Goal: Task Accomplishment & Management: Manage account settings

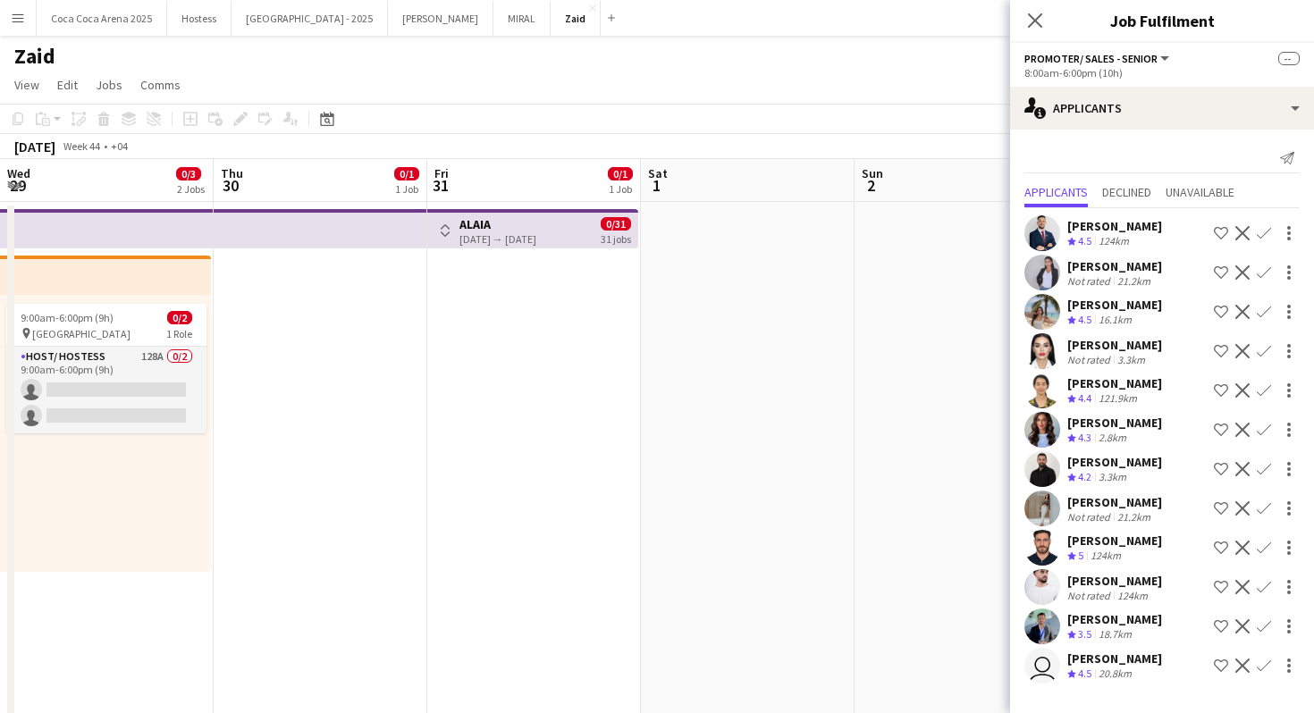
scroll to position [0, 579]
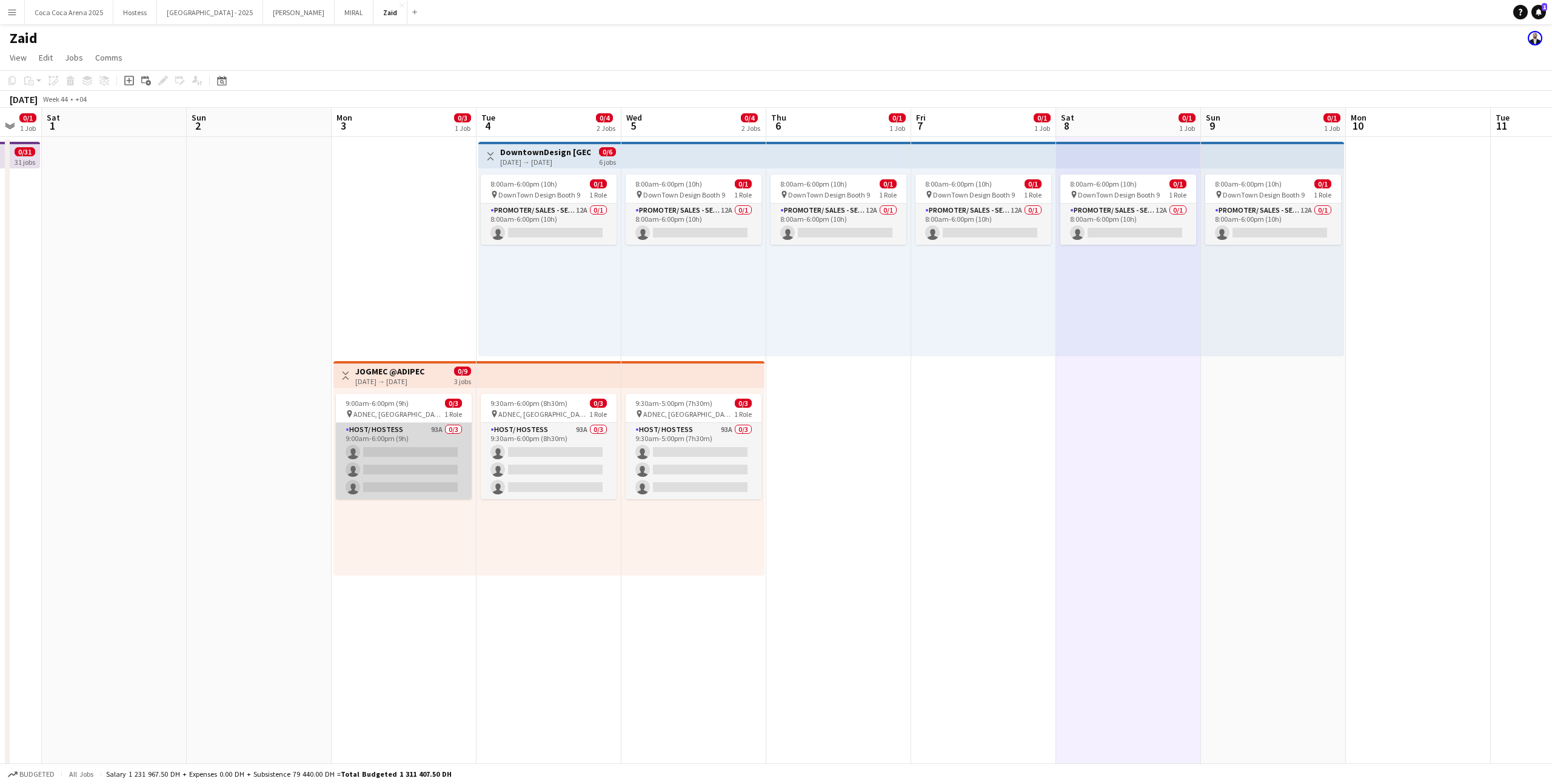
click at [400, 446] on app-card-role "Host/ Hostess 93A 0/3 9:00am-6:00pm (9h) single-neutral-actions single-neutral-…" at bounding box center [404, 461] width 136 height 77
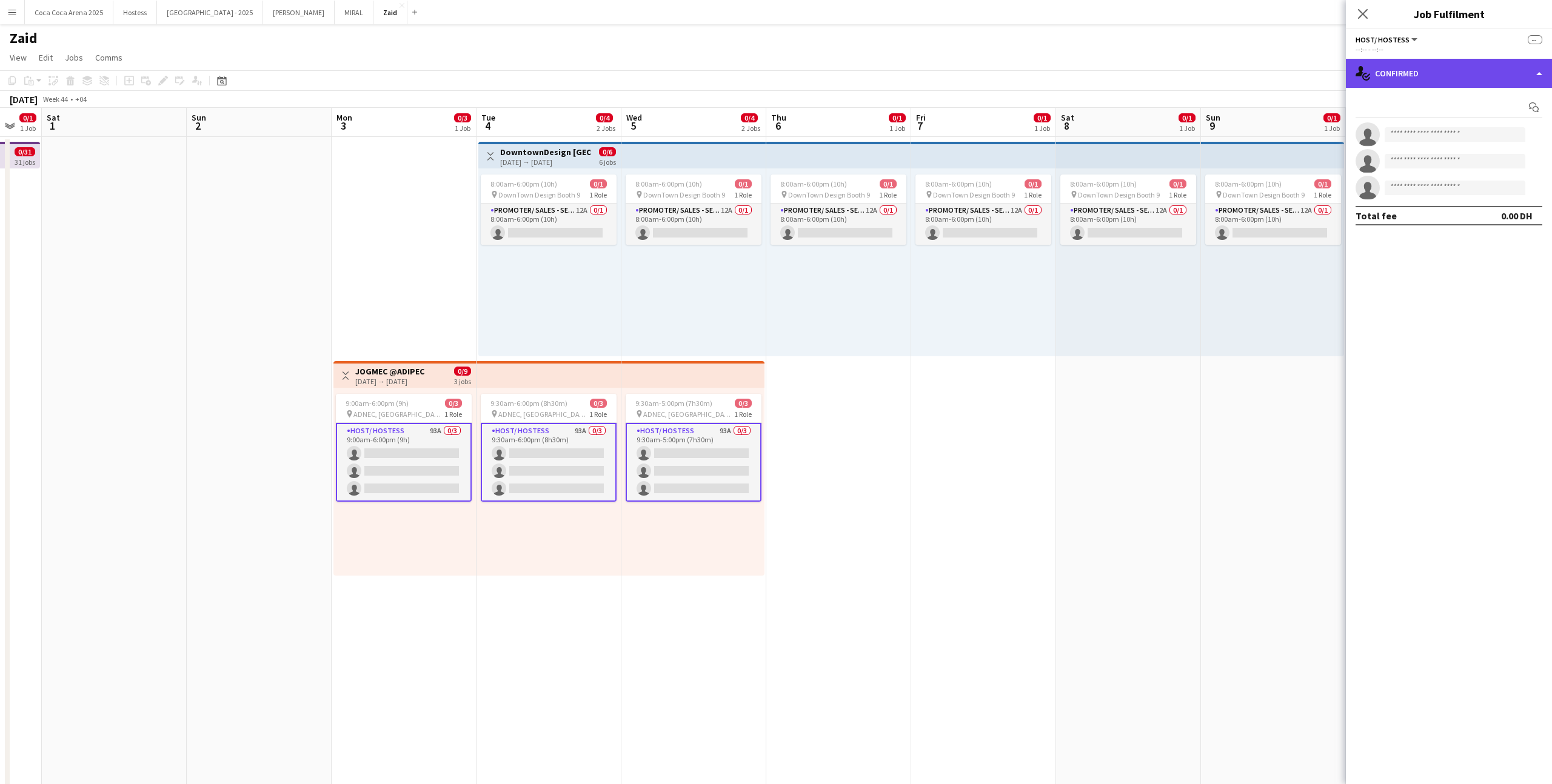
click at [891, 75] on div "single-neutral-actions-check-2 Confirmed" at bounding box center [1449, 73] width 206 height 29
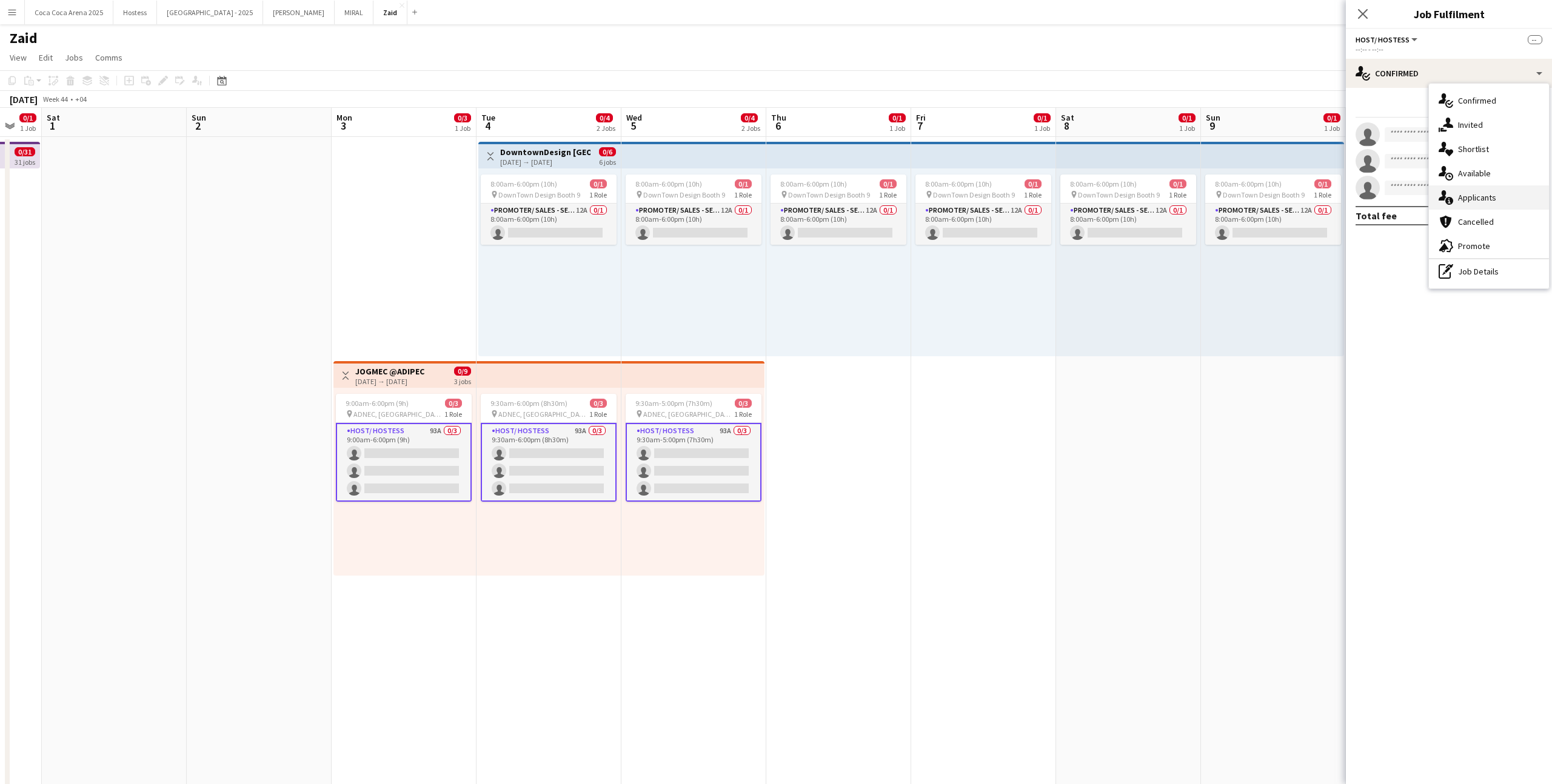
click at [891, 207] on div "single-neutral-actions-information Applicants" at bounding box center [1488, 197] width 120 height 24
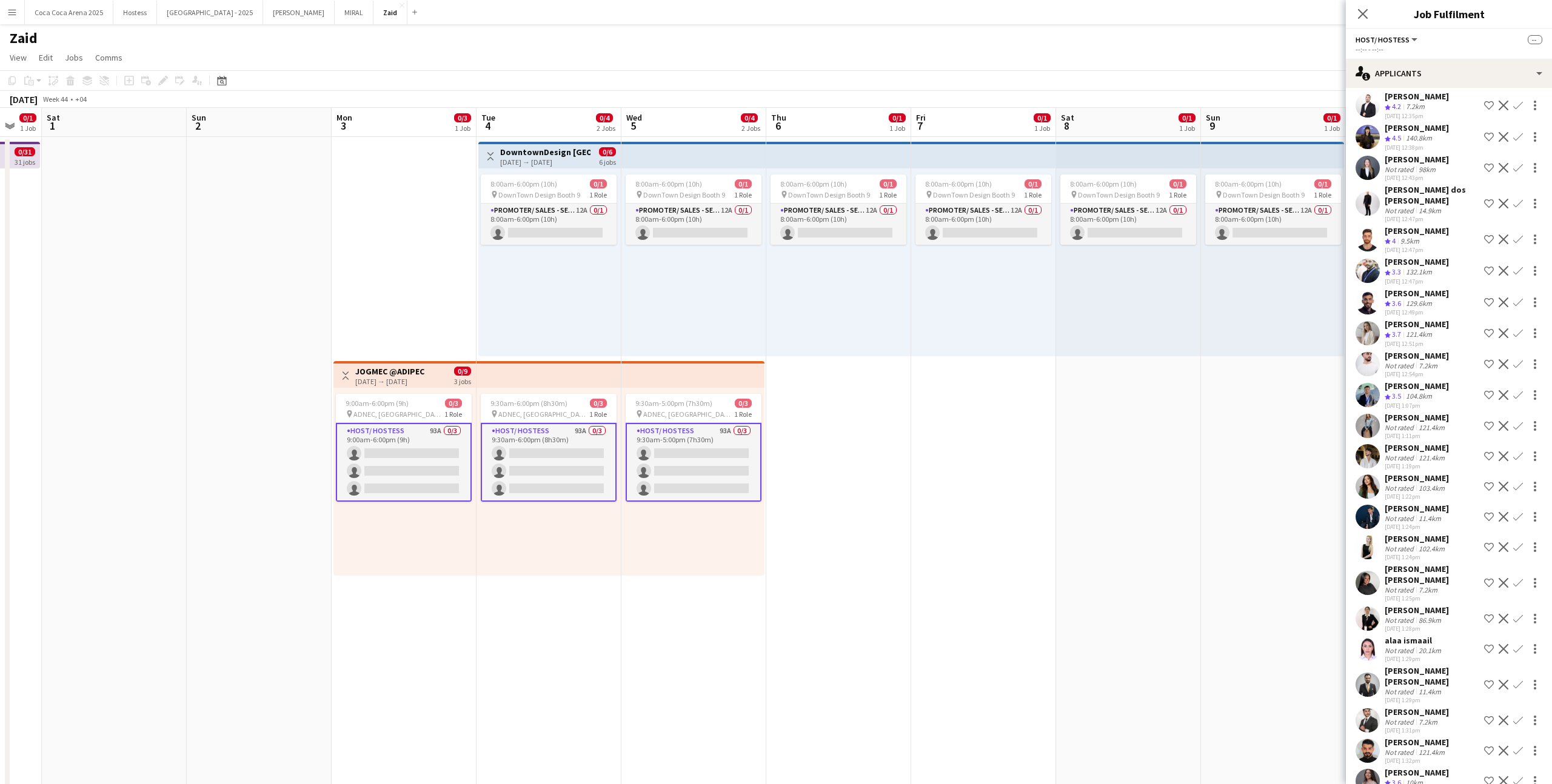
scroll to position [2260, 0]
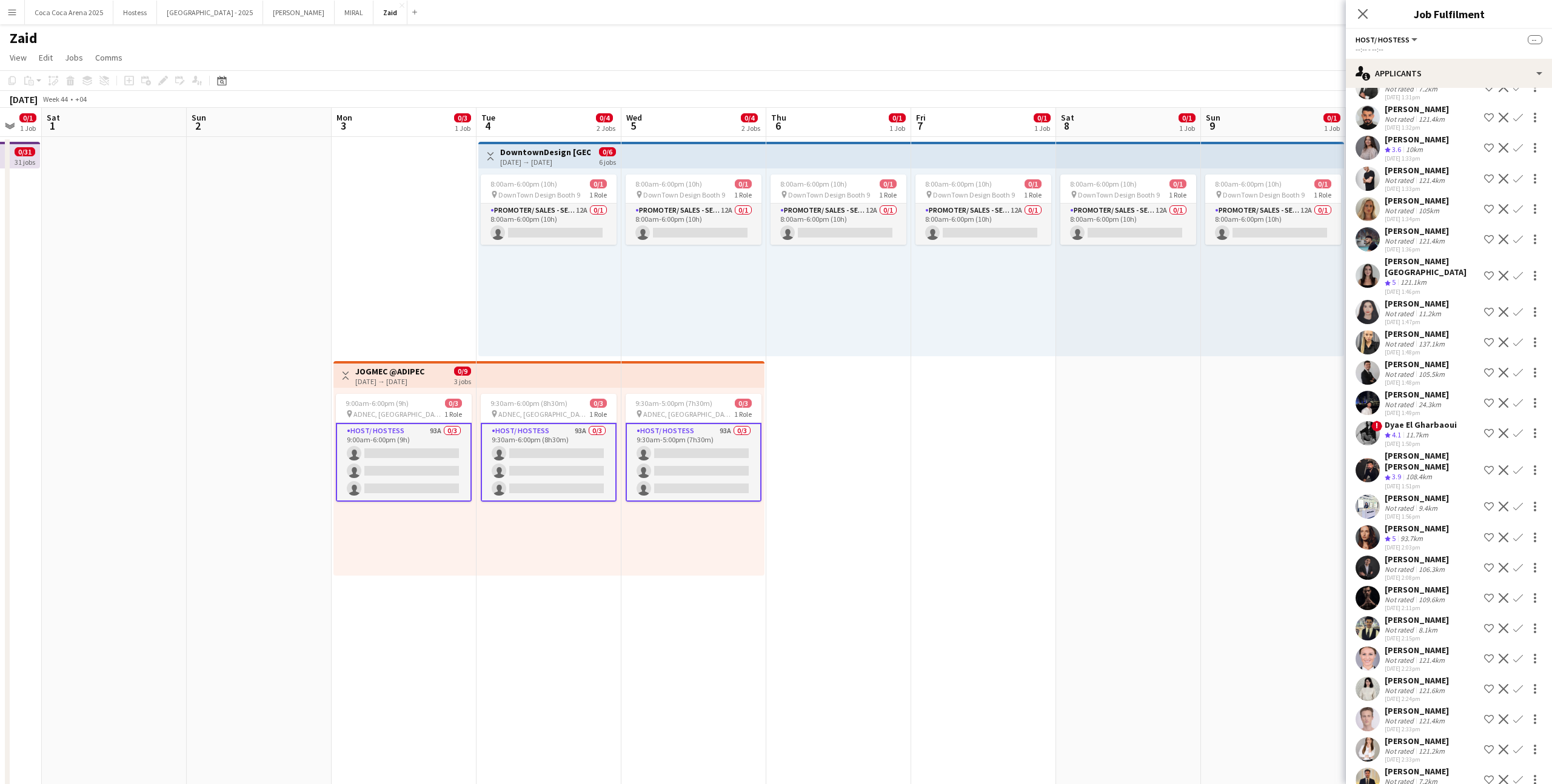
click at [891, 483] on div "[PERSON_NAME]" at bounding box center [1416, 771] width 64 height 11
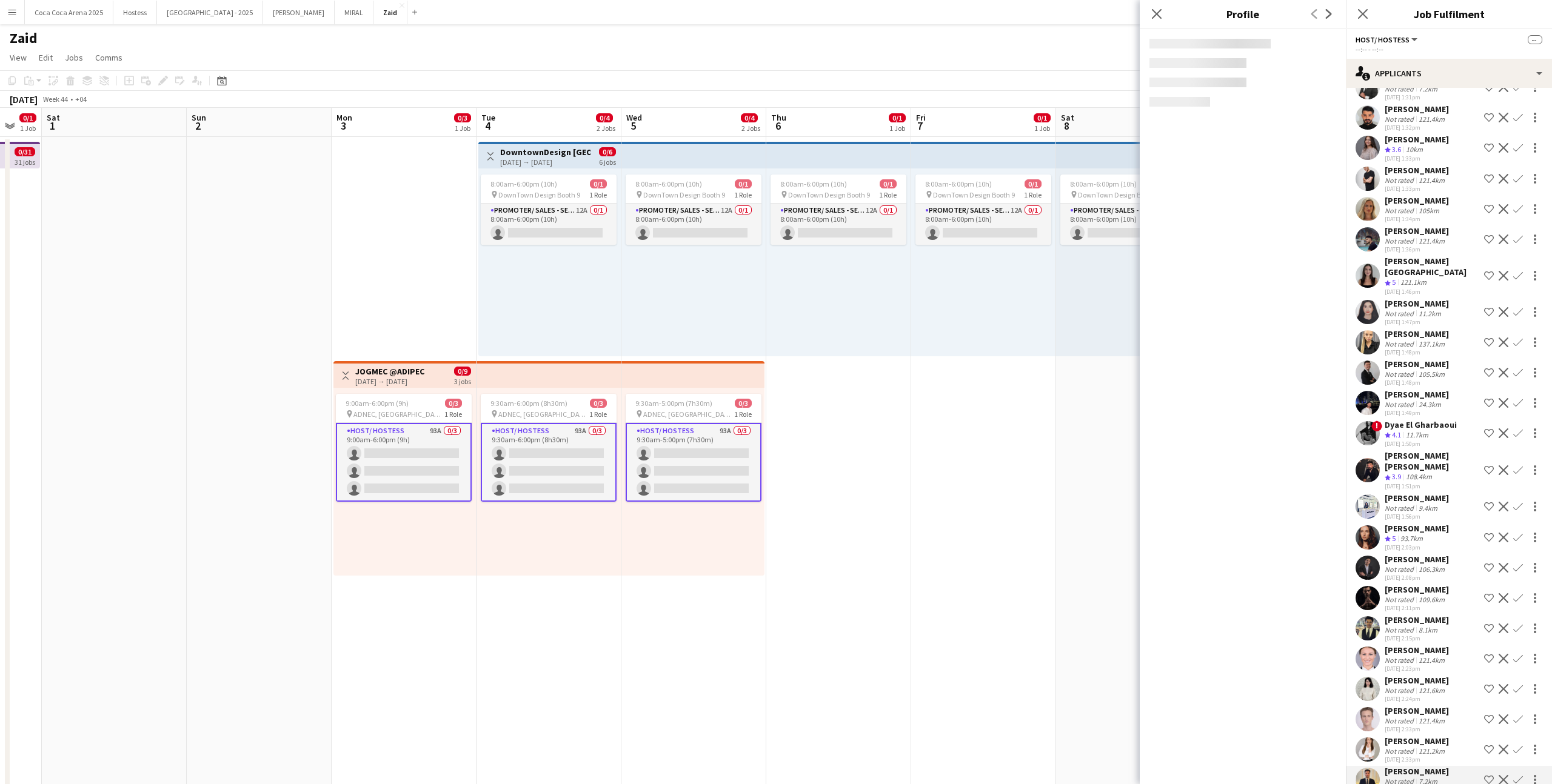
click at [891, 483] on div "Not rated" at bounding box center [1400, 781] width 31 height 9
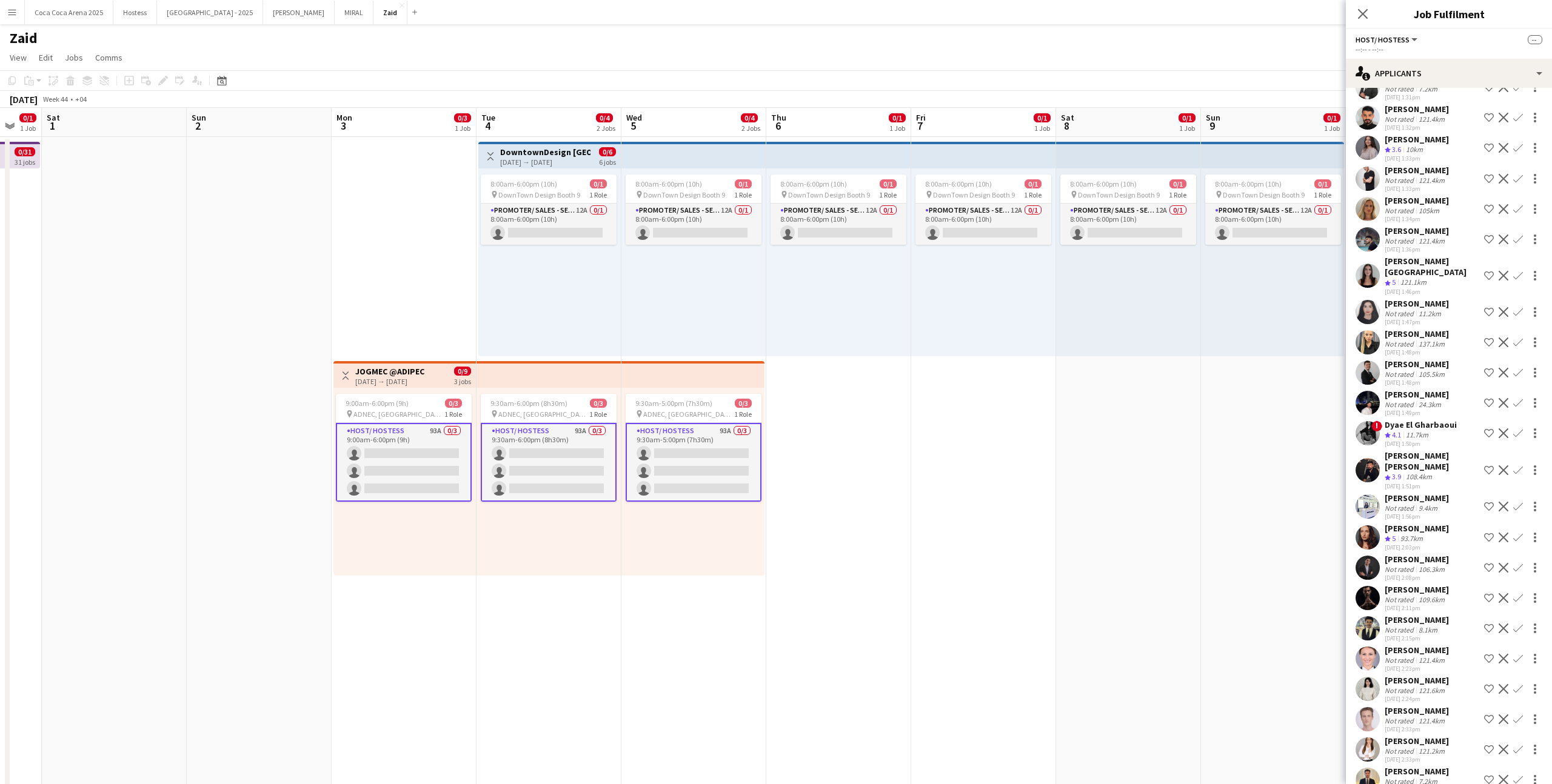
click at [891, 483] on div "Not rated" at bounding box center [1400, 781] width 31 height 9
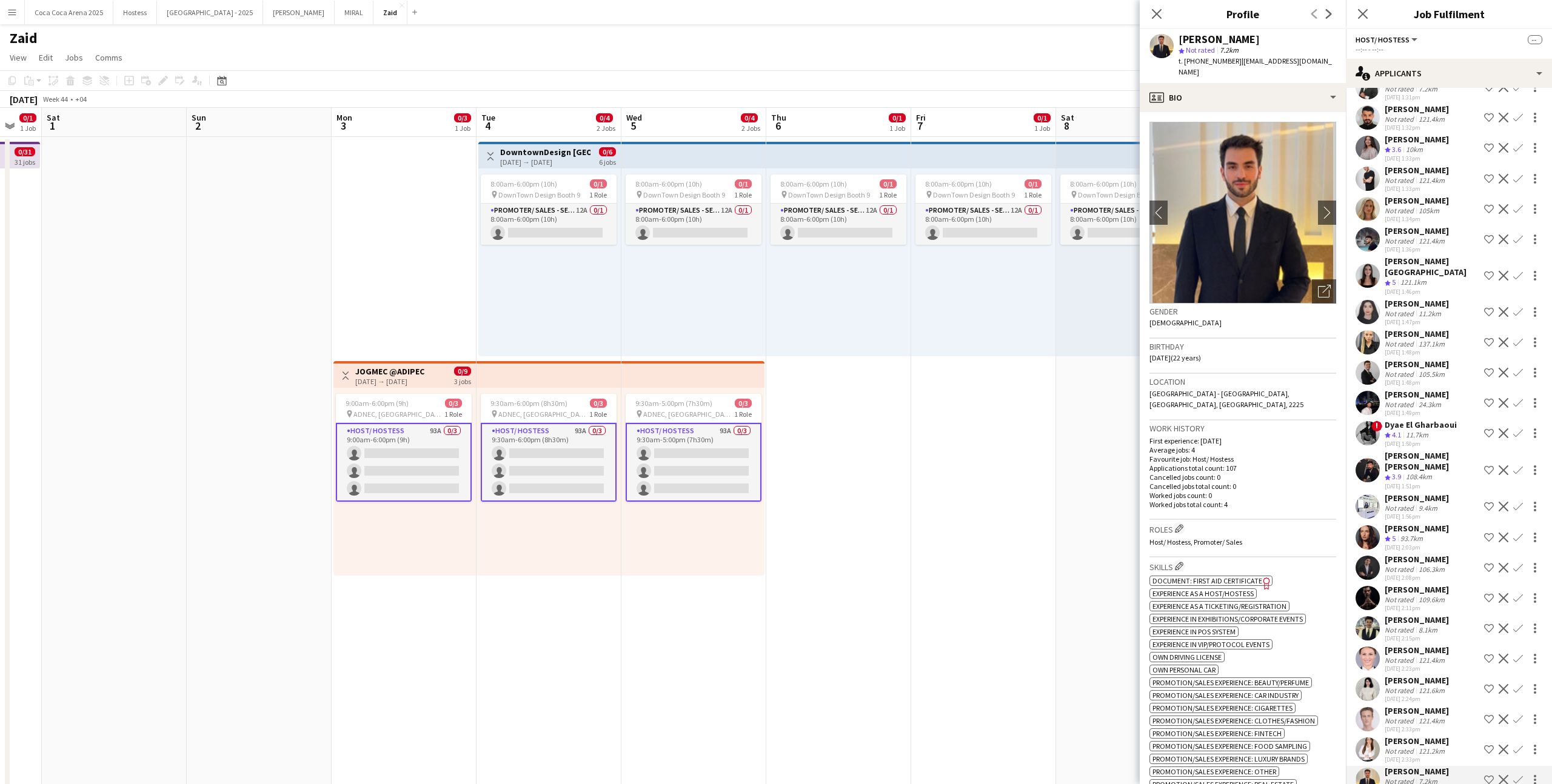
click at [891, 483] on app-icon "Shortlist crew" at bounding box center [1488, 780] width 9 height 9
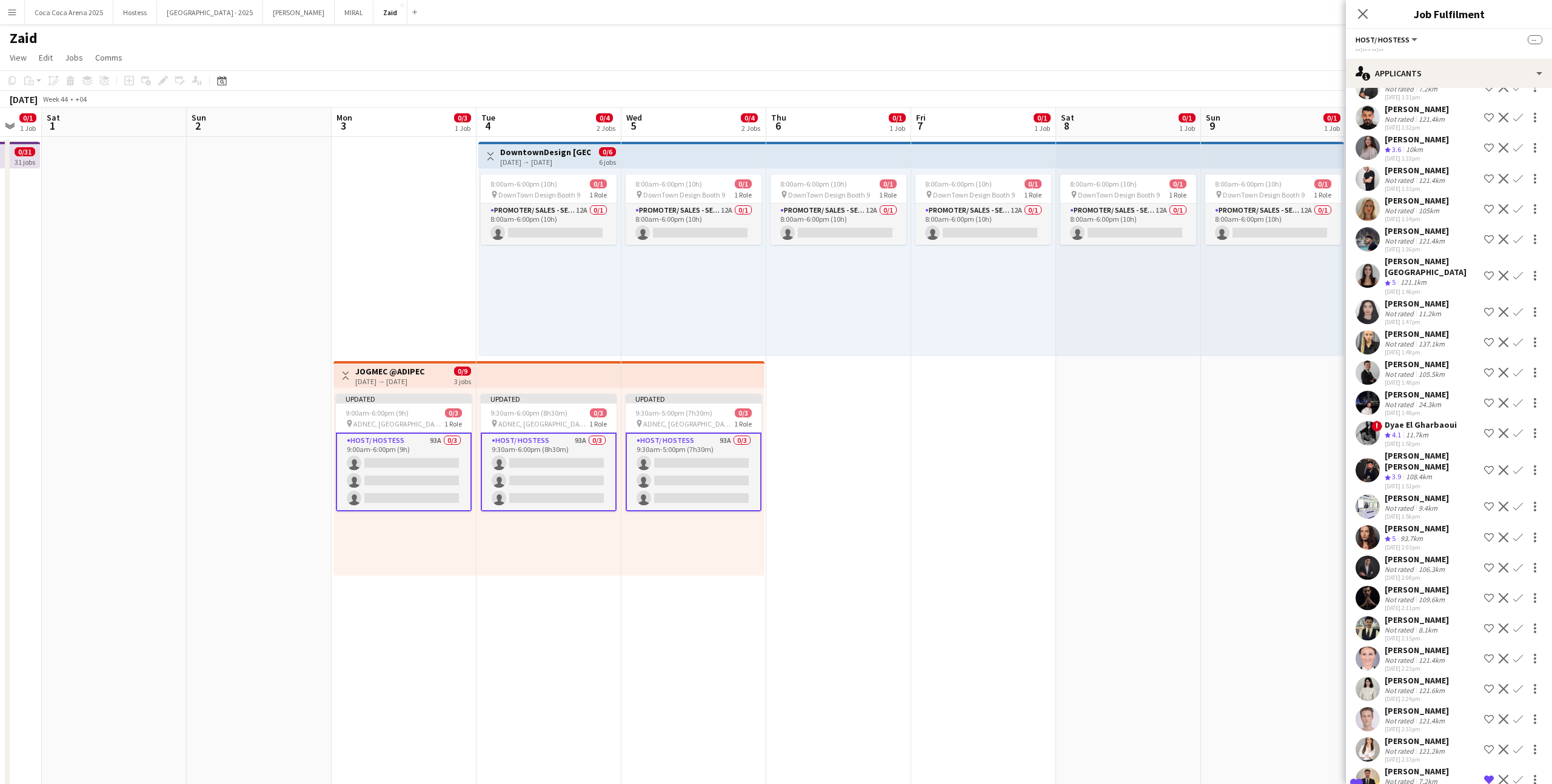
click at [891, 483] on app-icon "Shortlist crew" at bounding box center [1488, 537] width 9 height 9
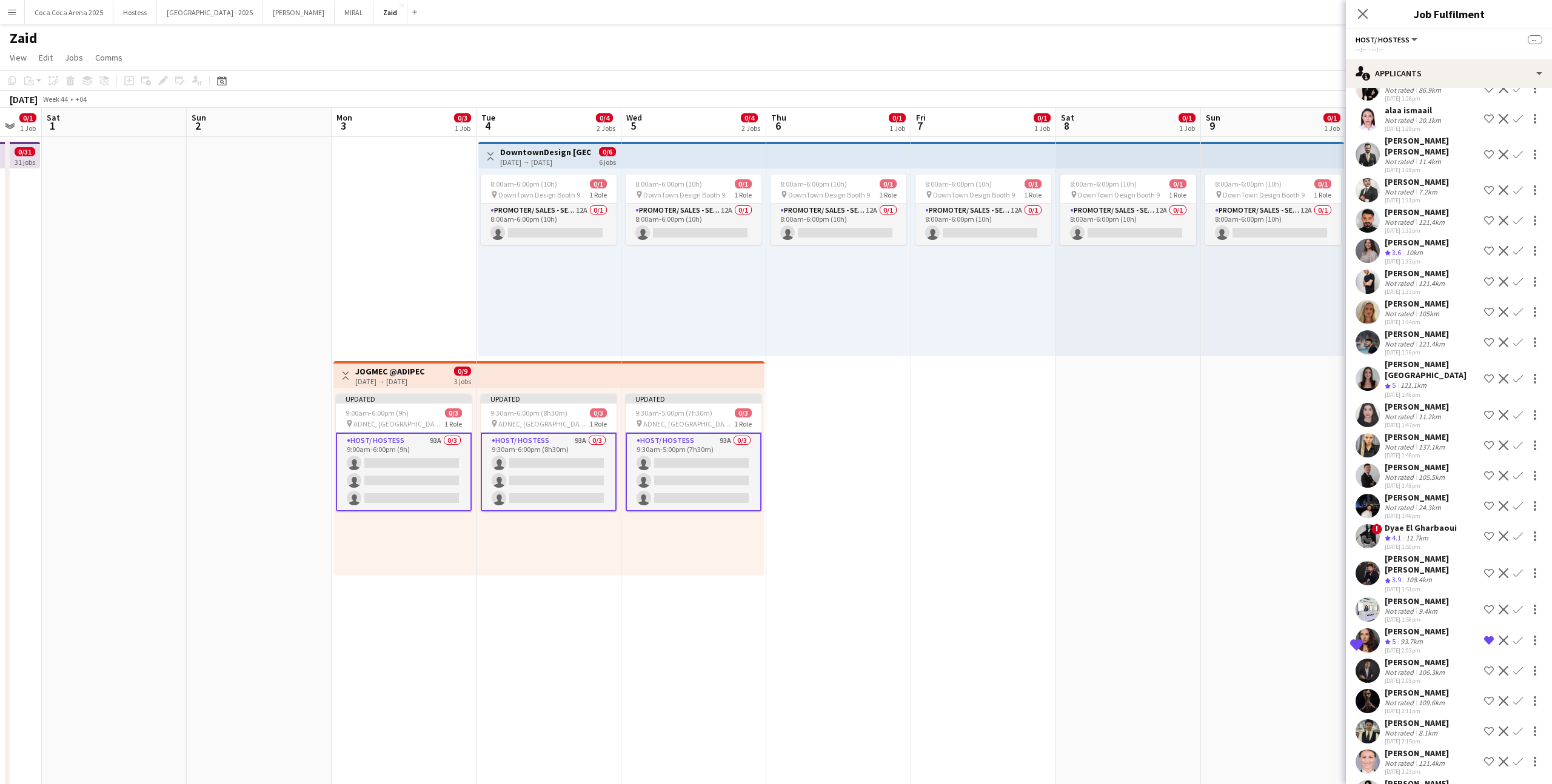
scroll to position [2098, 0]
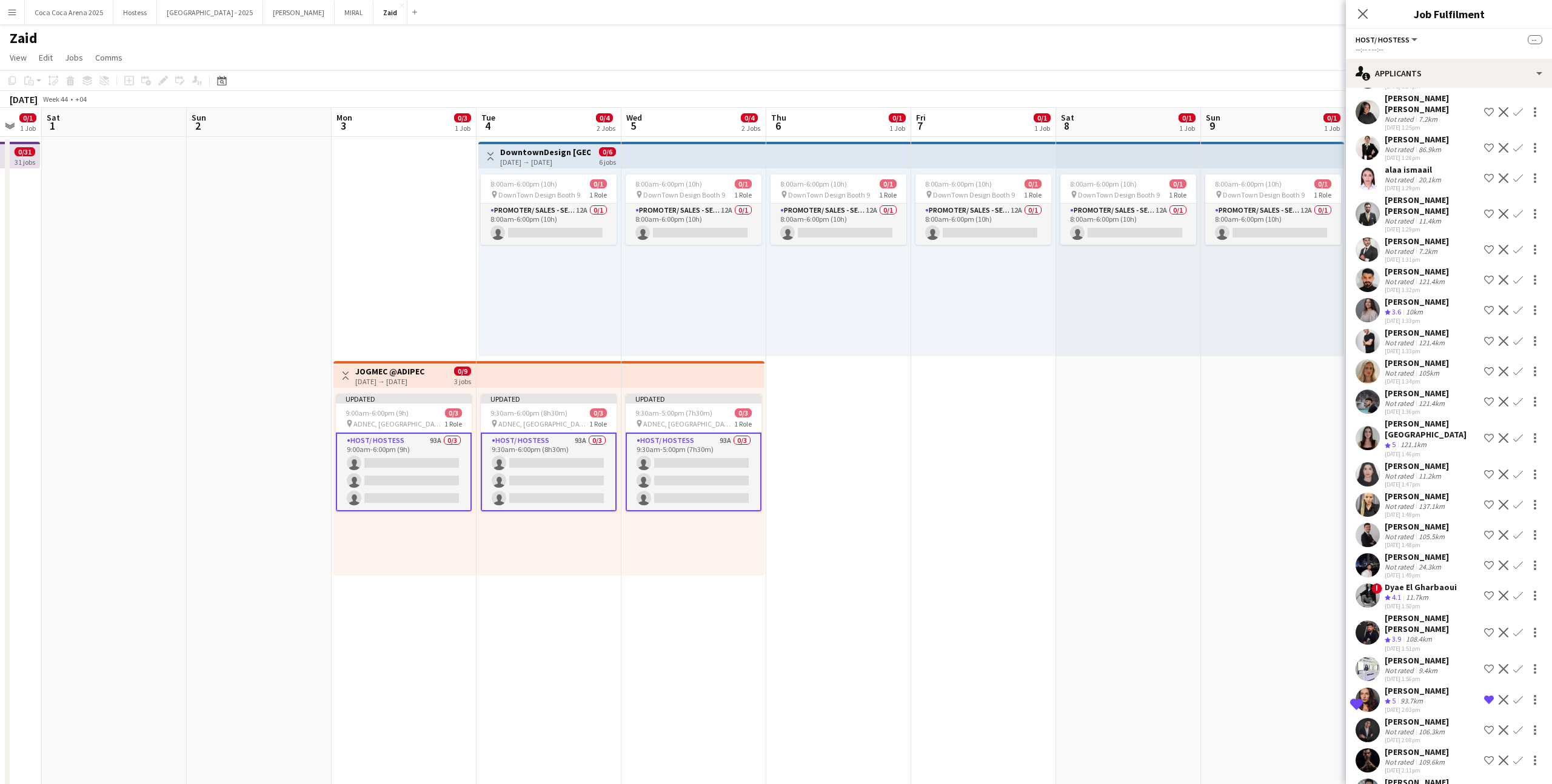
click at [891, 450] on div "[DATE] 1:46pm" at bounding box center [1431, 454] width 94 height 8
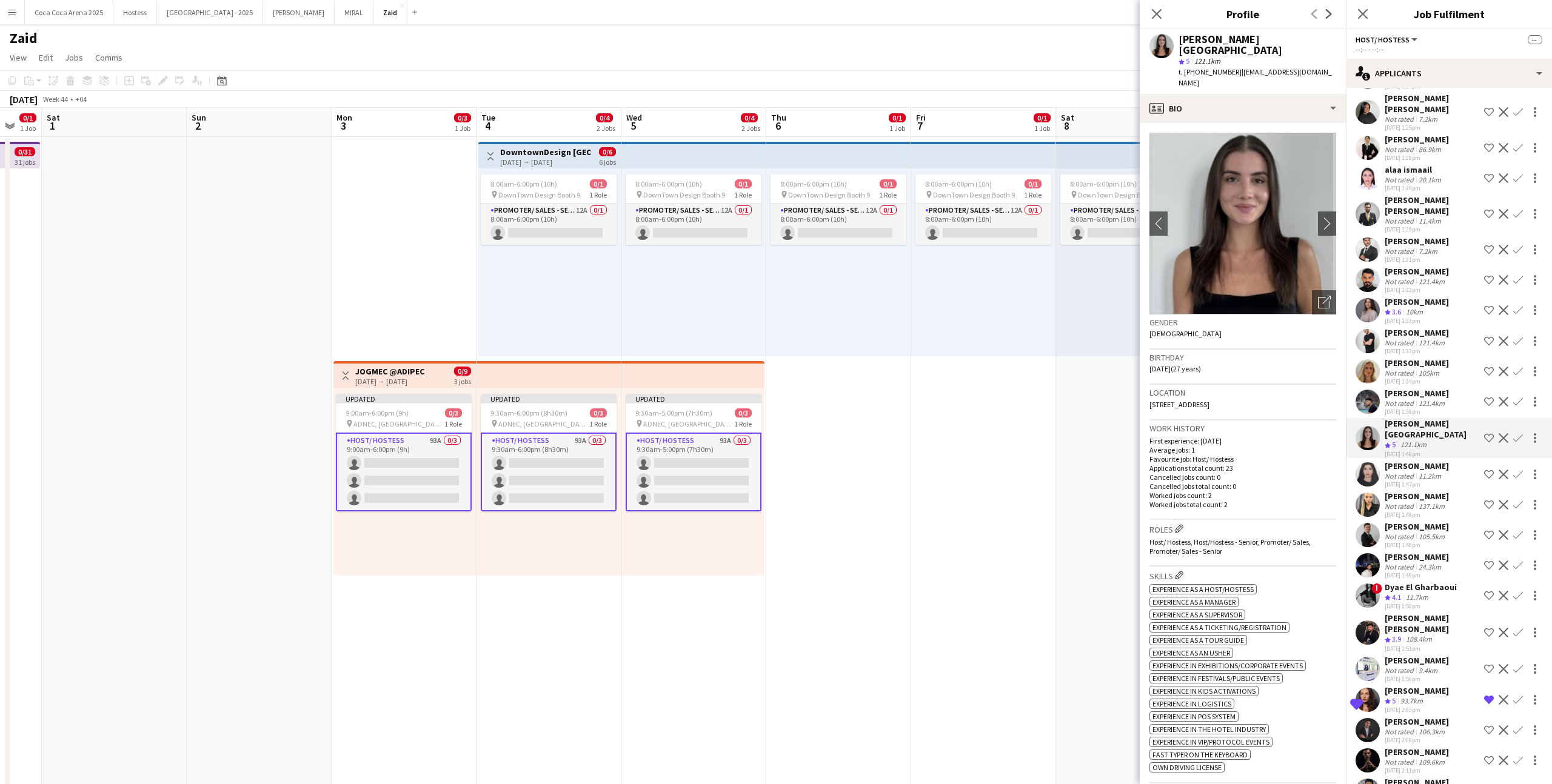
click at [891, 433] on app-icon "Shortlist crew" at bounding box center [1488, 438] width 9 height 9
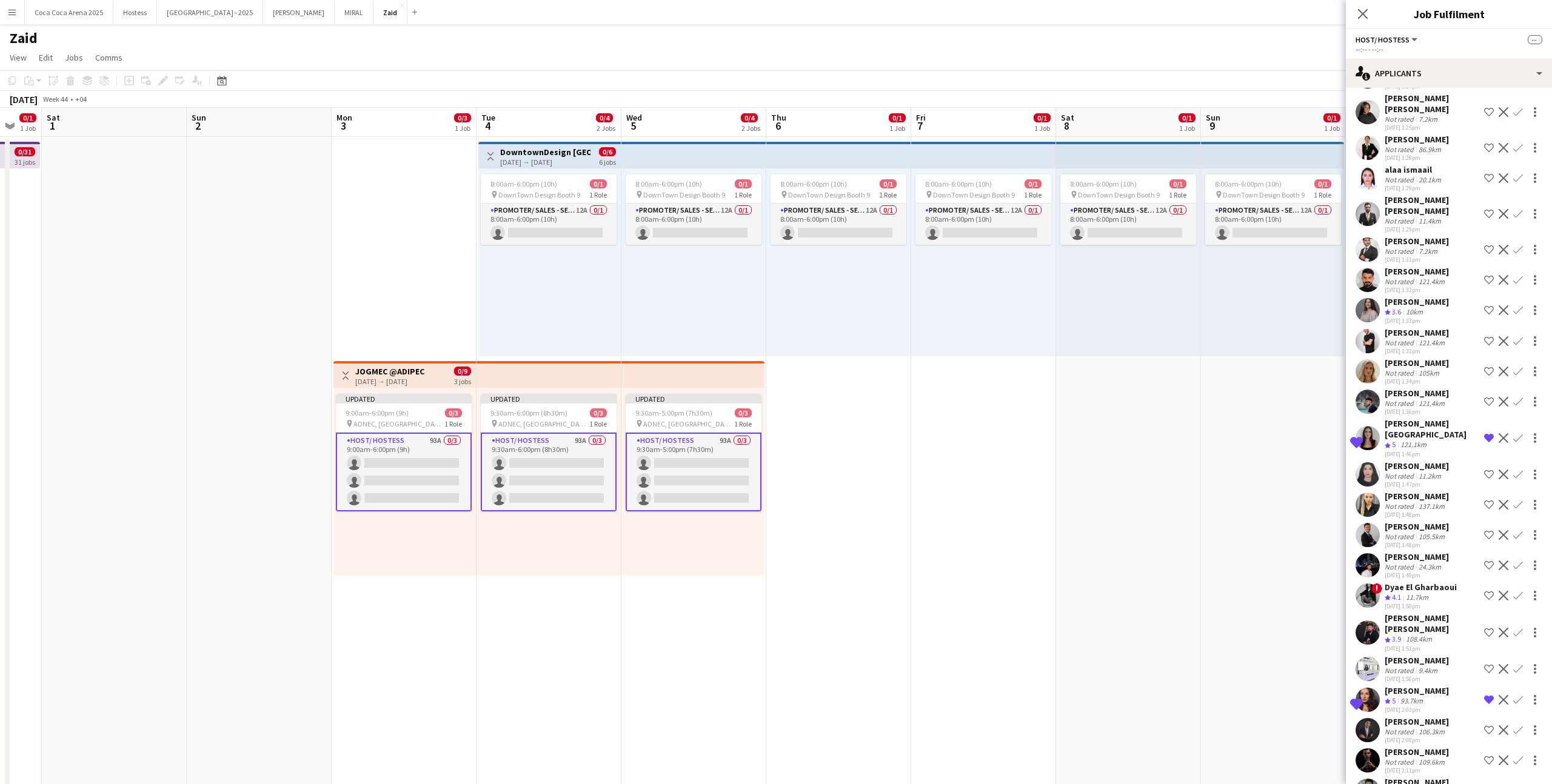
click at [891, 378] on div "[DATE] 1:34pm" at bounding box center [1416, 382] width 64 height 8
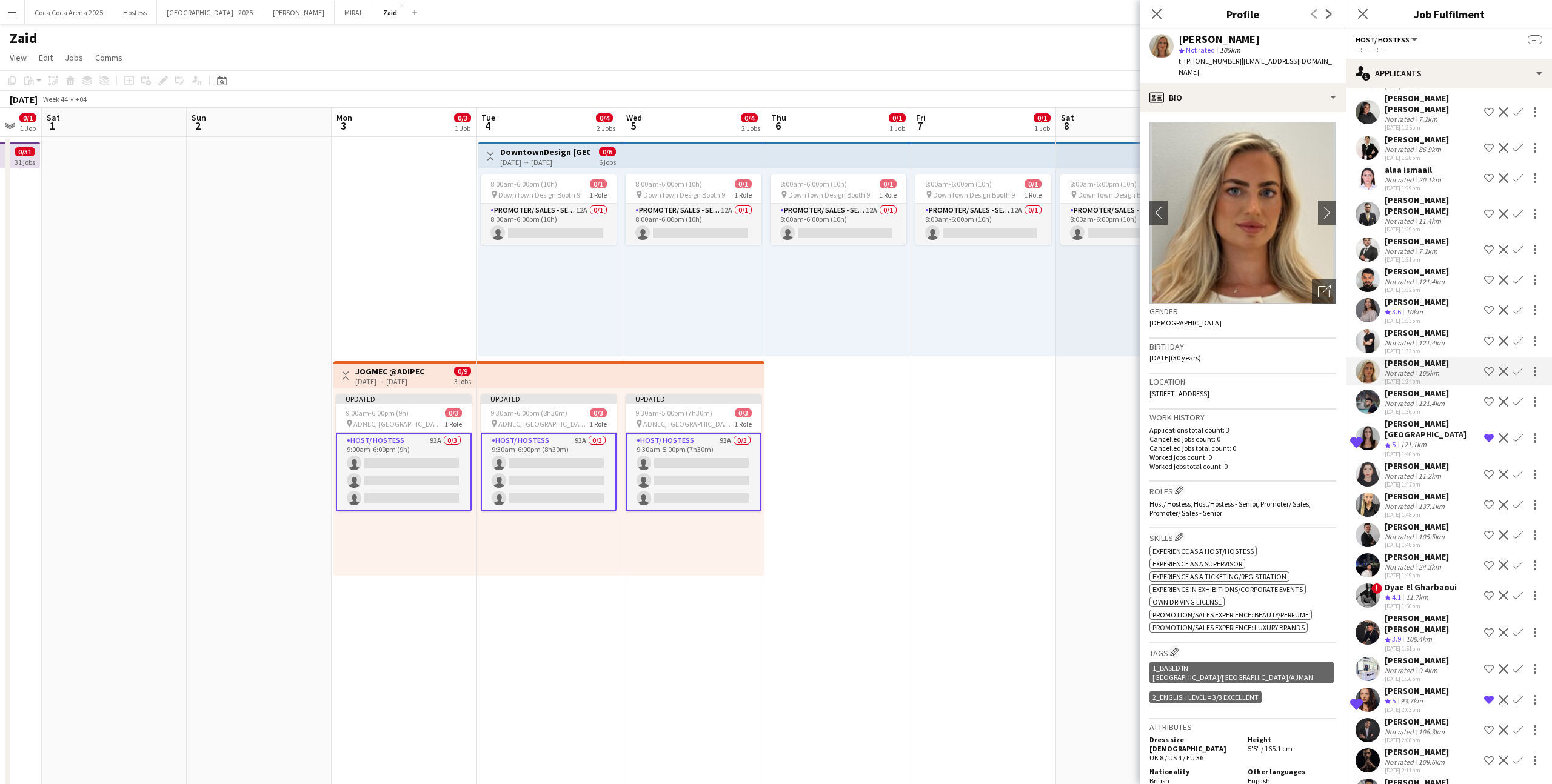
click at [891, 367] on app-icon "Shortlist crew" at bounding box center [1488, 372] width 9 height 9
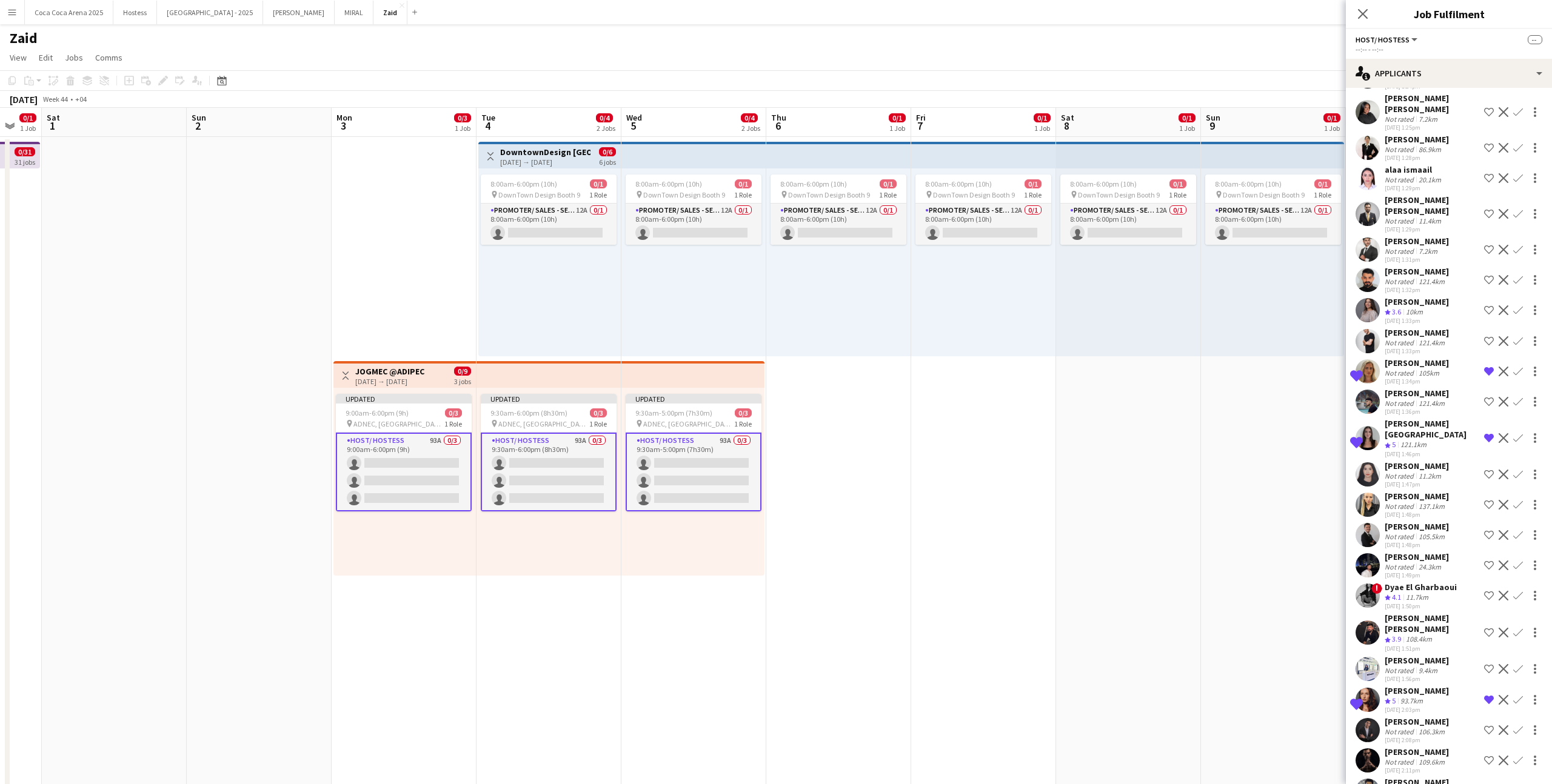
scroll to position [2066, 0]
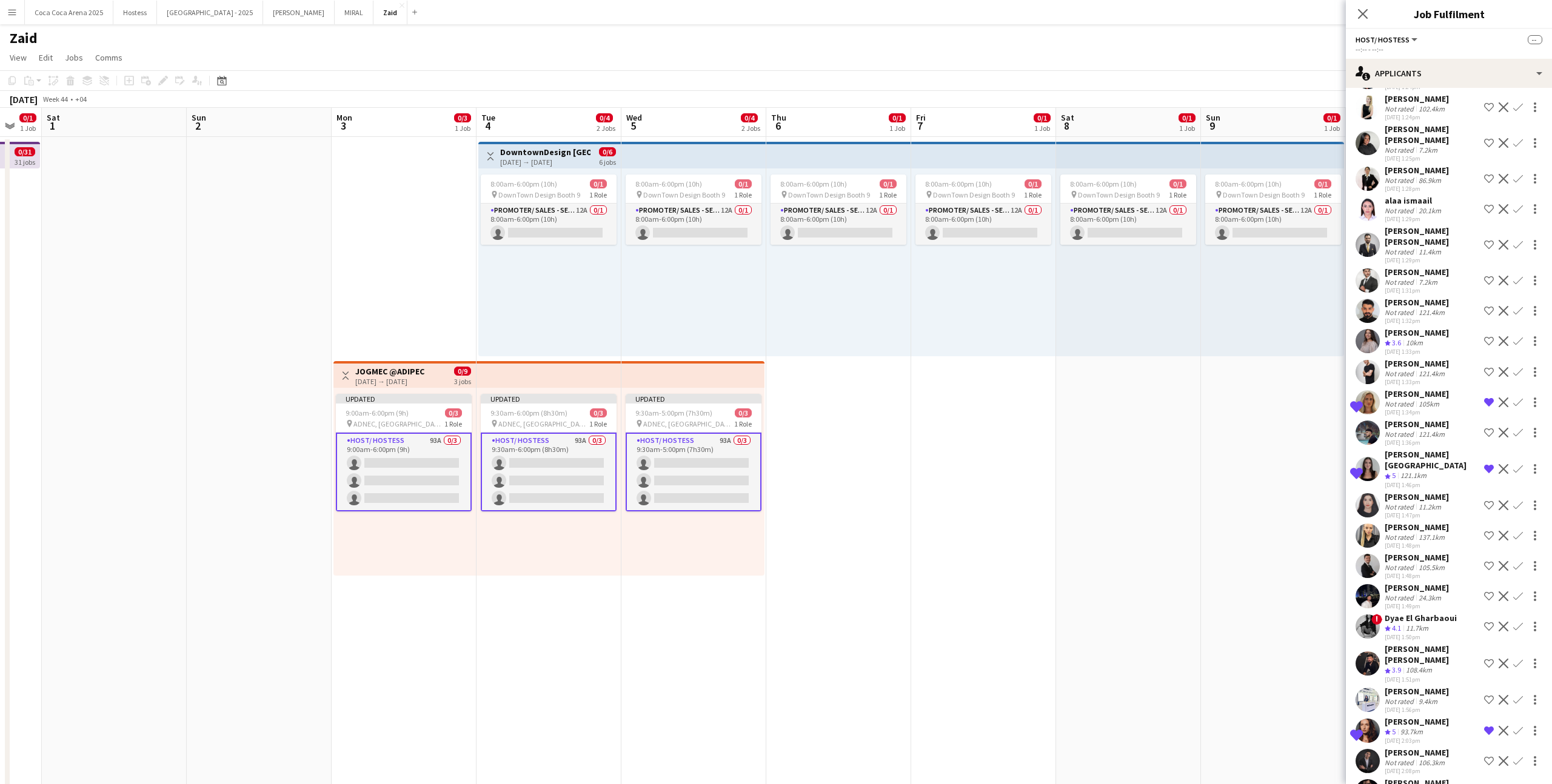
click at [891, 329] on div "[PERSON_NAME] Crew rating 3.6 10km [DATE] 1:33pm Shortlist crew Decline Confirm" at bounding box center [1449, 342] width 206 height 29
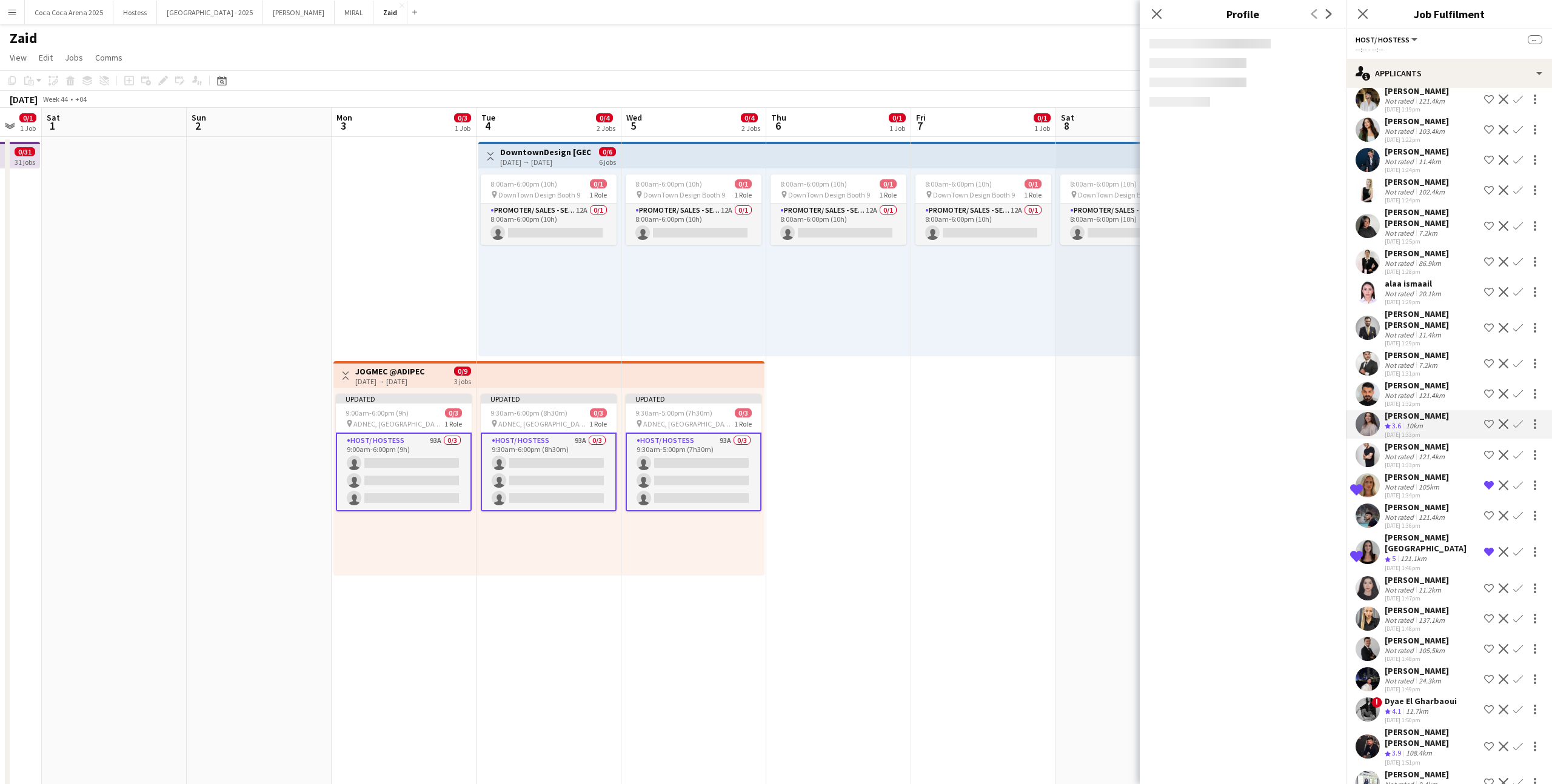
scroll to position [1977, 0]
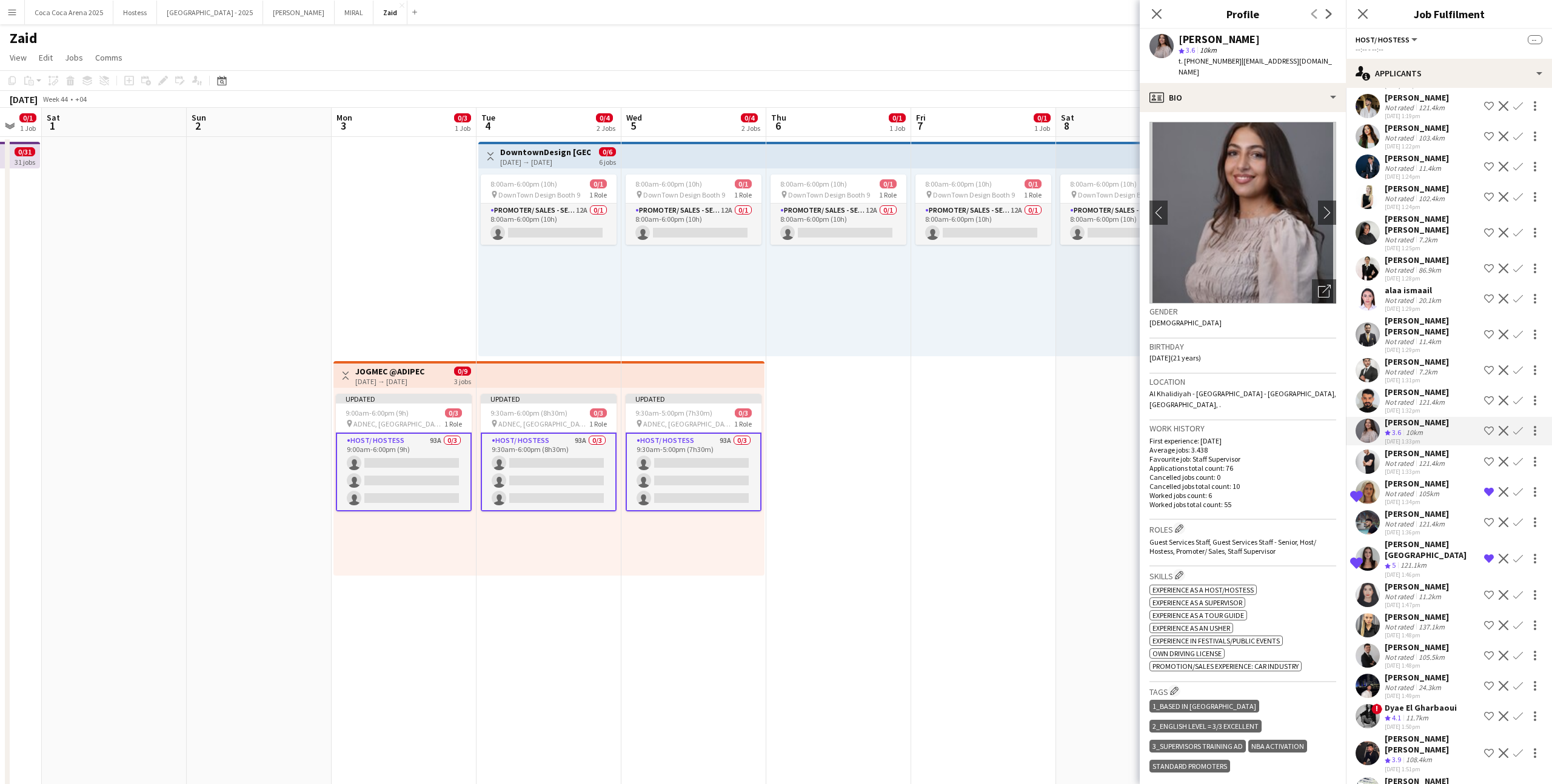
click at [891, 315] on div "[PERSON_NAME] [PERSON_NAME]" at bounding box center [1431, 326] width 94 height 22
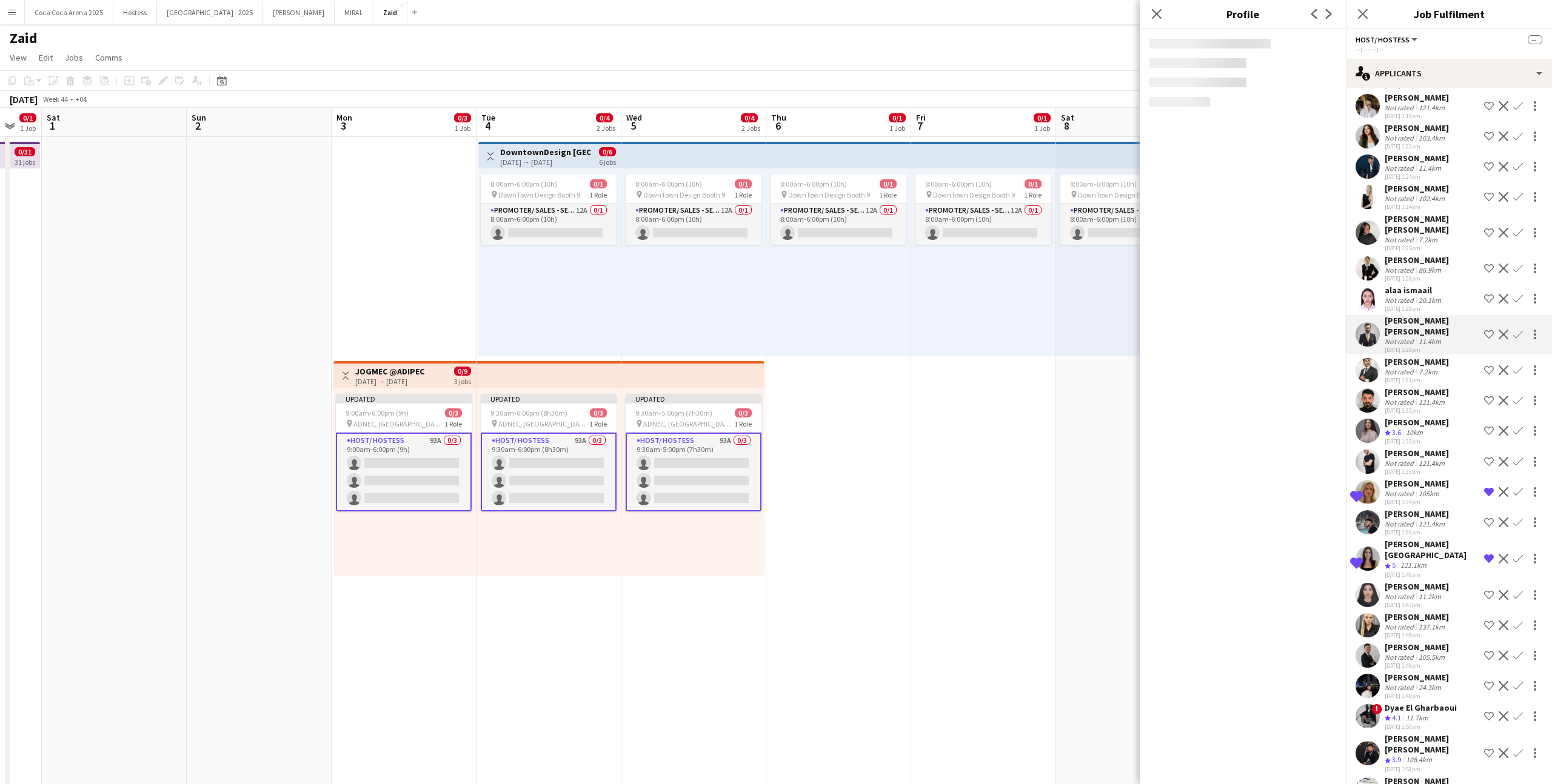
click at [891, 285] on div "alaa ismaail Not rated 20.1km [DATE] 1:29pm Shortlist crew Decline Confirm" at bounding box center [1449, 298] width 206 height 28
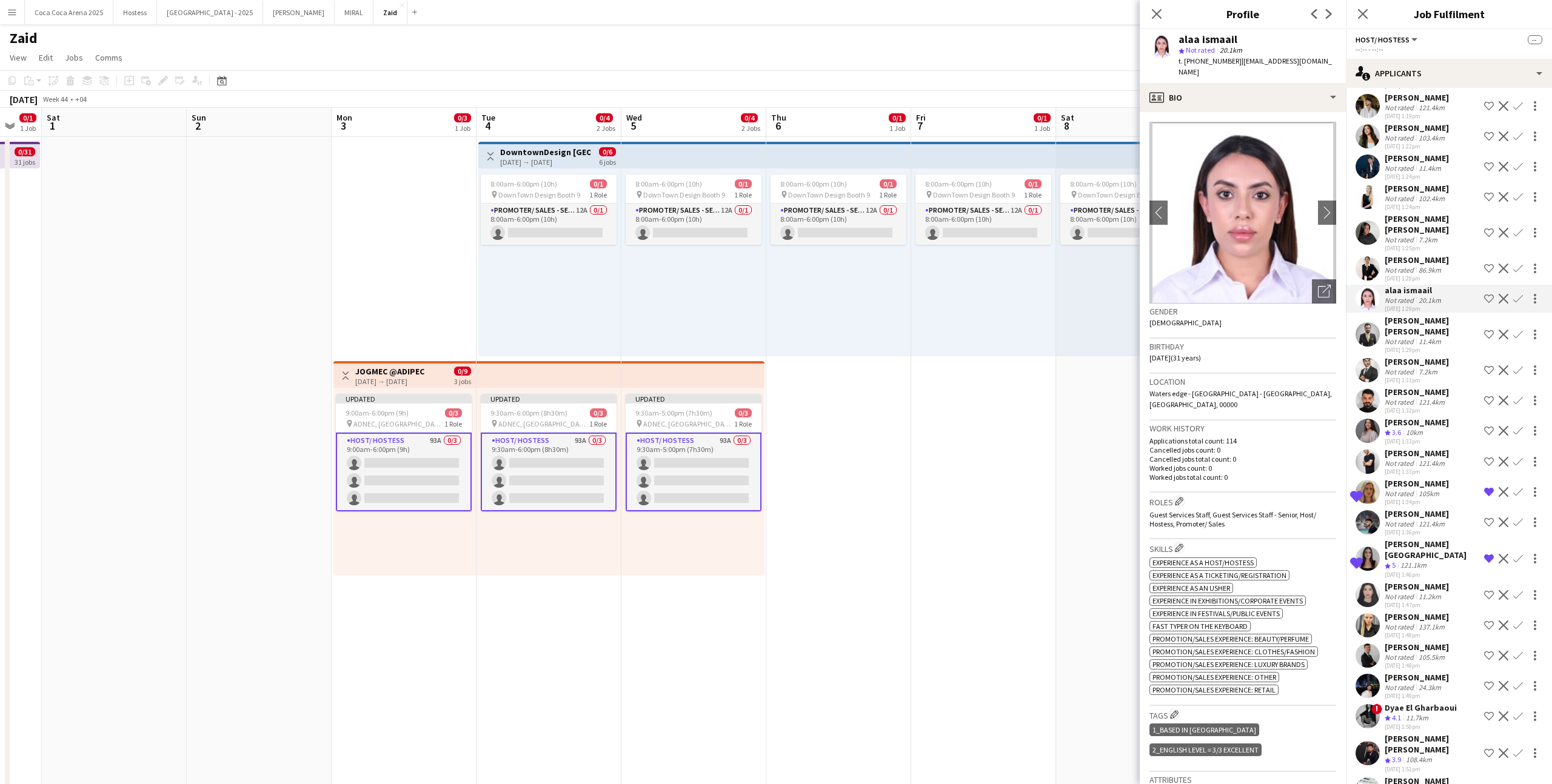
click at [891, 294] on app-icon "Shortlist crew" at bounding box center [1488, 298] width 9 height 9
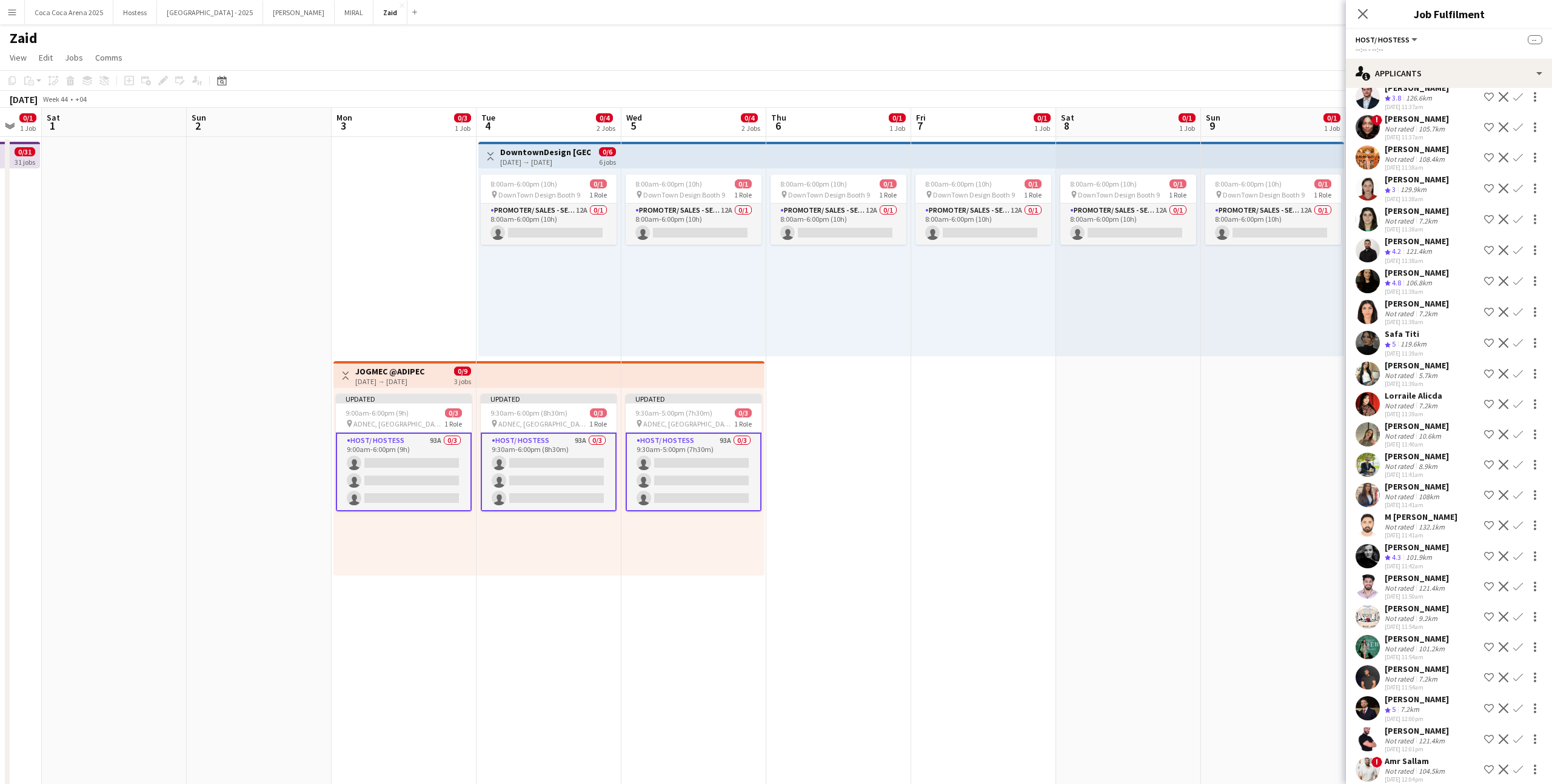
scroll to position [0, 0]
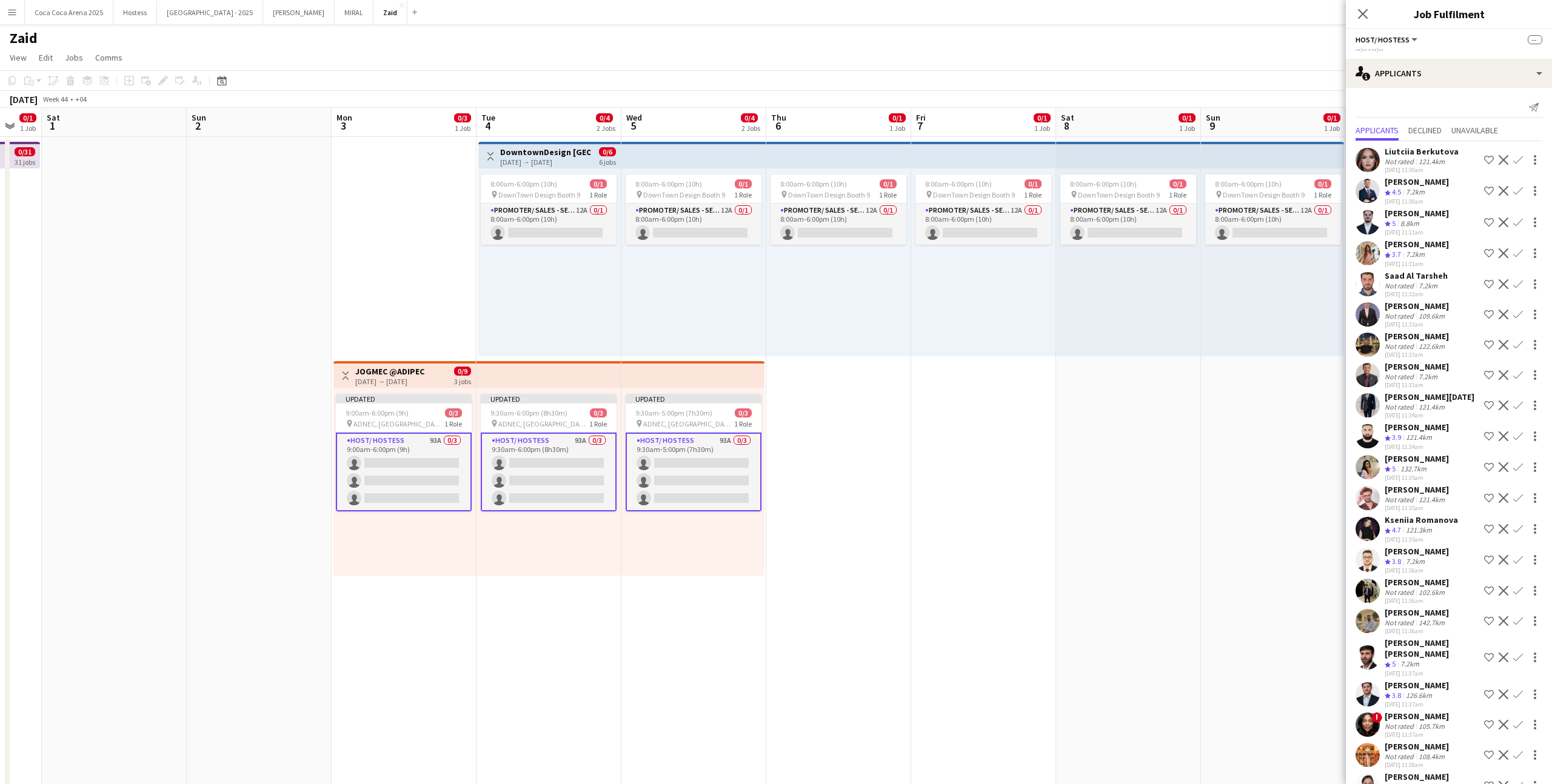
click at [891, 203] on div "[DATE] 11:30am" at bounding box center [1416, 201] width 64 height 8
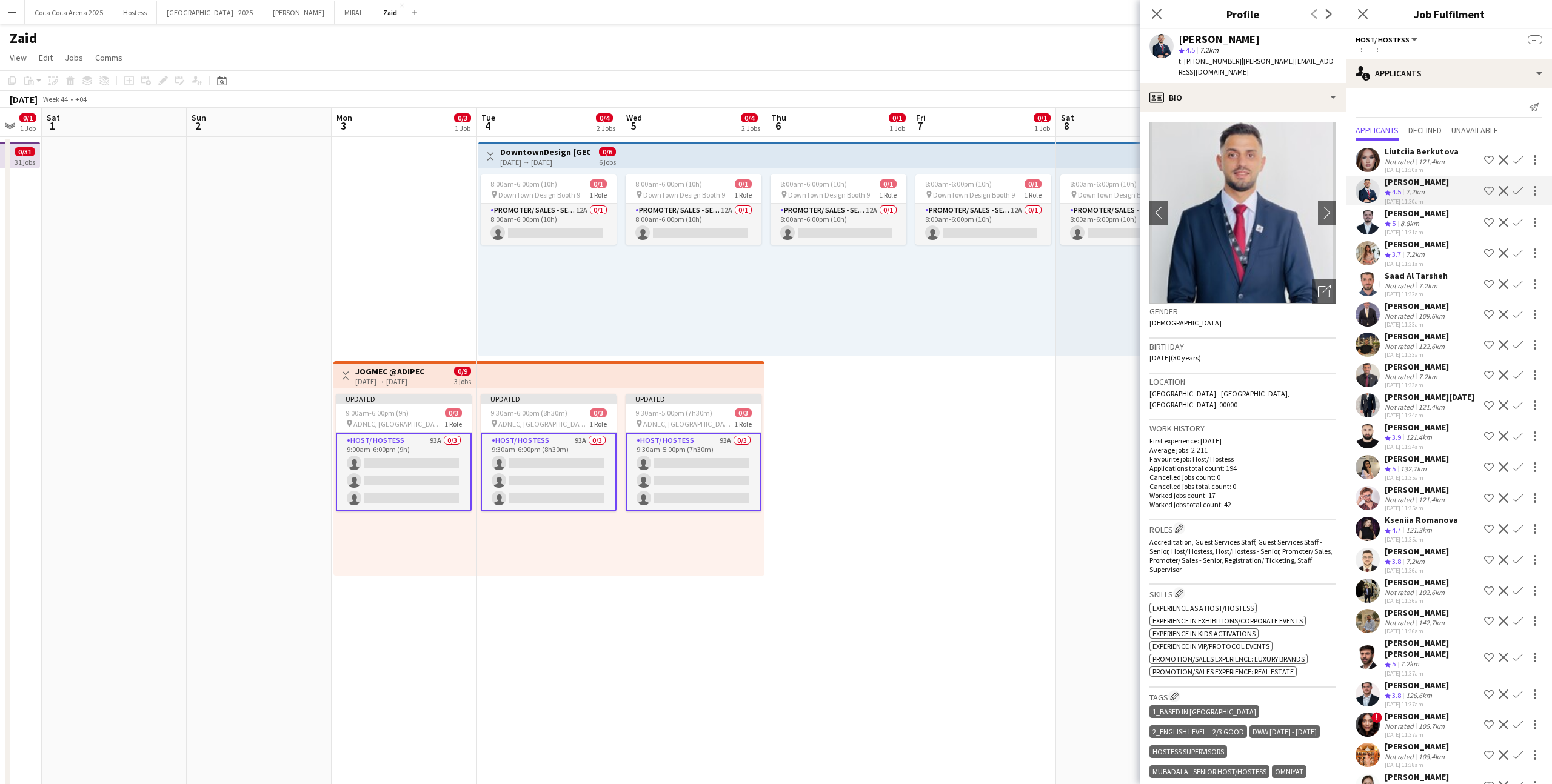
click at [891, 192] on app-icon "Shortlist crew" at bounding box center [1488, 191] width 9 height 9
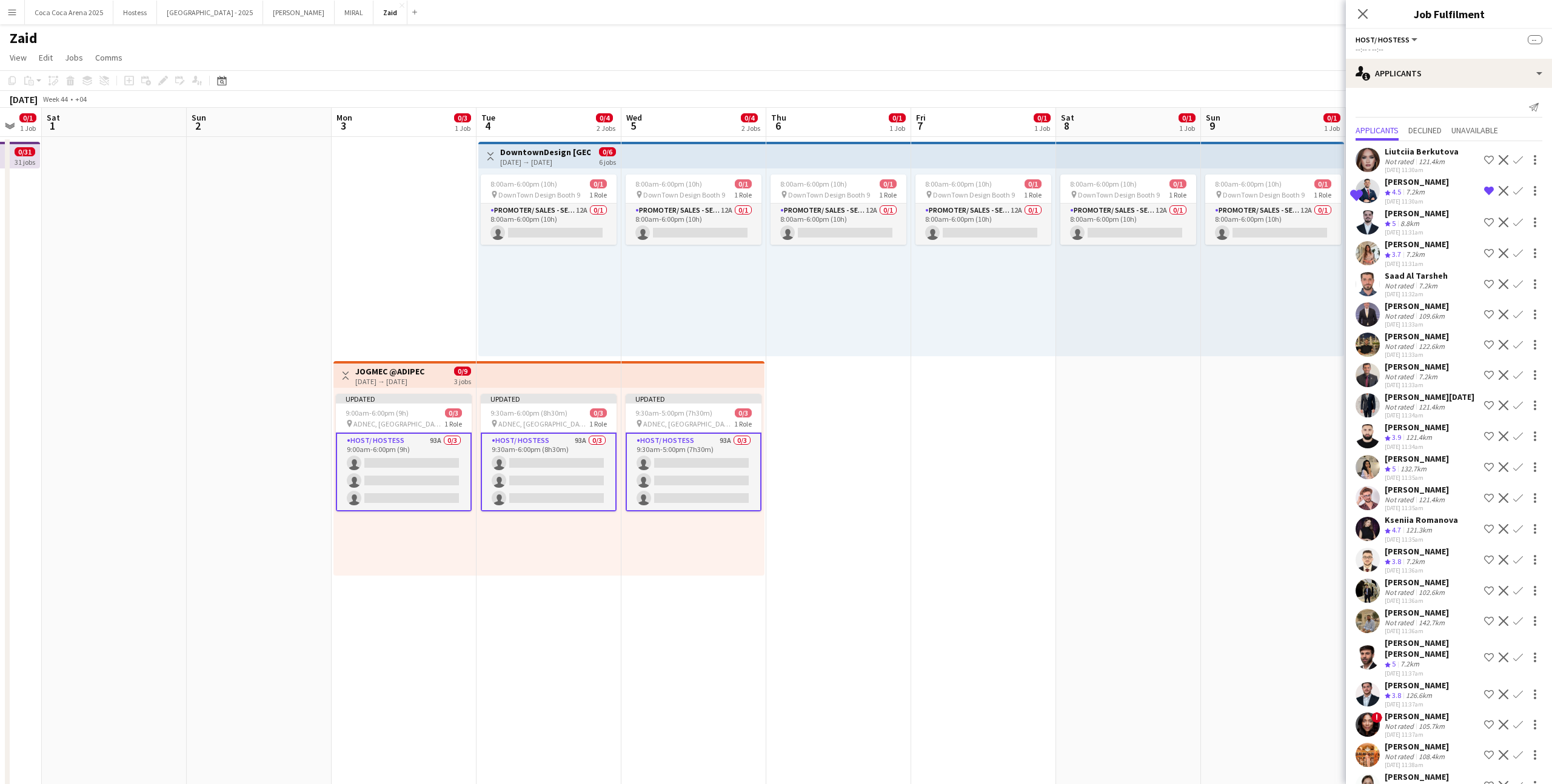
click at [891, 436] on app-icon "Shortlist crew" at bounding box center [1488, 436] width 9 height 9
click at [891, 338] on div "[PERSON_NAME] Not rated 122.6km [DATE] 11:33am Shortlist crew Decline Confirm" at bounding box center [1449, 345] width 206 height 28
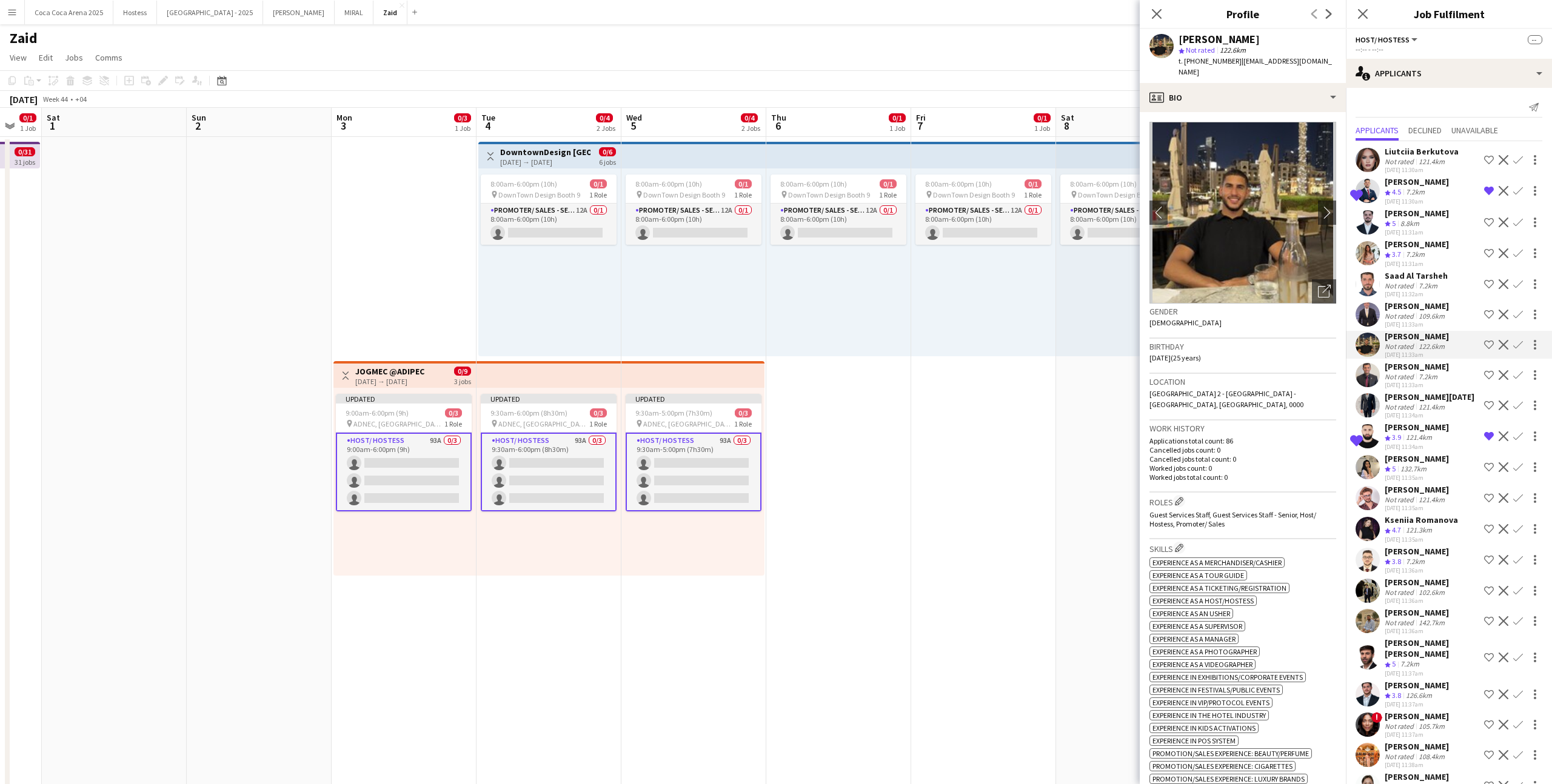
click at [891, 347] on app-icon "Shortlist crew" at bounding box center [1488, 345] width 9 height 9
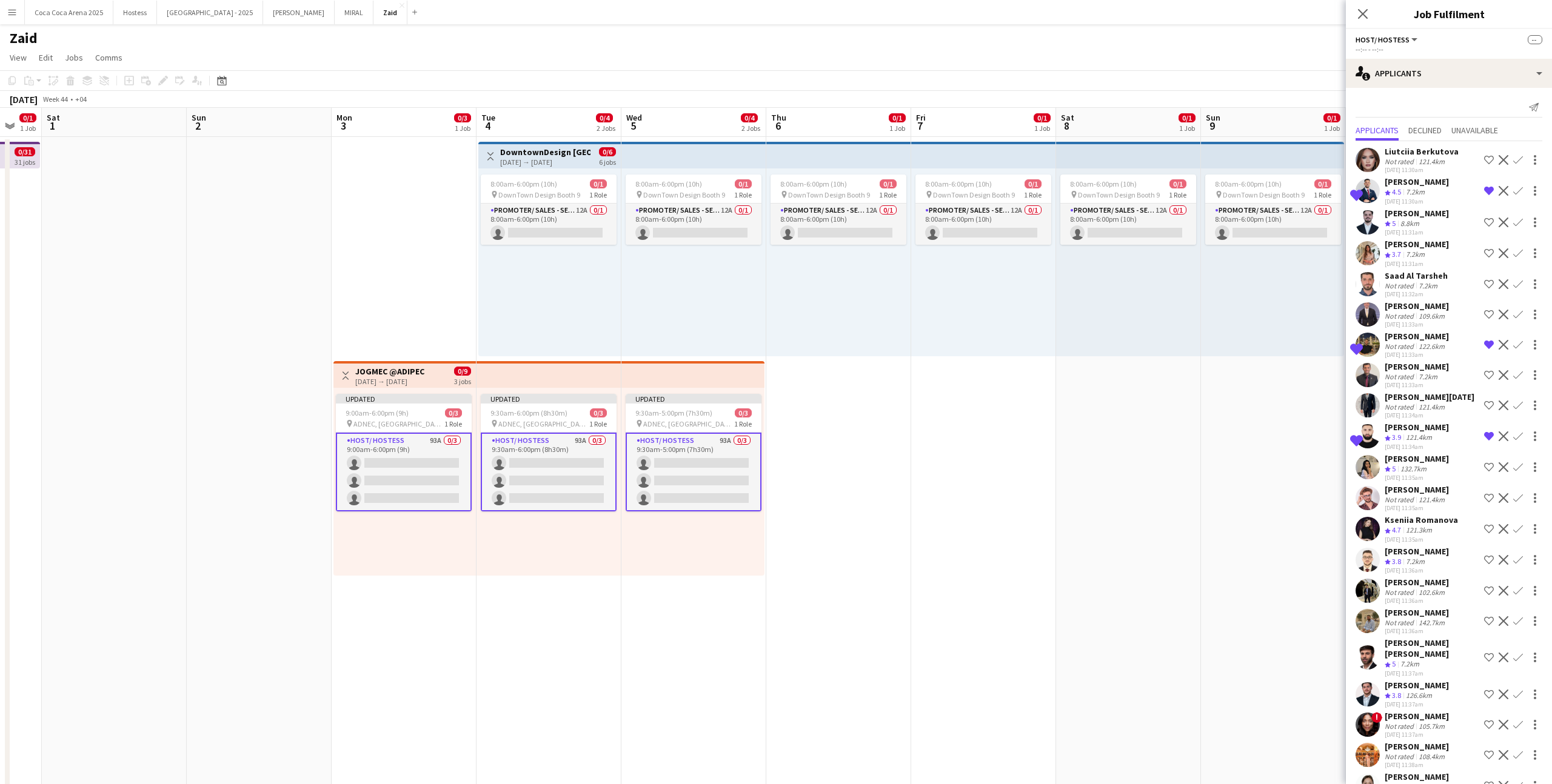
click at [891, 317] on div "[PERSON_NAME] Amr Not rated 109.6km [DATE] 11:33am Shortlist crew Decline Confi…" at bounding box center [1449, 314] width 206 height 28
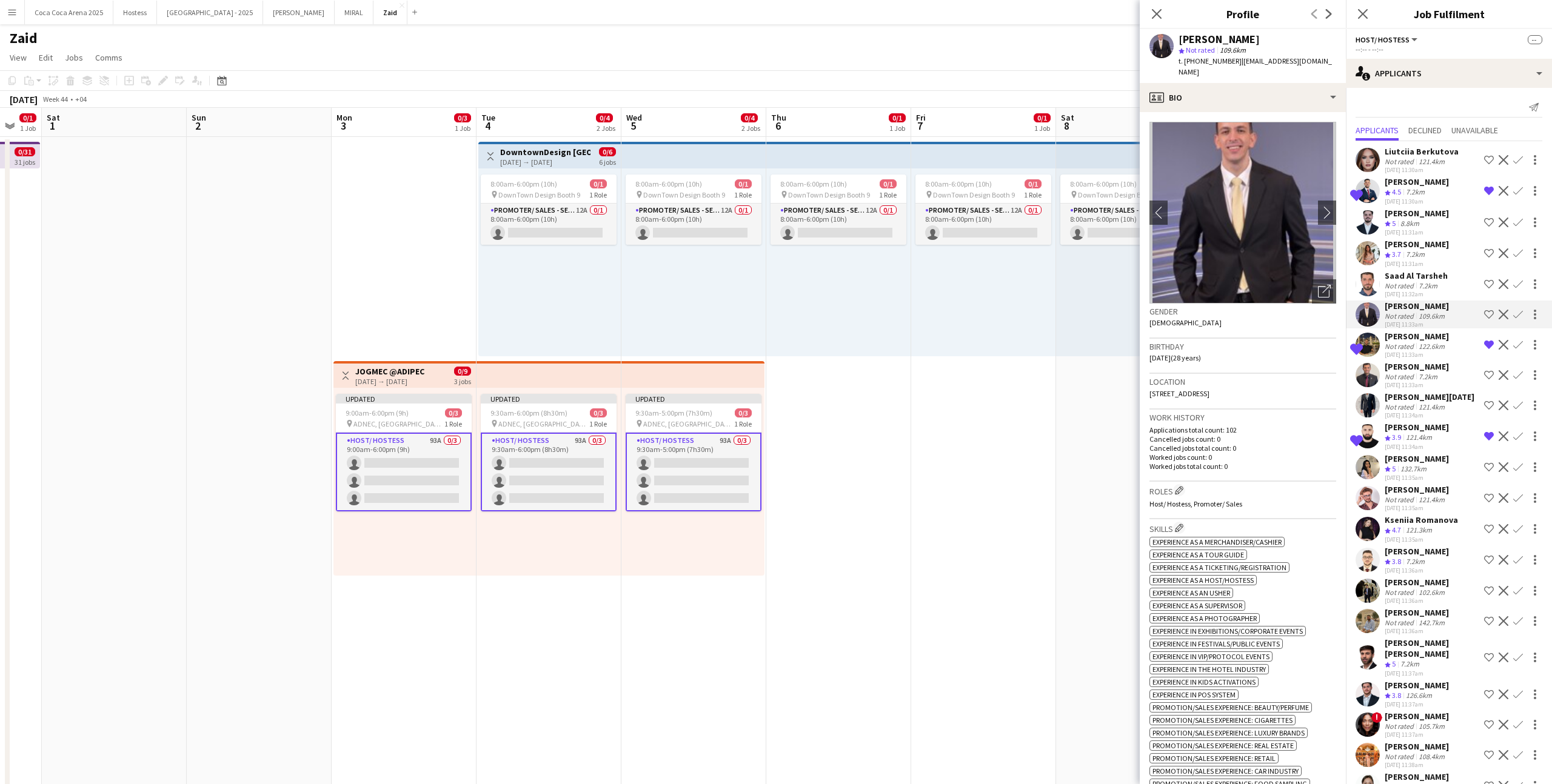
click at [891, 370] on div "[PERSON_NAME]" at bounding box center [1416, 367] width 64 height 11
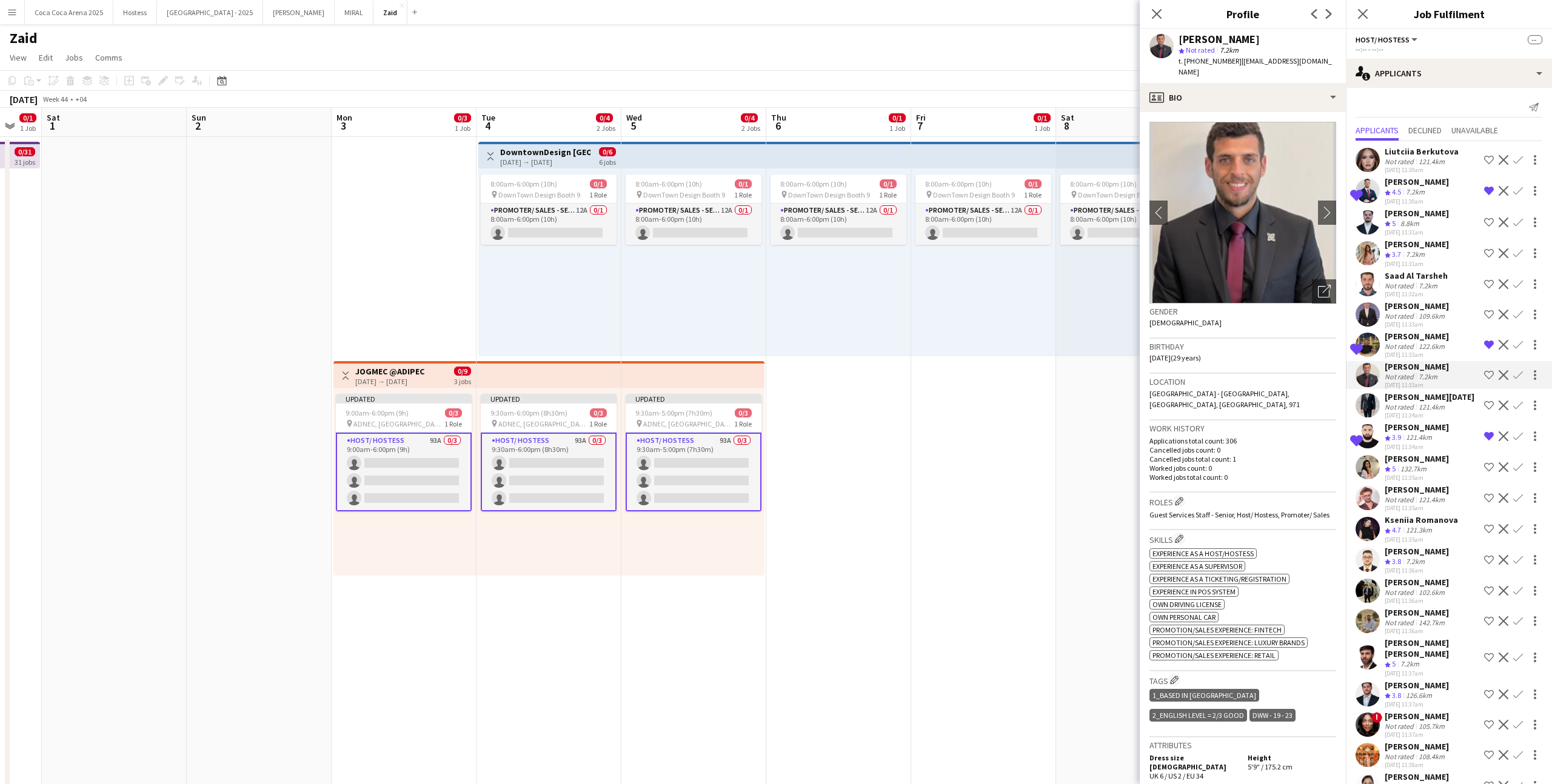
click at [891, 373] on app-icon "Shortlist crew" at bounding box center [1488, 375] width 9 height 9
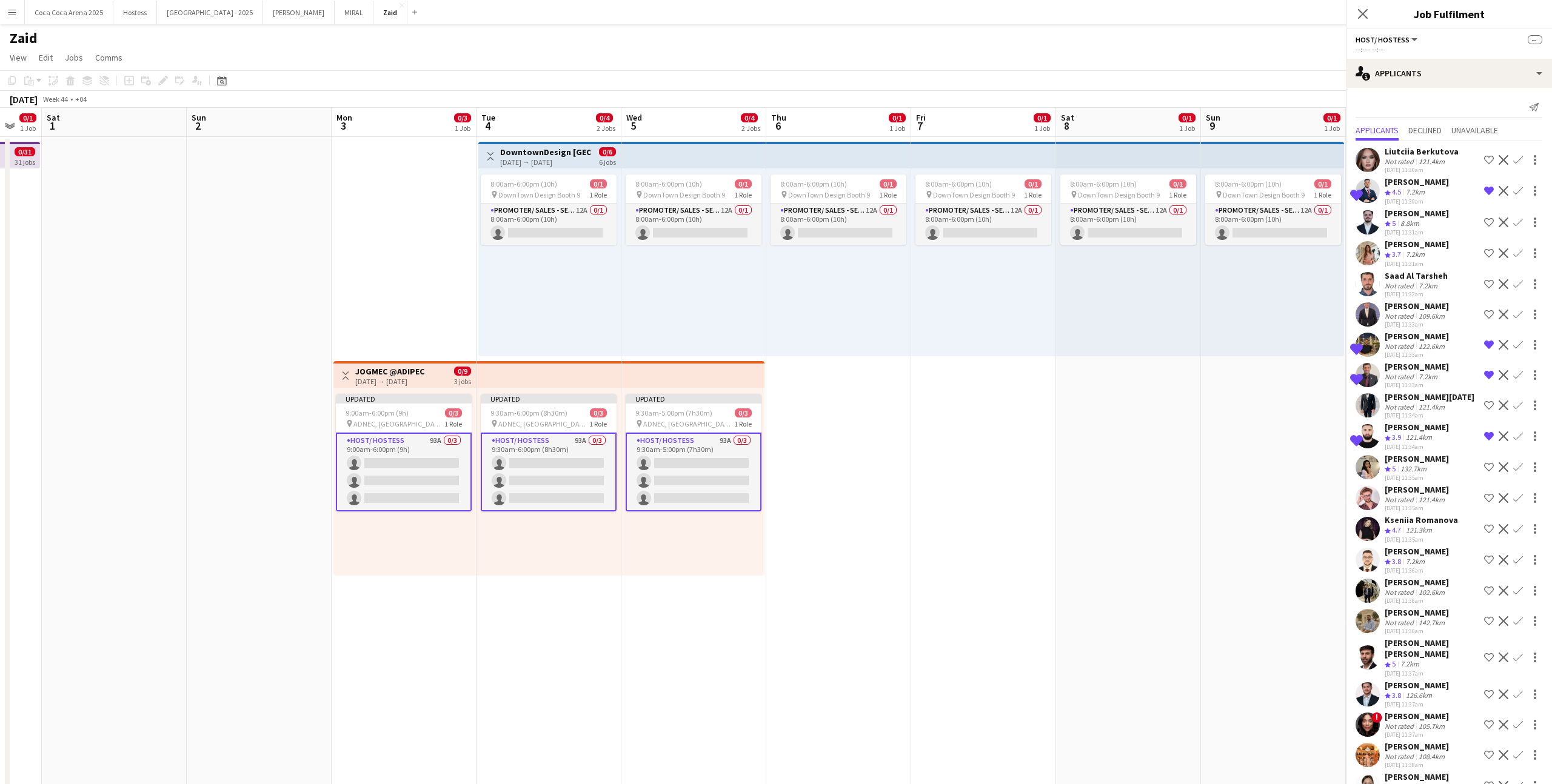
click at [891, 464] on div "Crew rating 5 132.7km" at bounding box center [1416, 469] width 64 height 10
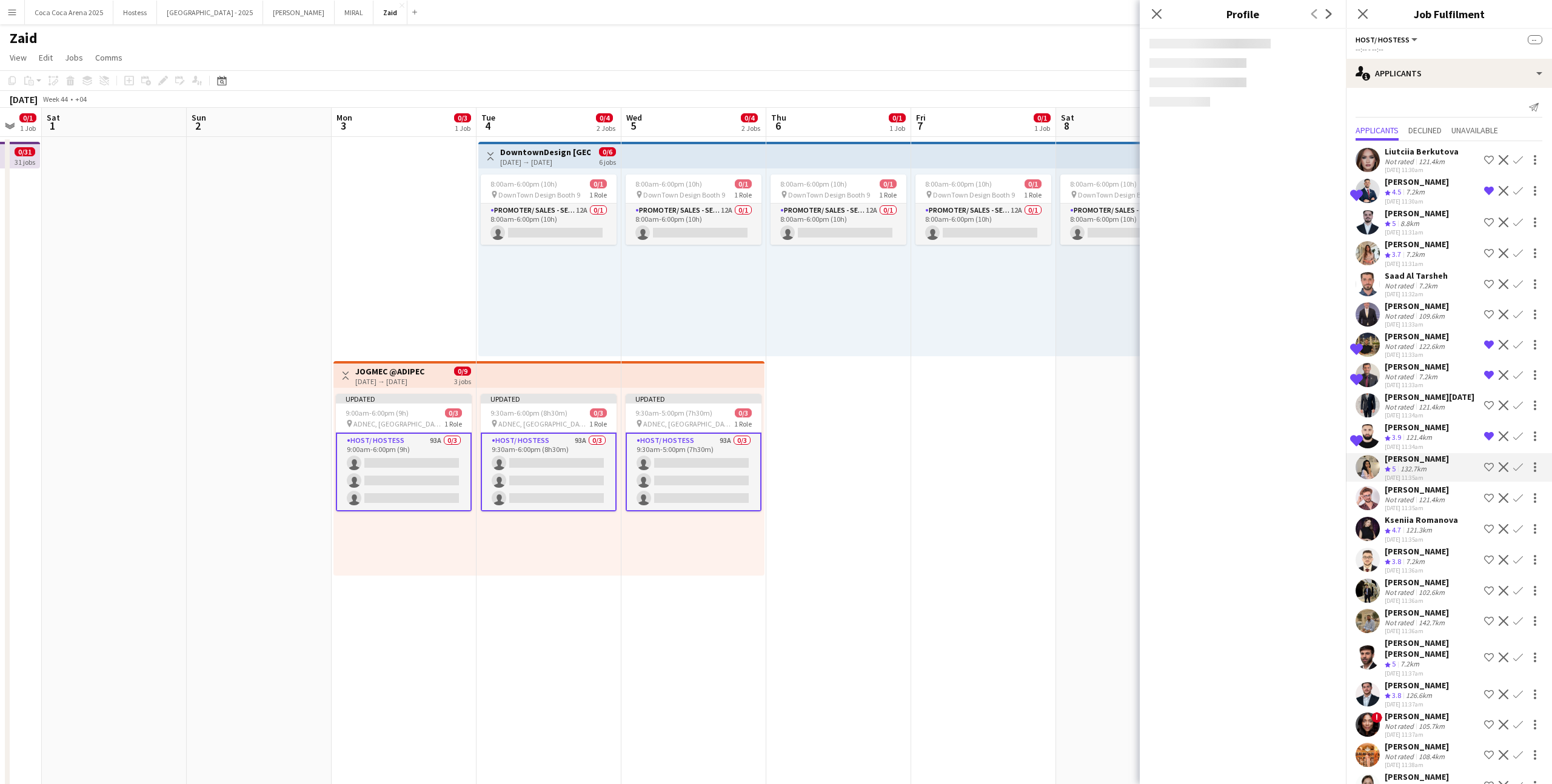
click at [891, 467] on app-icon "Shortlist crew" at bounding box center [1488, 467] width 9 height 9
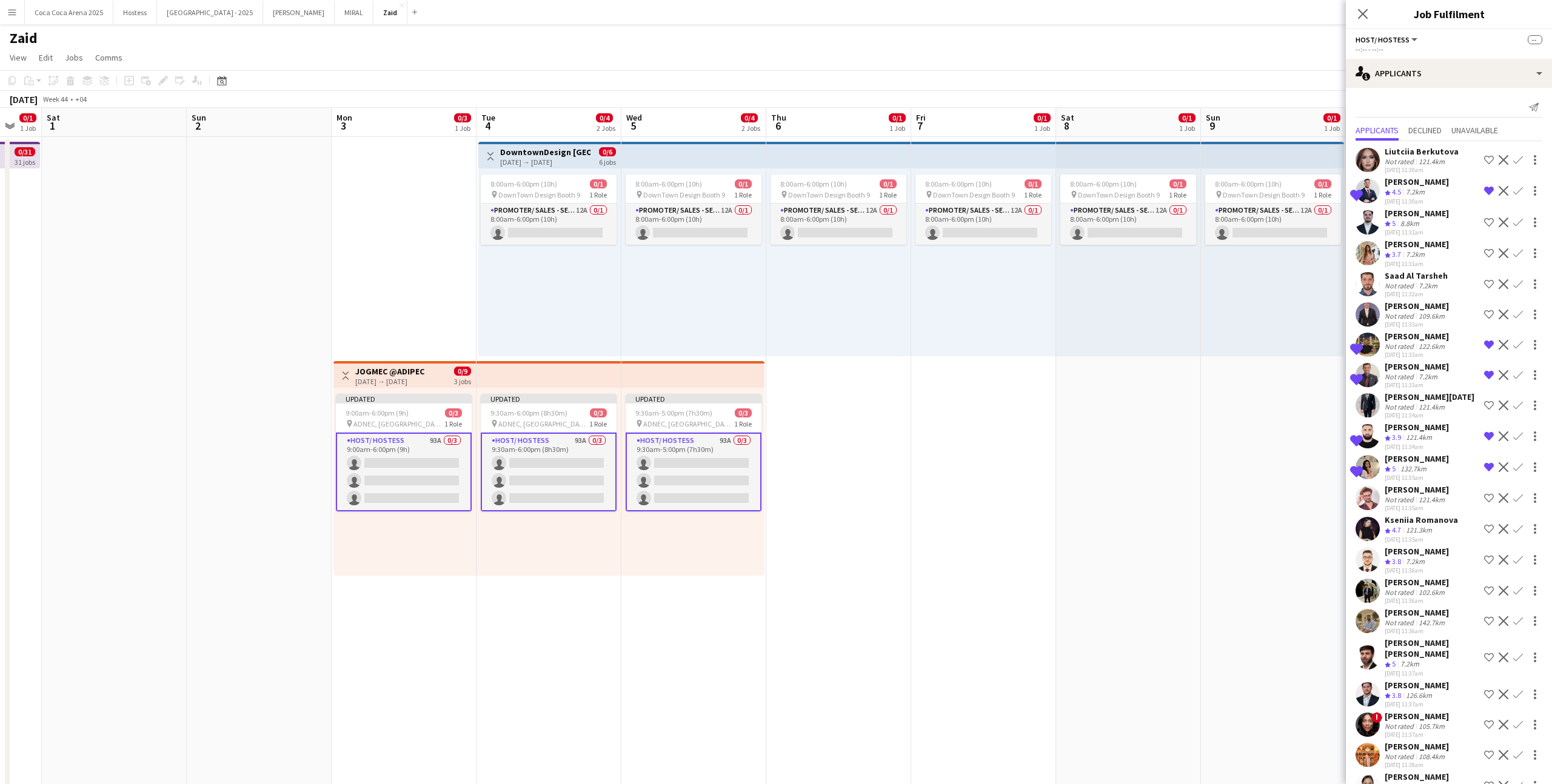
click at [891, 483] on app-icon "Shortlist crew" at bounding box center [1488, 529] width 9 height 9
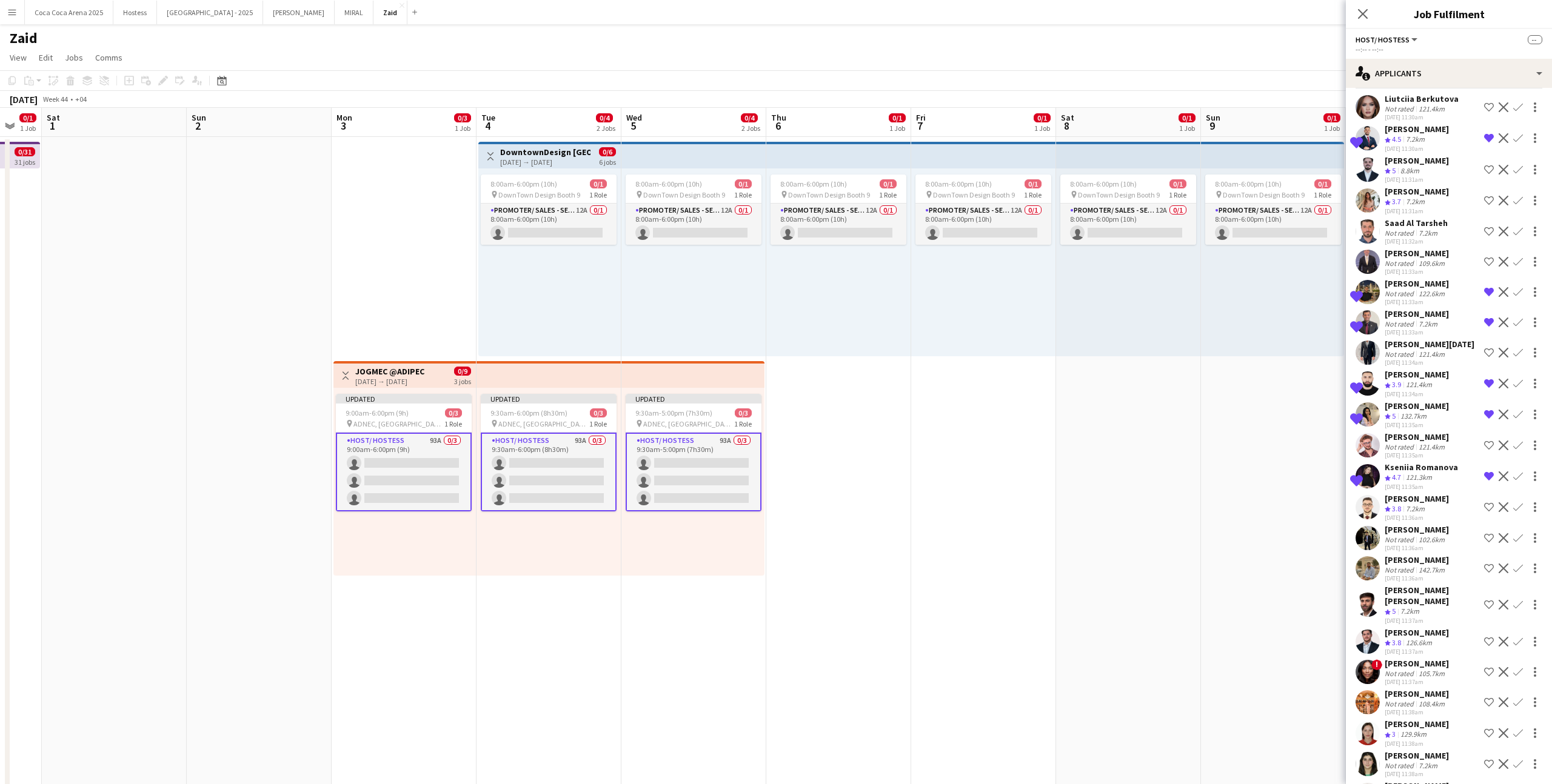
scroll to position [54, 0]
click at [891, 483] on div "Crew rating 5 7.2km" at bounding box center [1431, 611] width 94 height 10
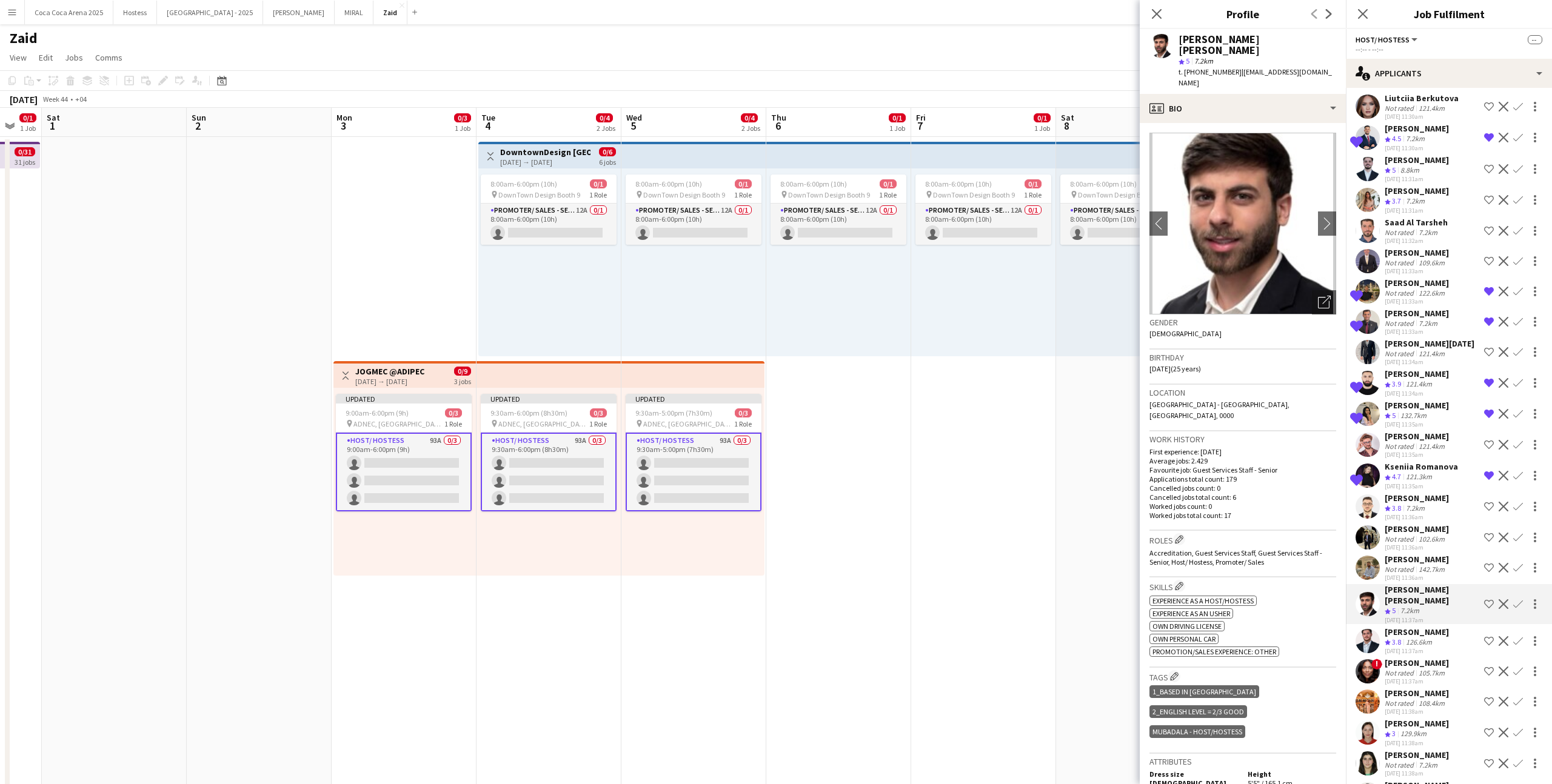
click at [891, 483] on div "[PERSON_NAME]" at bounding box center [1416, 632] width 64 height 11
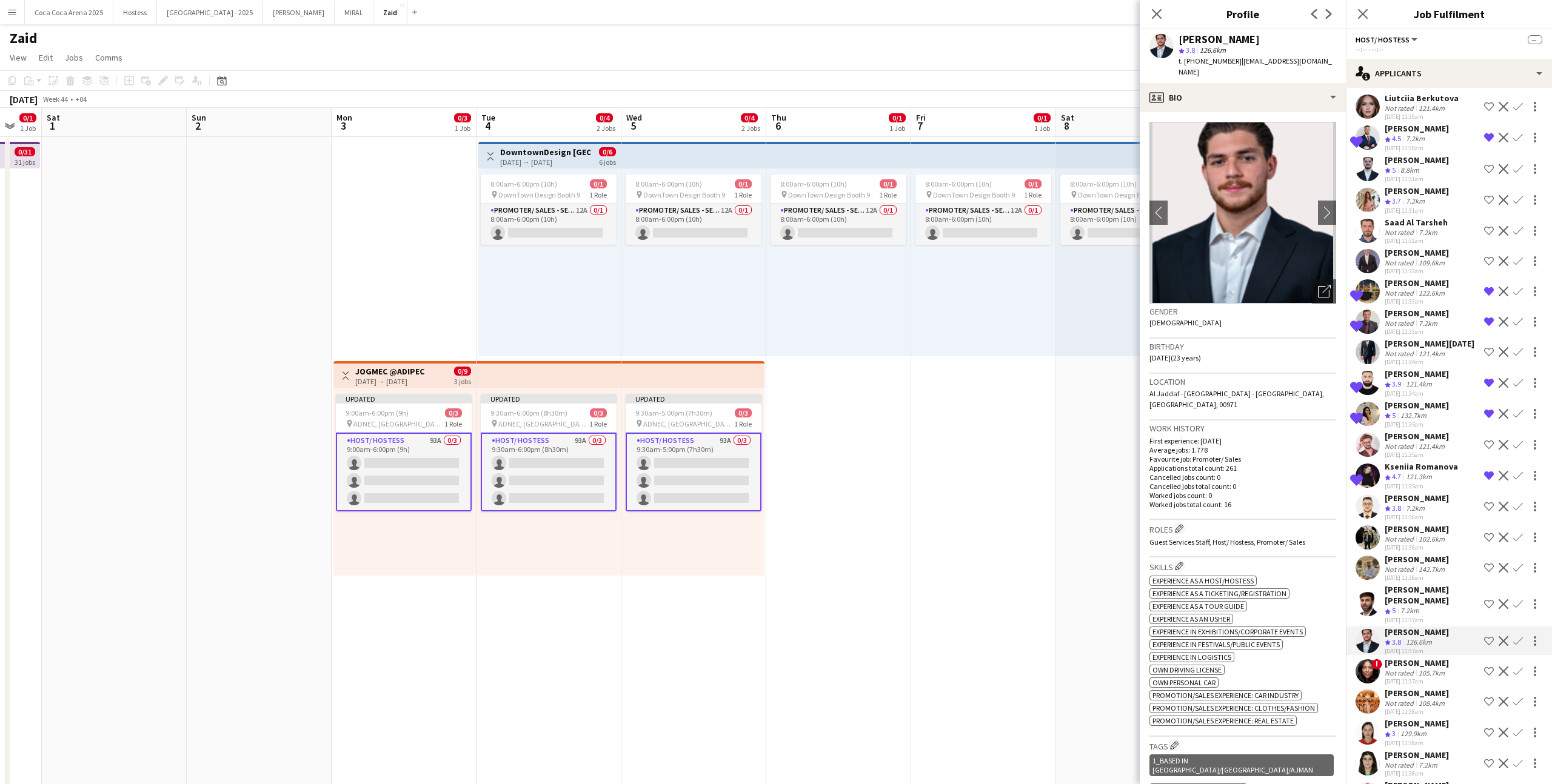
click at [891, 483] on app-icon "Shortlist crew" at bounding box center [1488, 641] width 9 height 9
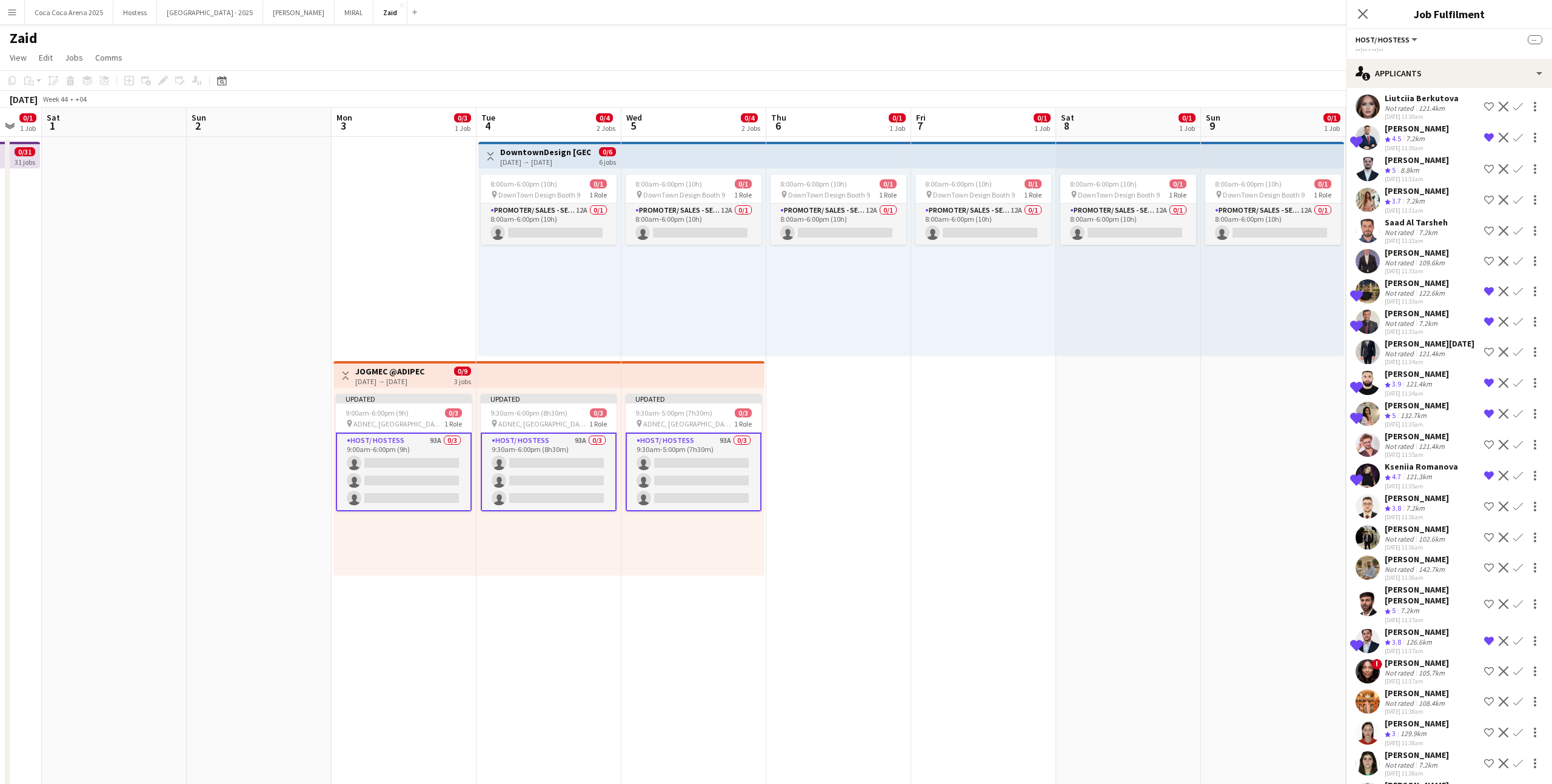
scroll to position [106, 0]
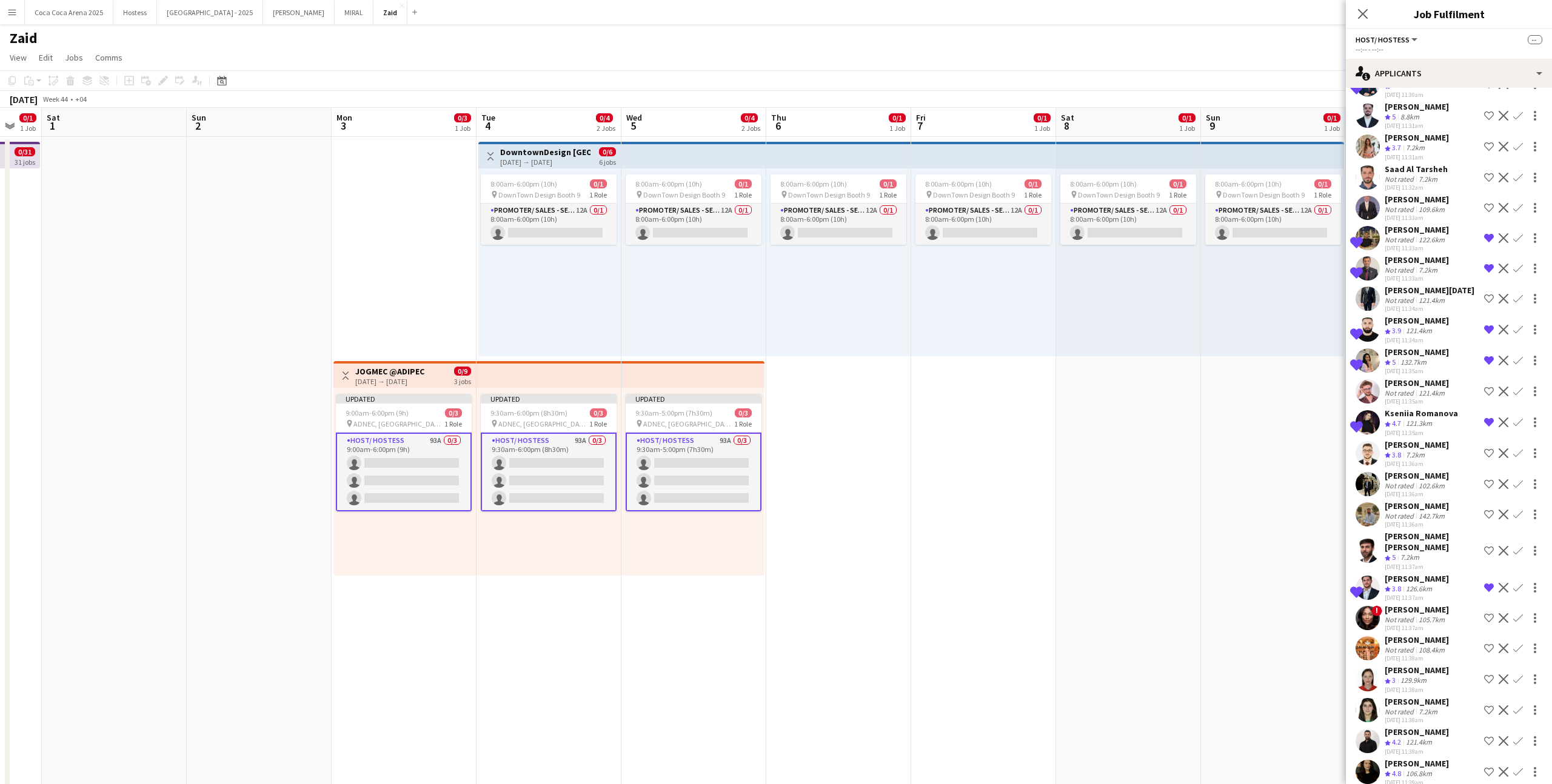
click at [891, 483] on div "Not rated 108.4km" at bounding box center [1416, 650] width 64 height 9
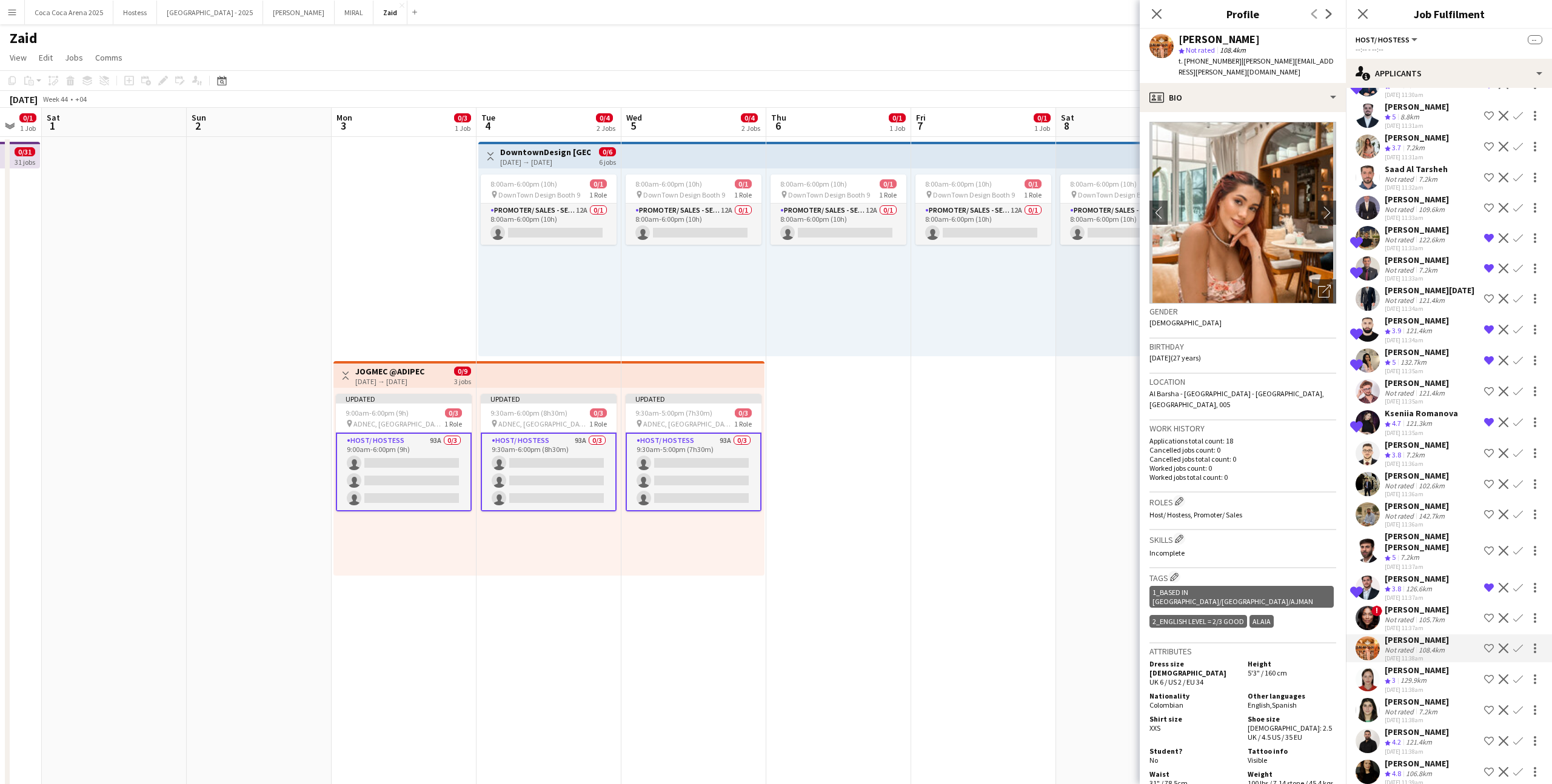
click at [891, 483] on app-icon "Shortlist crew" at bounding box center [1488, 648] width 9 height 9
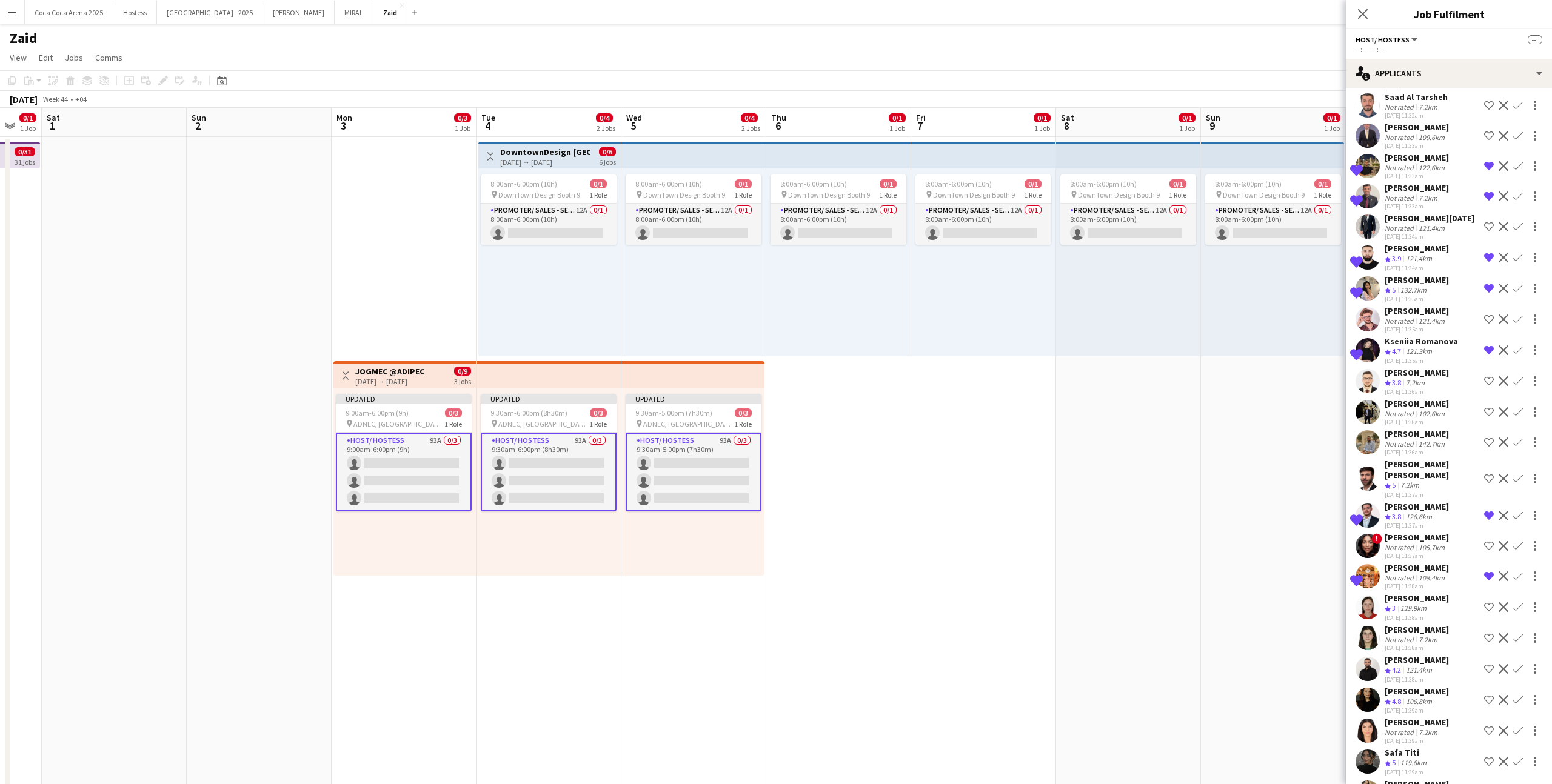
scroll to position [184, 0]
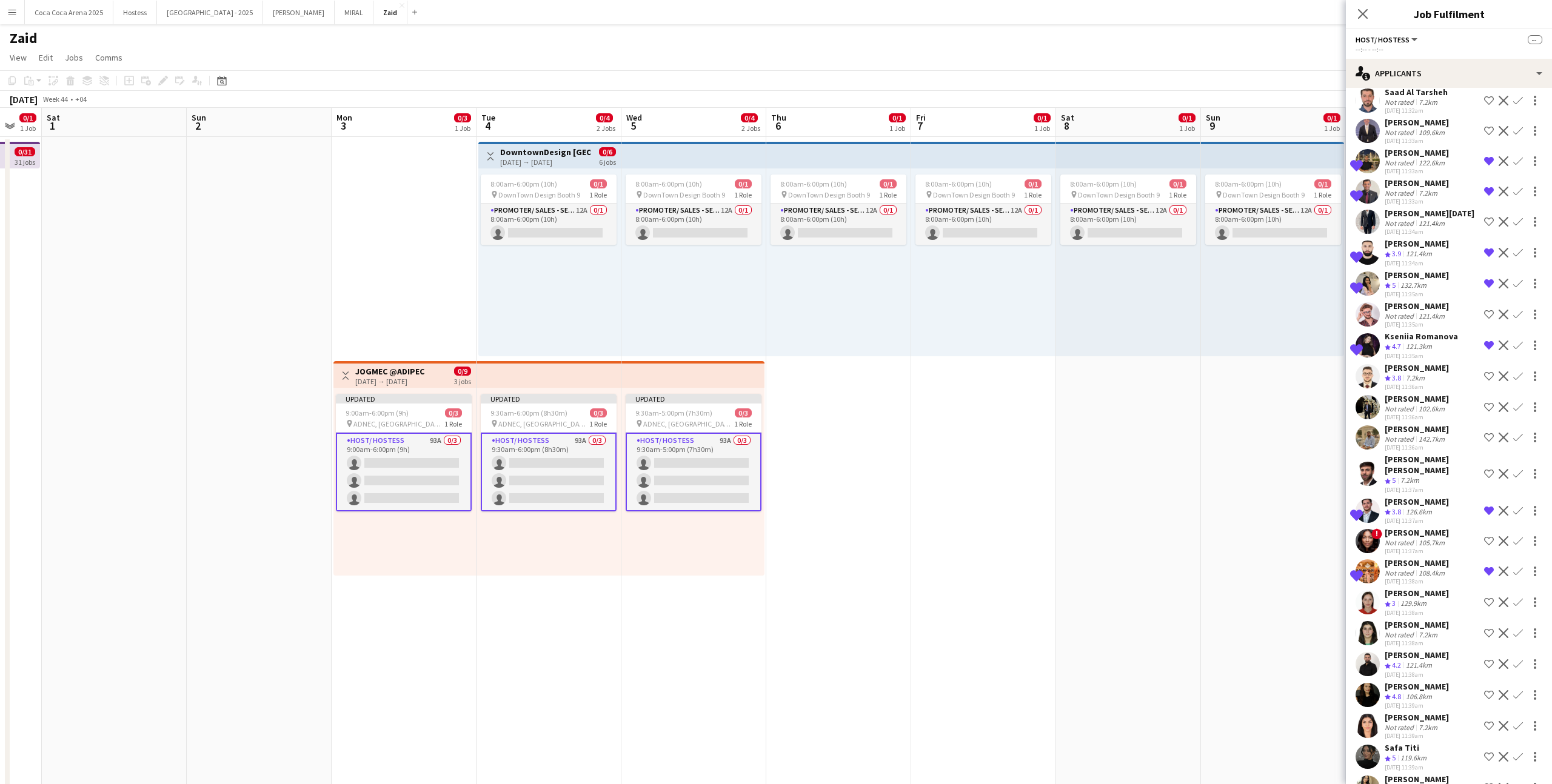
click at [891, 483] on div "[PERSON_NAME] Crew rating 3 129.9km [DATE] 11:38am Shortlist crew Decline Confi…" at bounding box center [1449, 602] width 206 height 29
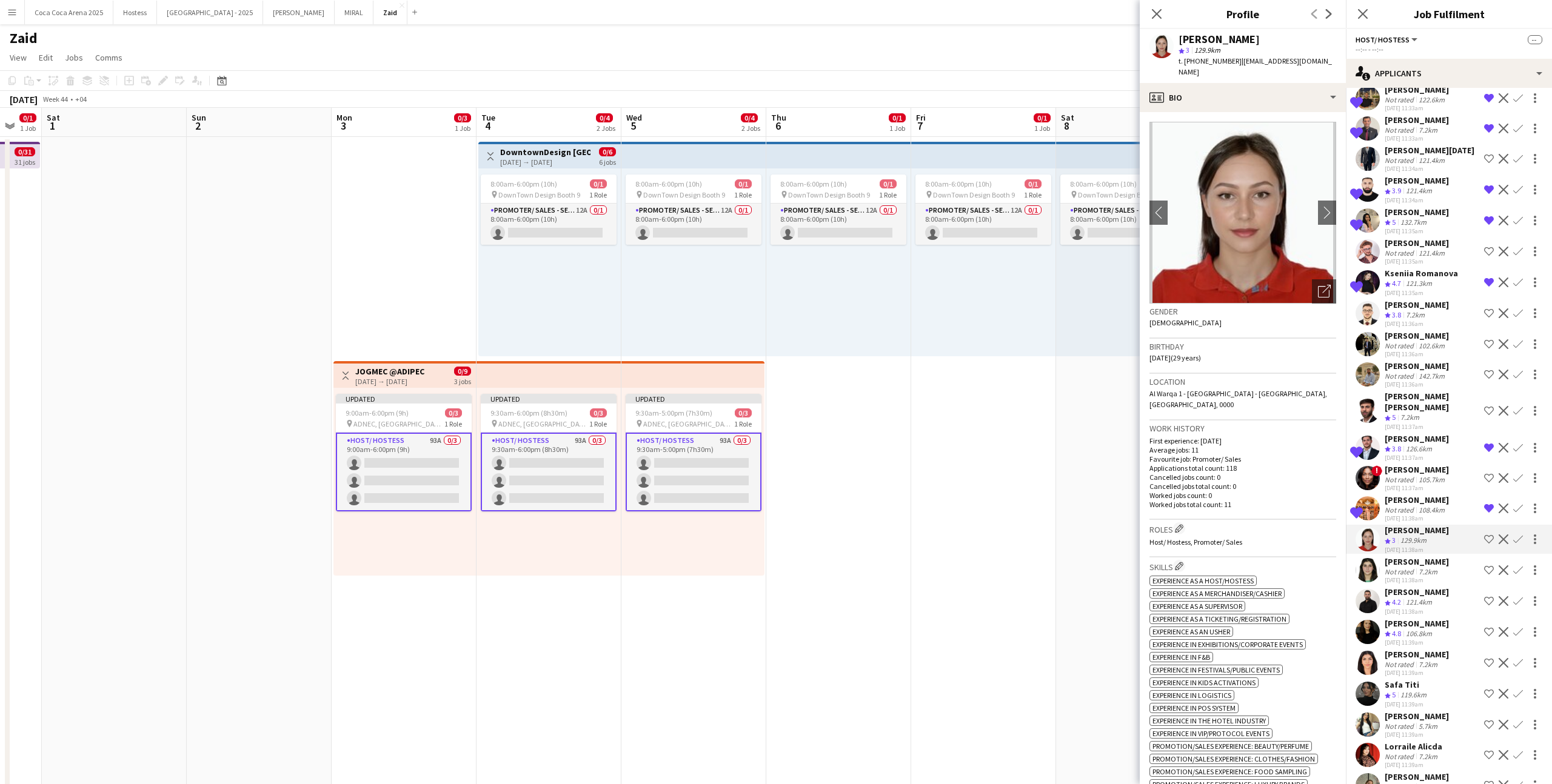
scroll to position [248, 0]
click at [891, 483] on div "106.8km" at bounding box center [1419, 632] width 31 height 10
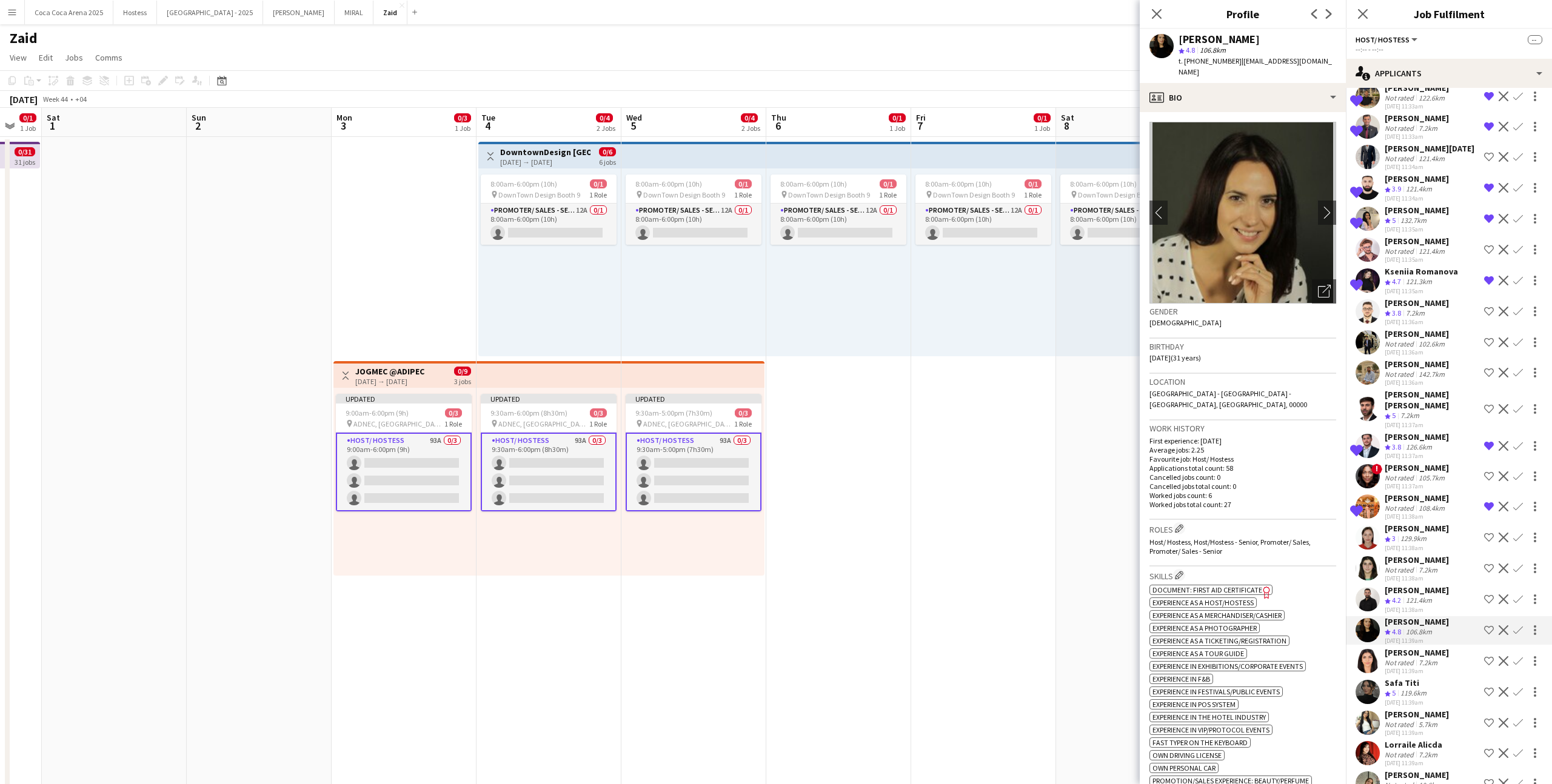
click at [891, 483] on app-icon "Shortlist crew" at bounding box center [1488, 630] width 9 height 9
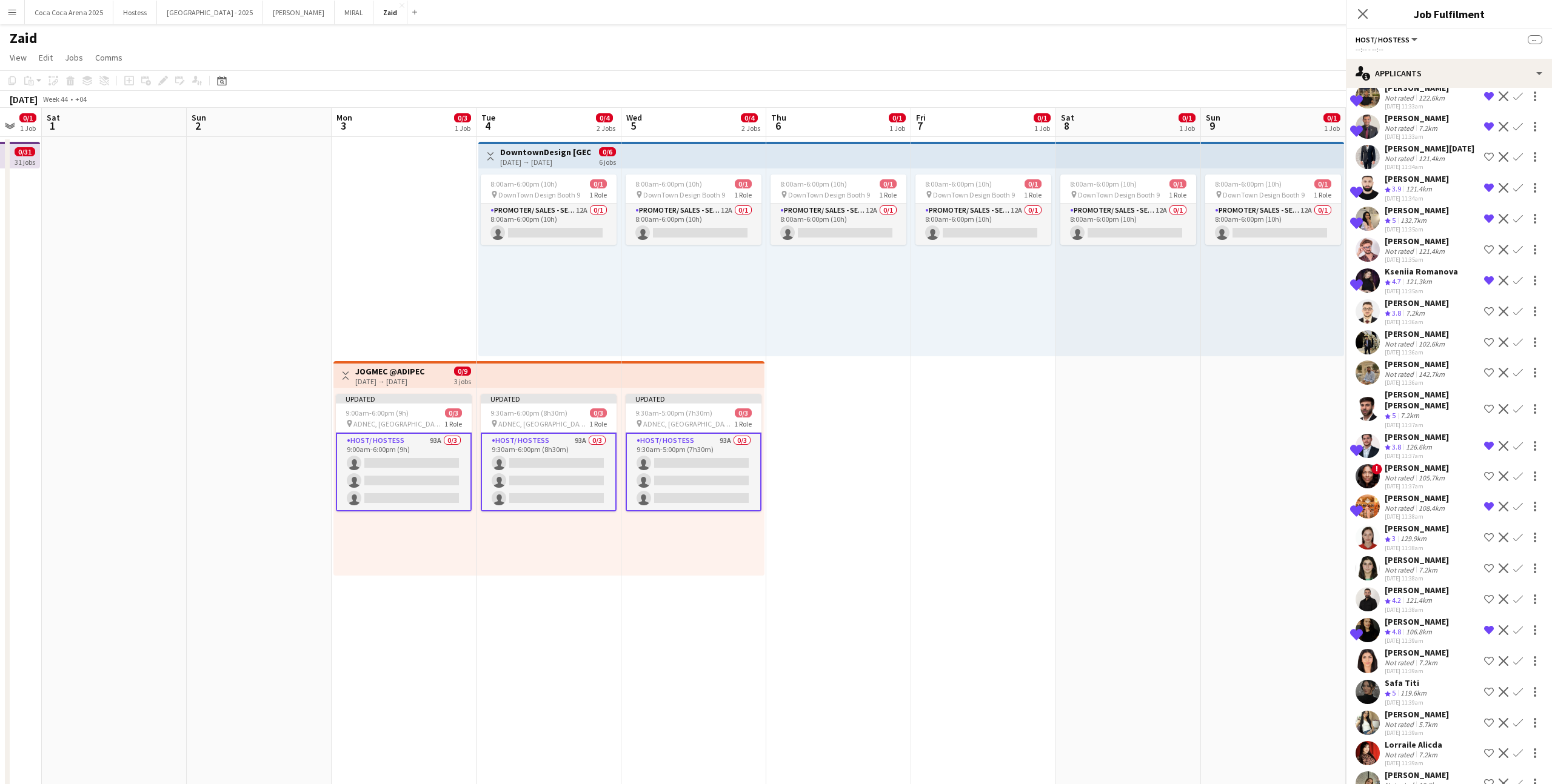
click at [891, 483] on div "[PERSON_NAME] Not rated 7.2km [DATE] 11:38am Shortlist crew Decline Confirm" at bounding box center [1449, 568] width 206 height 28
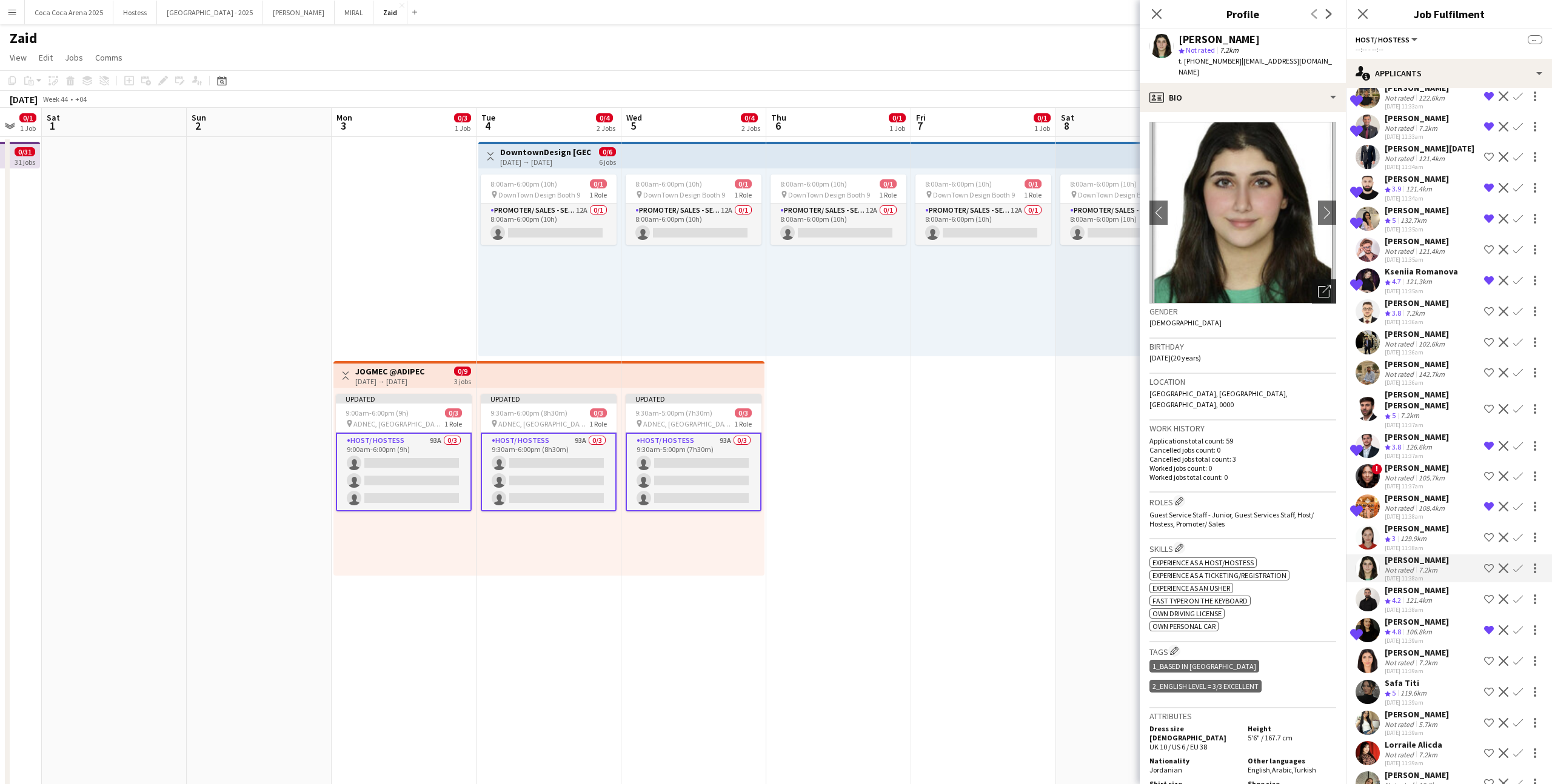
click at [891, 285] on icon "Open photos pop-in" at bounding box center [1324, 291] width 13 height 13
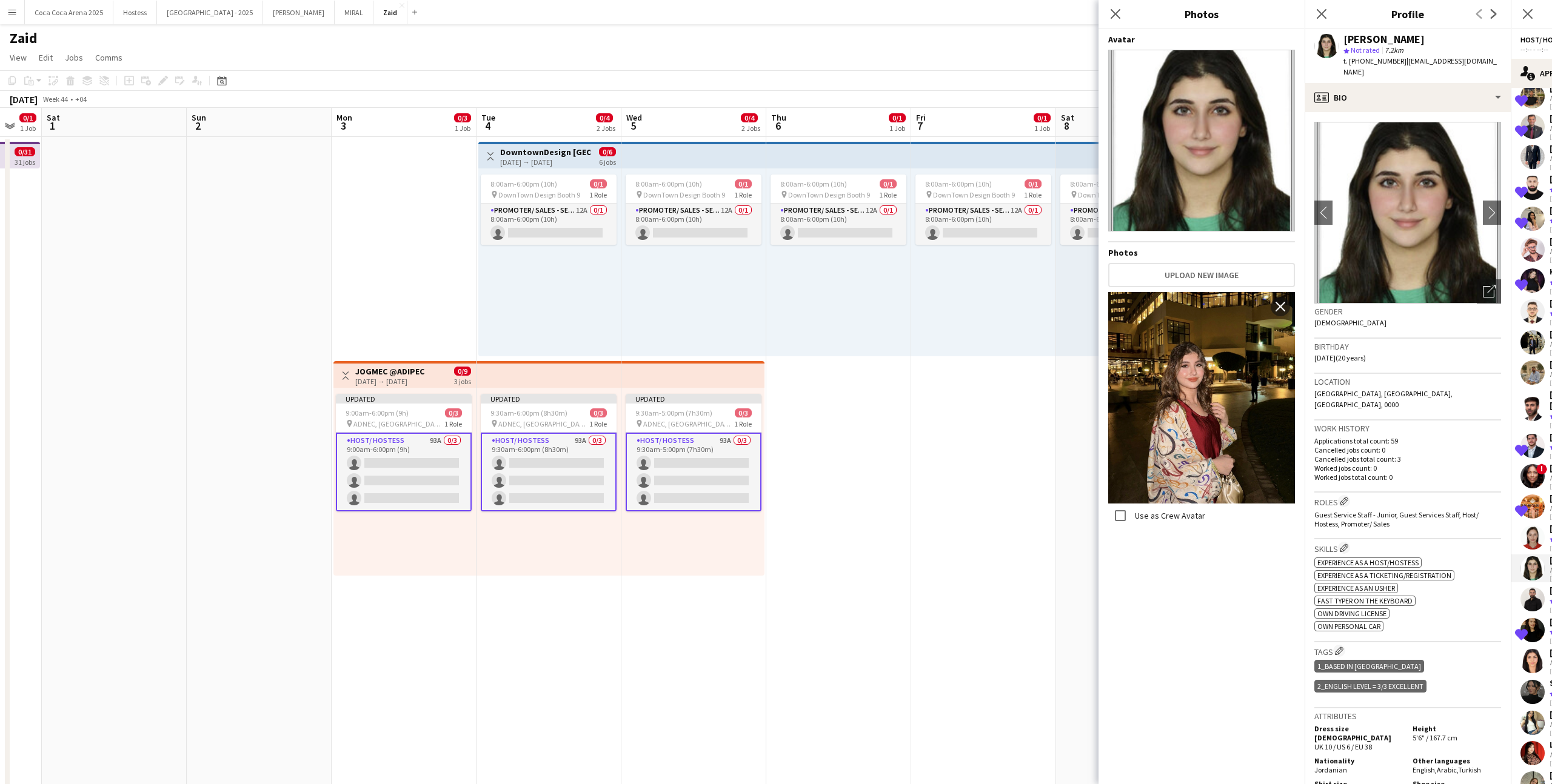
click at [891, 376] on h3 "Location" at bounding box center [1407, 382] width 187 height 11
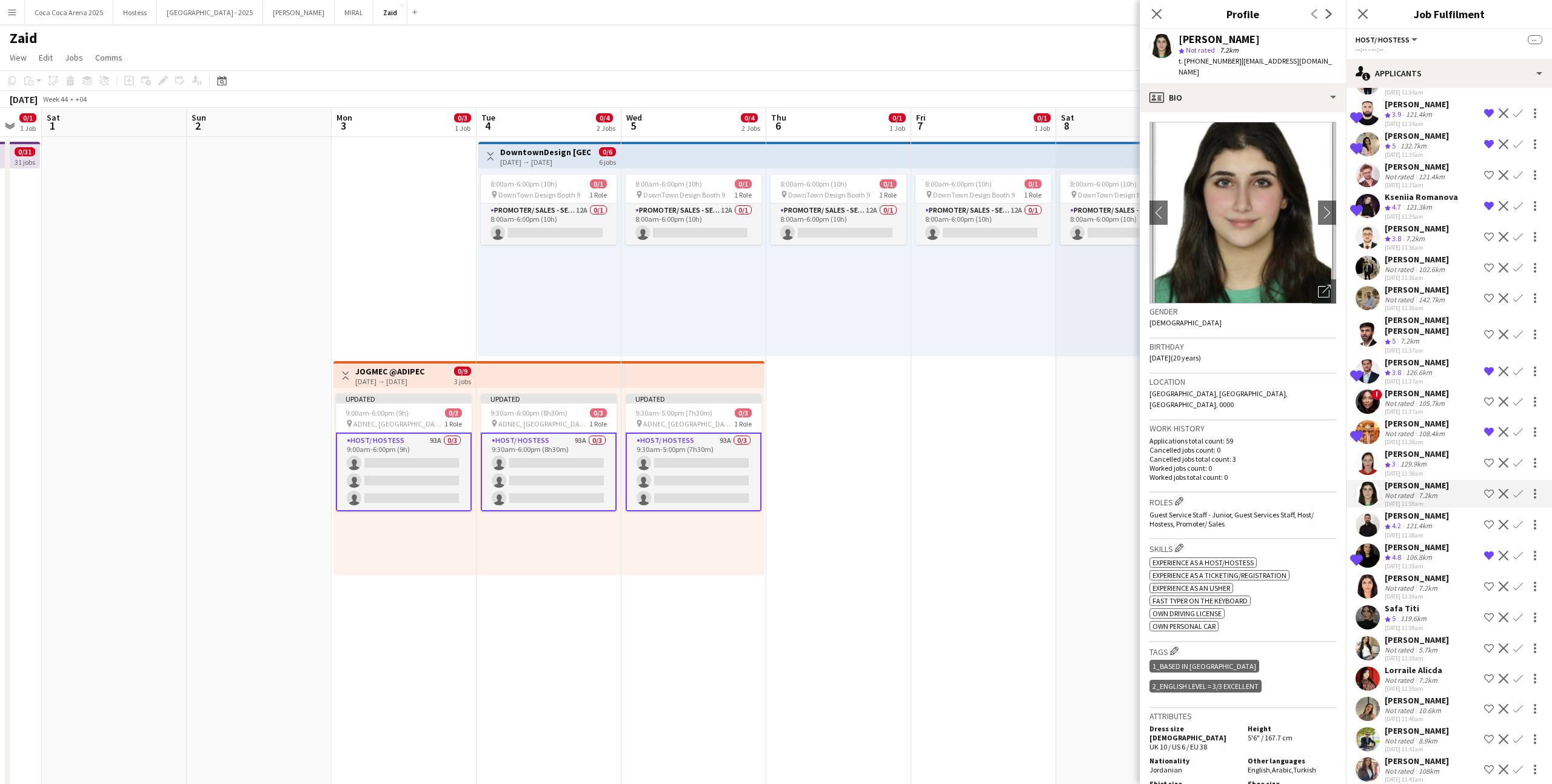
scroll to position [338, 0]
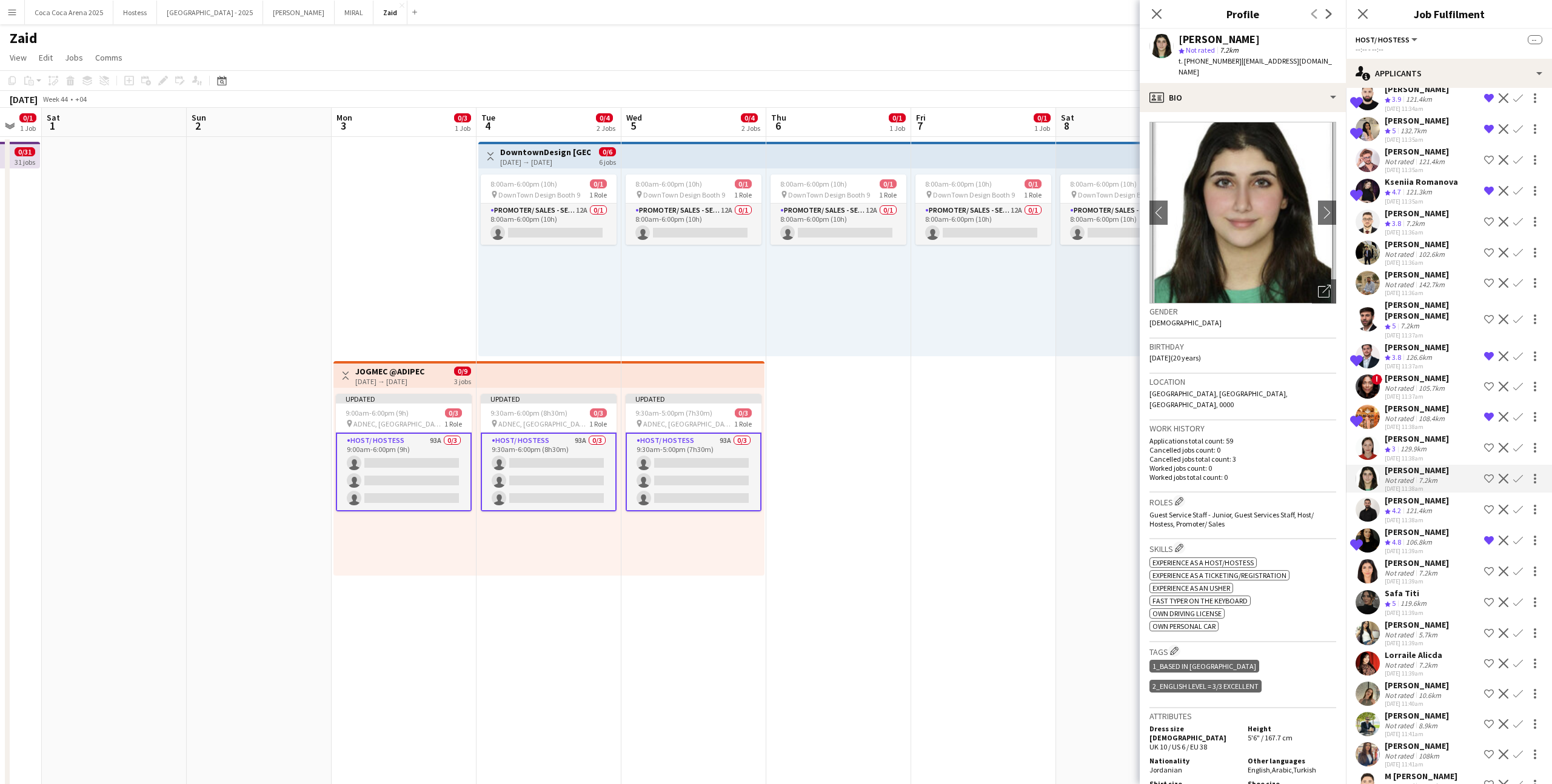
click at [891, 483] on icon "Crew rating" at bounding box center [1387, 604] width 6 height 6
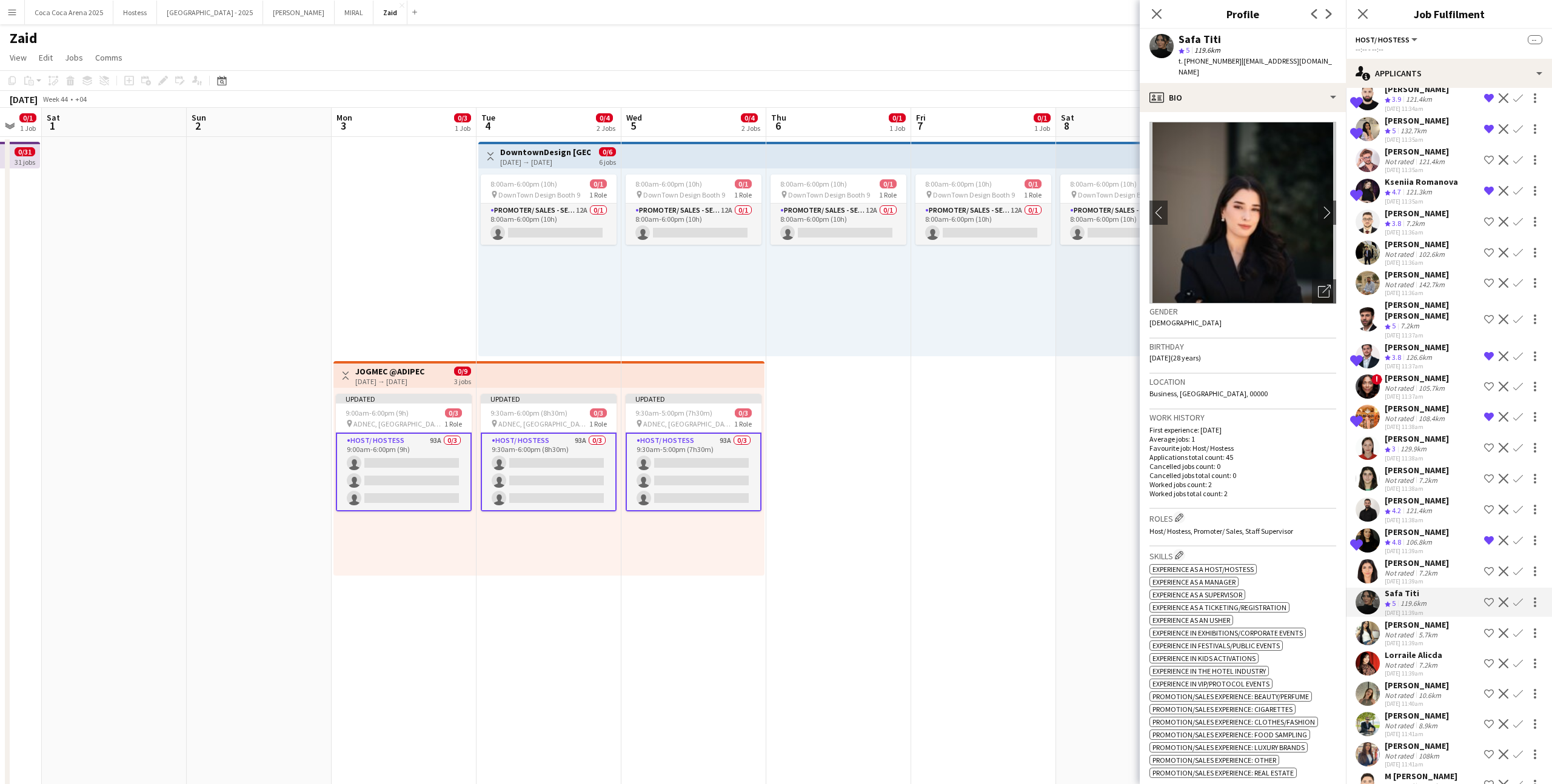
click at [891, 483] on app-icon "Shortlist crew" at bounding box center [1488, 602] width 9 height 9
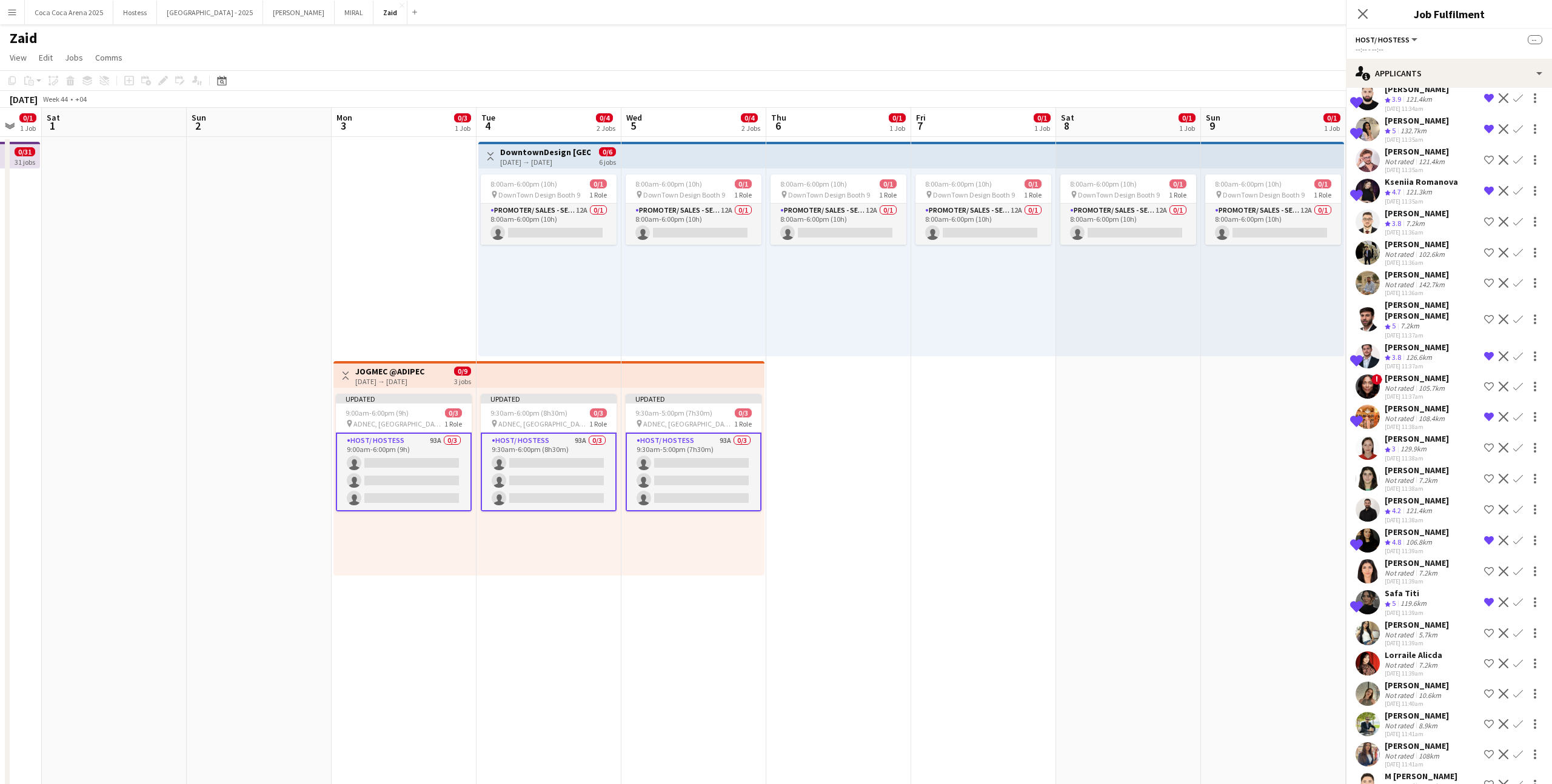
click at [891, 483] on div "[PERSON_NAME] Not rated 5.7km [DATE] 11:39am Shortlist crew Decline Confirm" at bounding box center [1449, 633] width 206 height 28
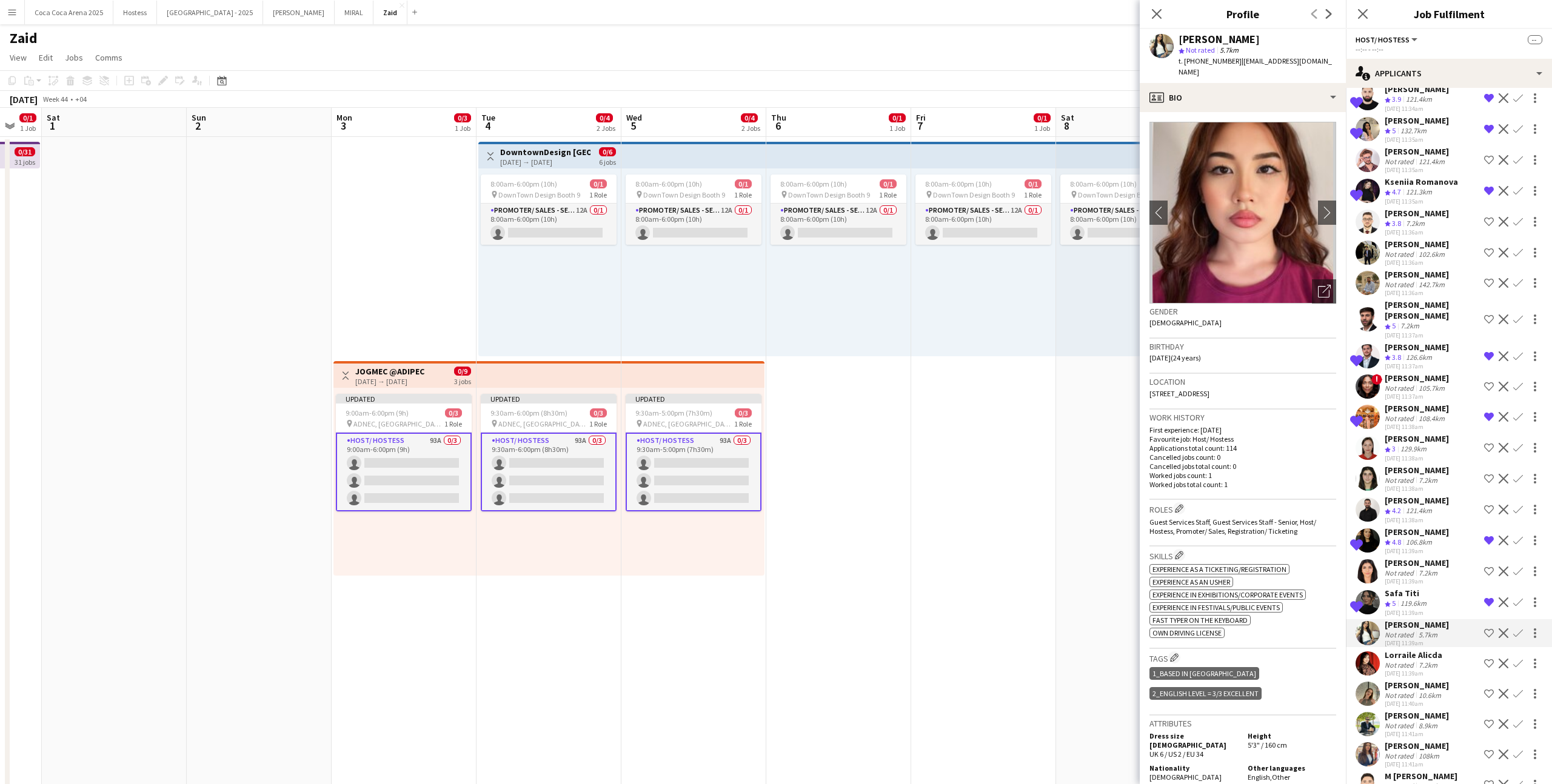
drag, startPoint x: 1489, startPoint y: 624, endPoint x: 1447, endPoint y: 623, distance: 42.0
click at [891, 483] on app-icon "Shortlist crew" at bounding box center [1488, 633] width 9 height 9
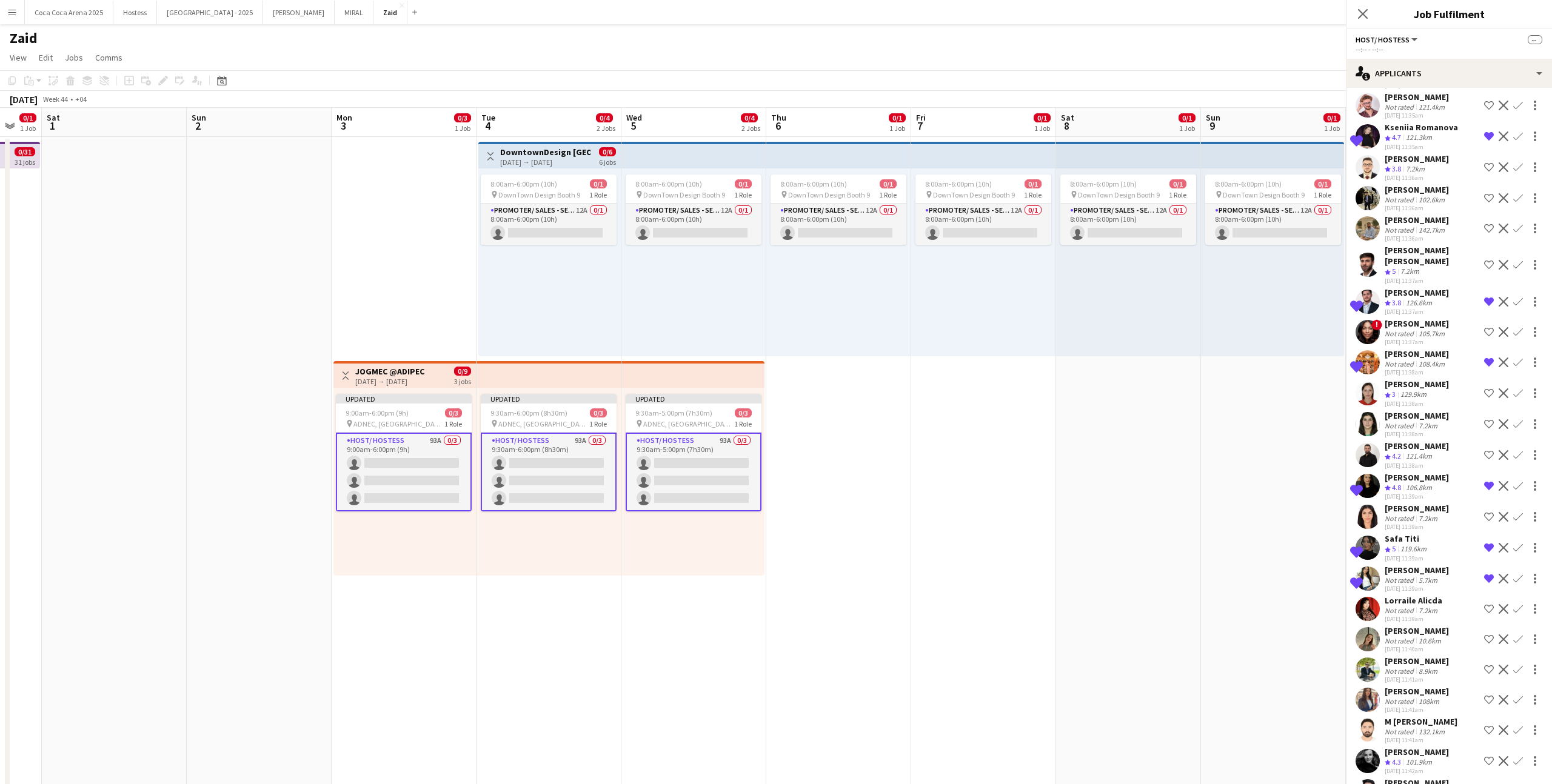
scroll to position [395, 0]
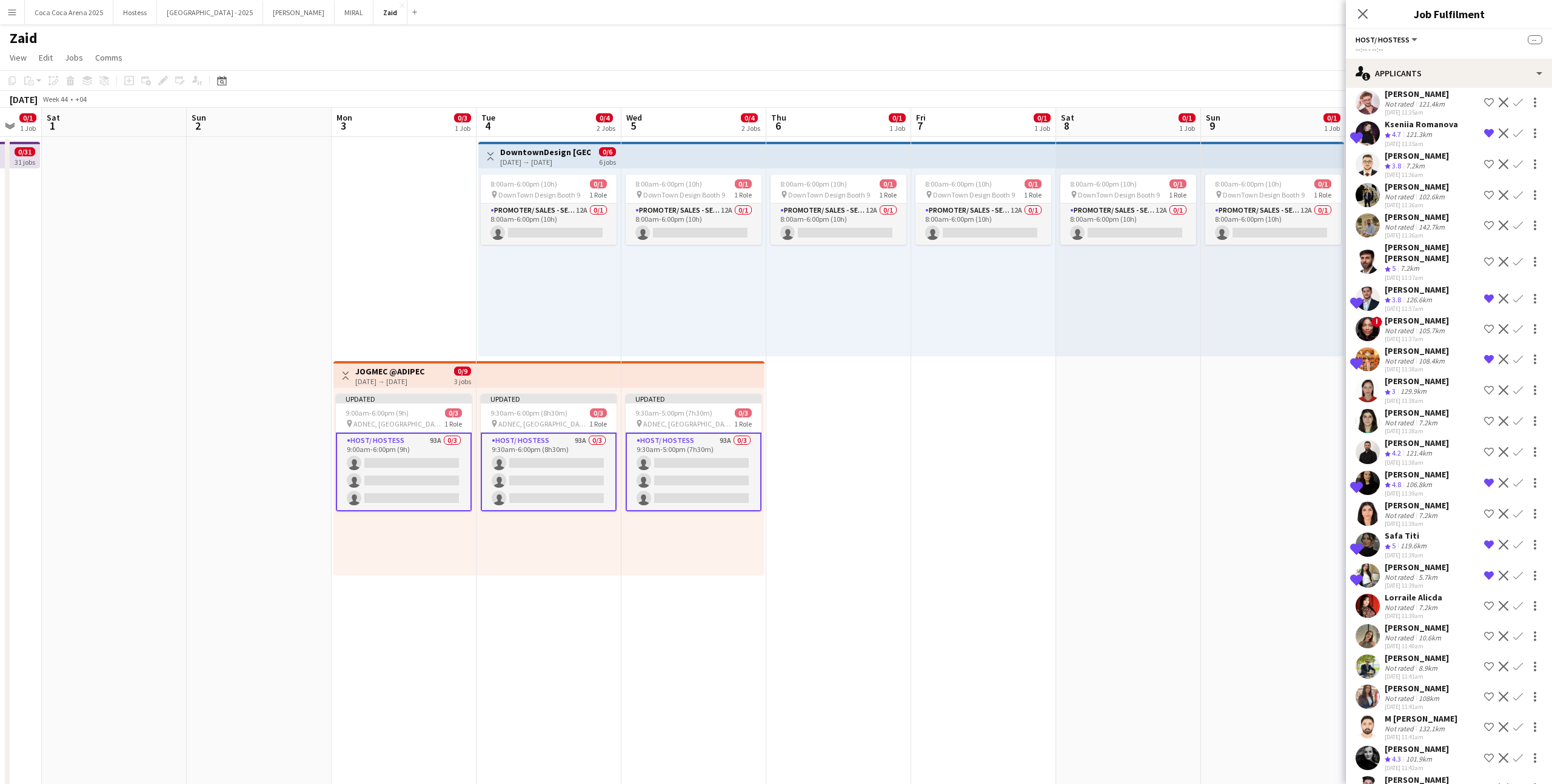
click at [891, 483] on div "Not rated 10.6km" at bounding box center [1416, 638] width 64 height 9
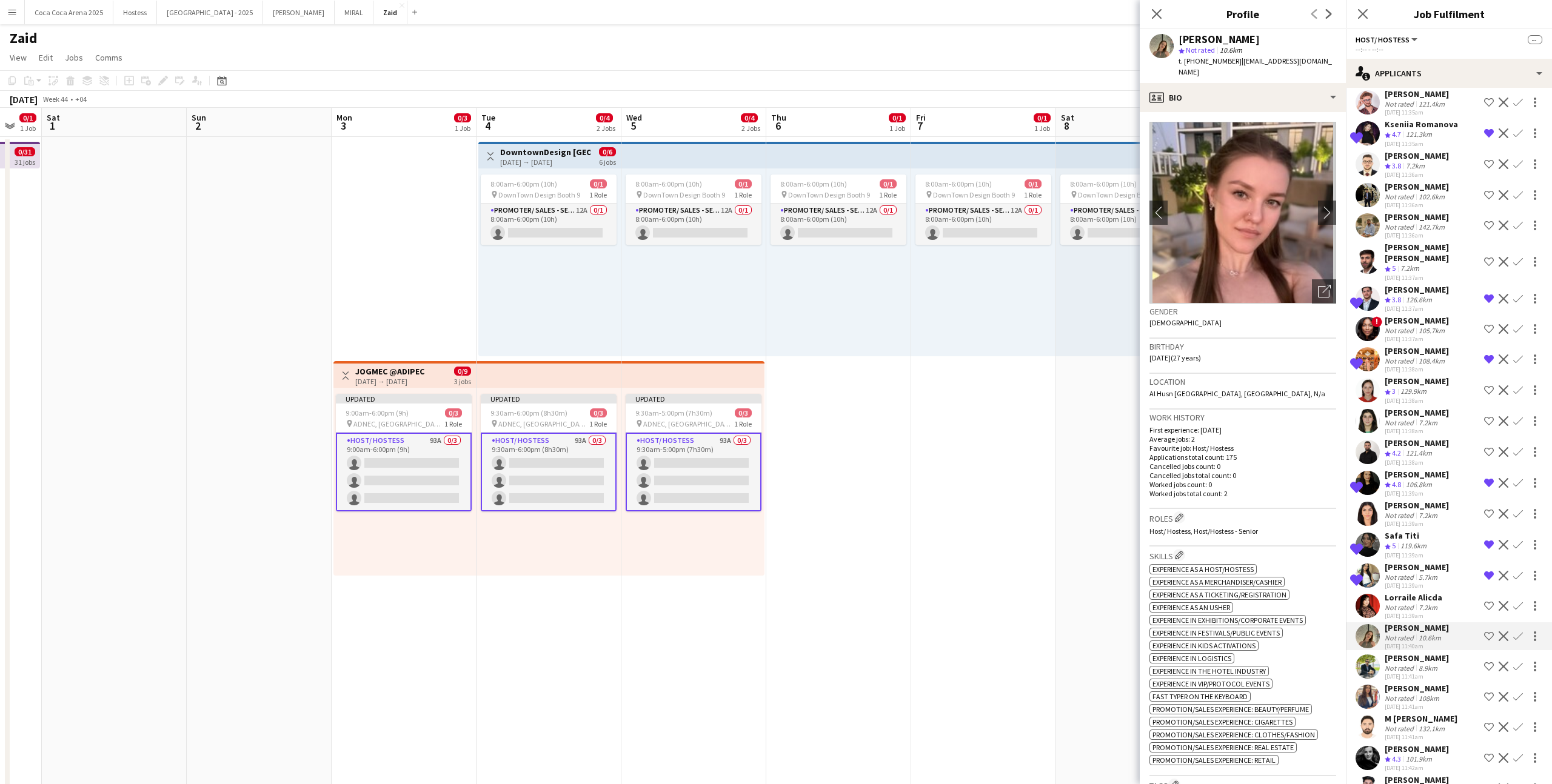
click at [891, 483] on div "[PERSON_NAME]" at bounding box center [1416, 658] width 64 height 11
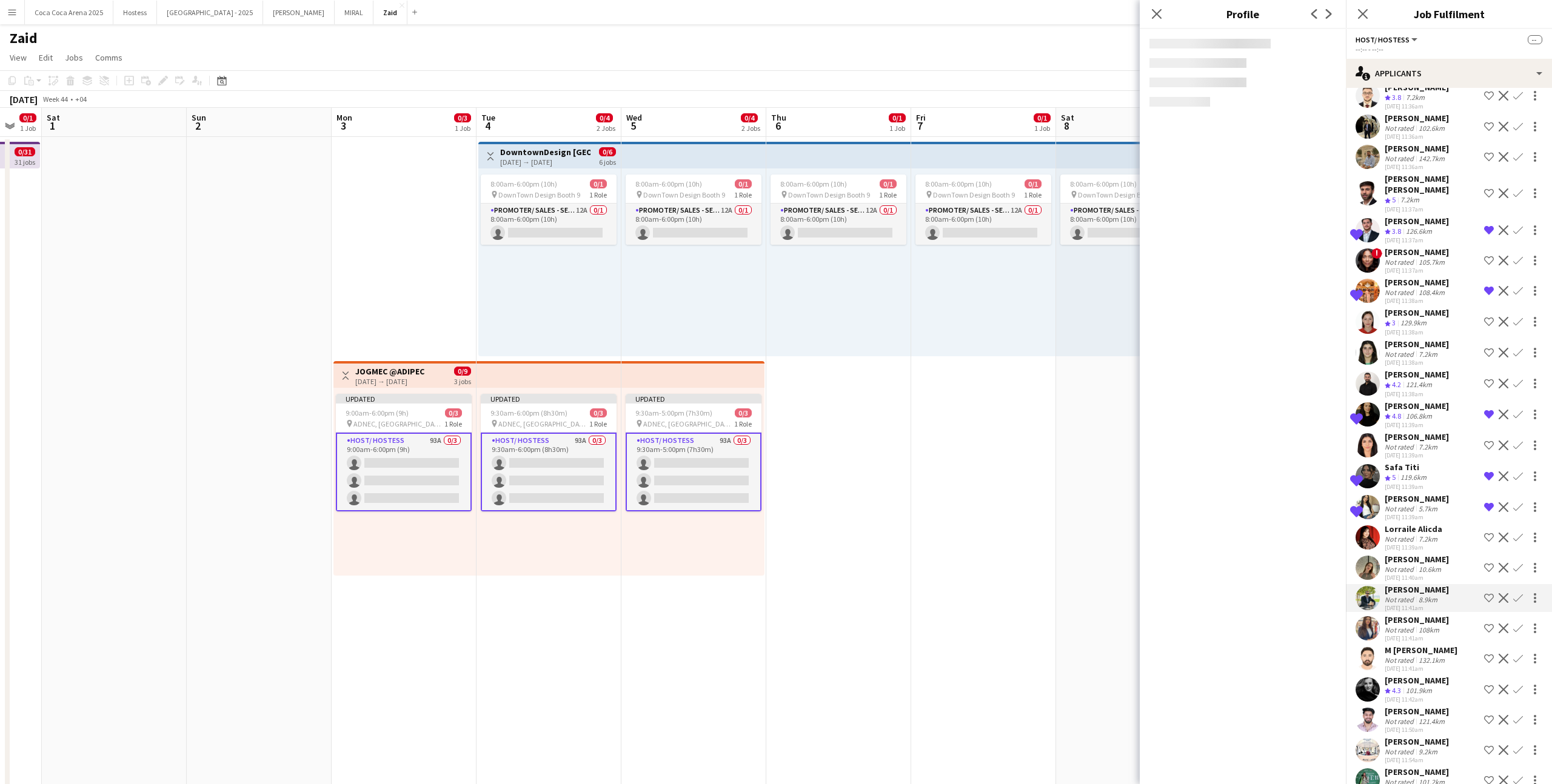
scroll to position [466, 0]
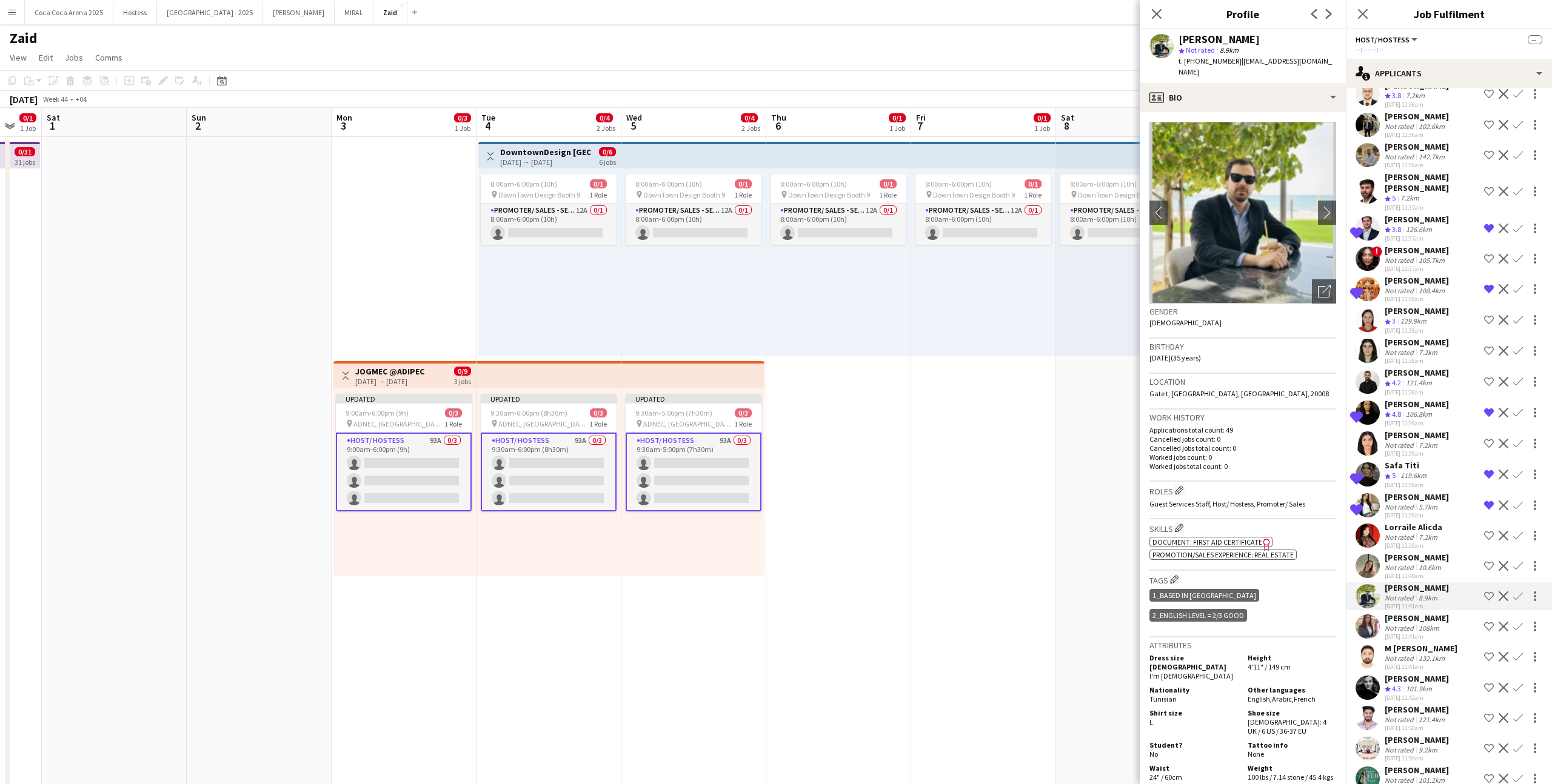
click at [891, 483] on div "132.1km" at bounding box center [1431, 658] width 31 height 9
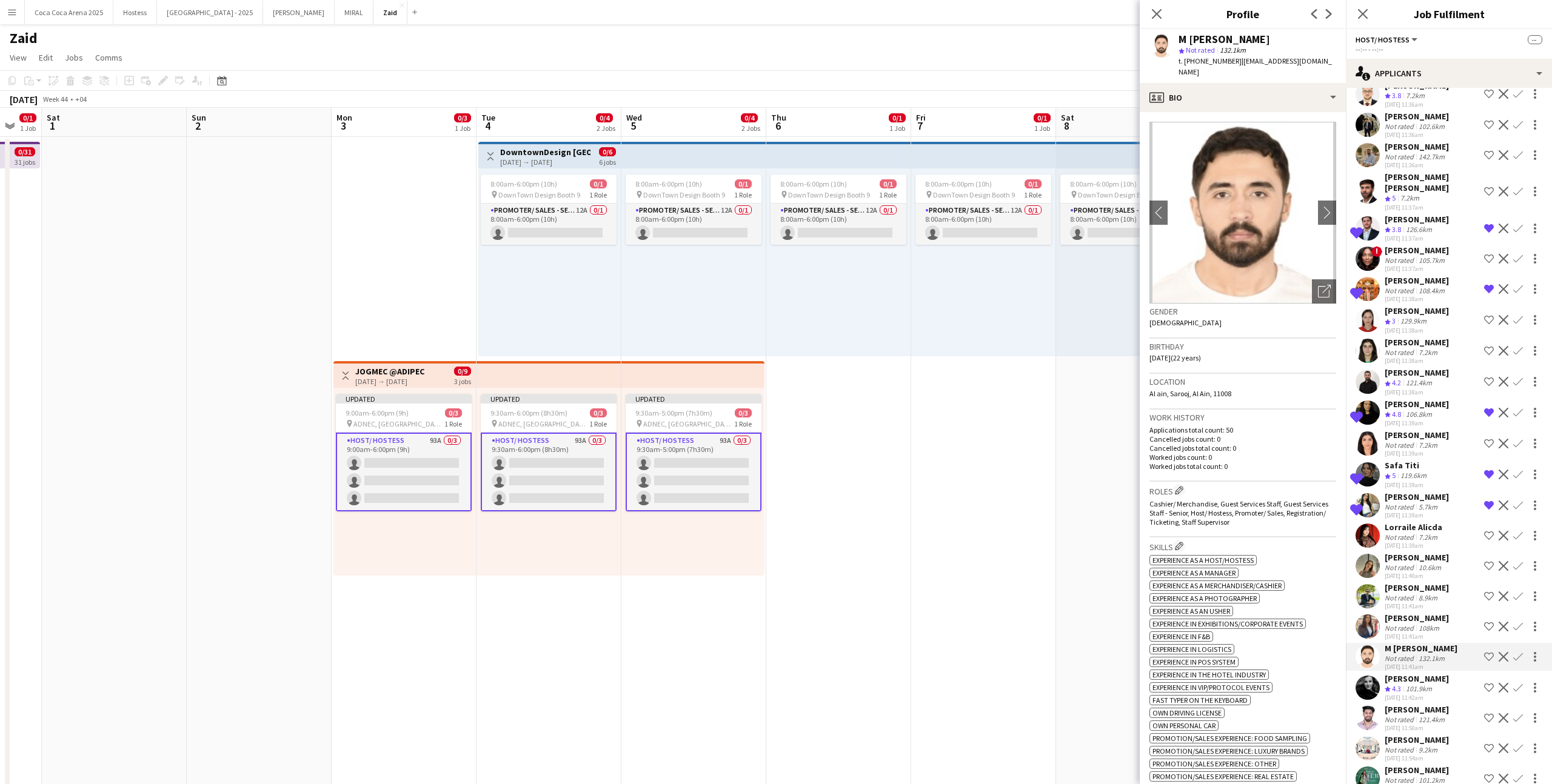
scroll to position [515, 0]
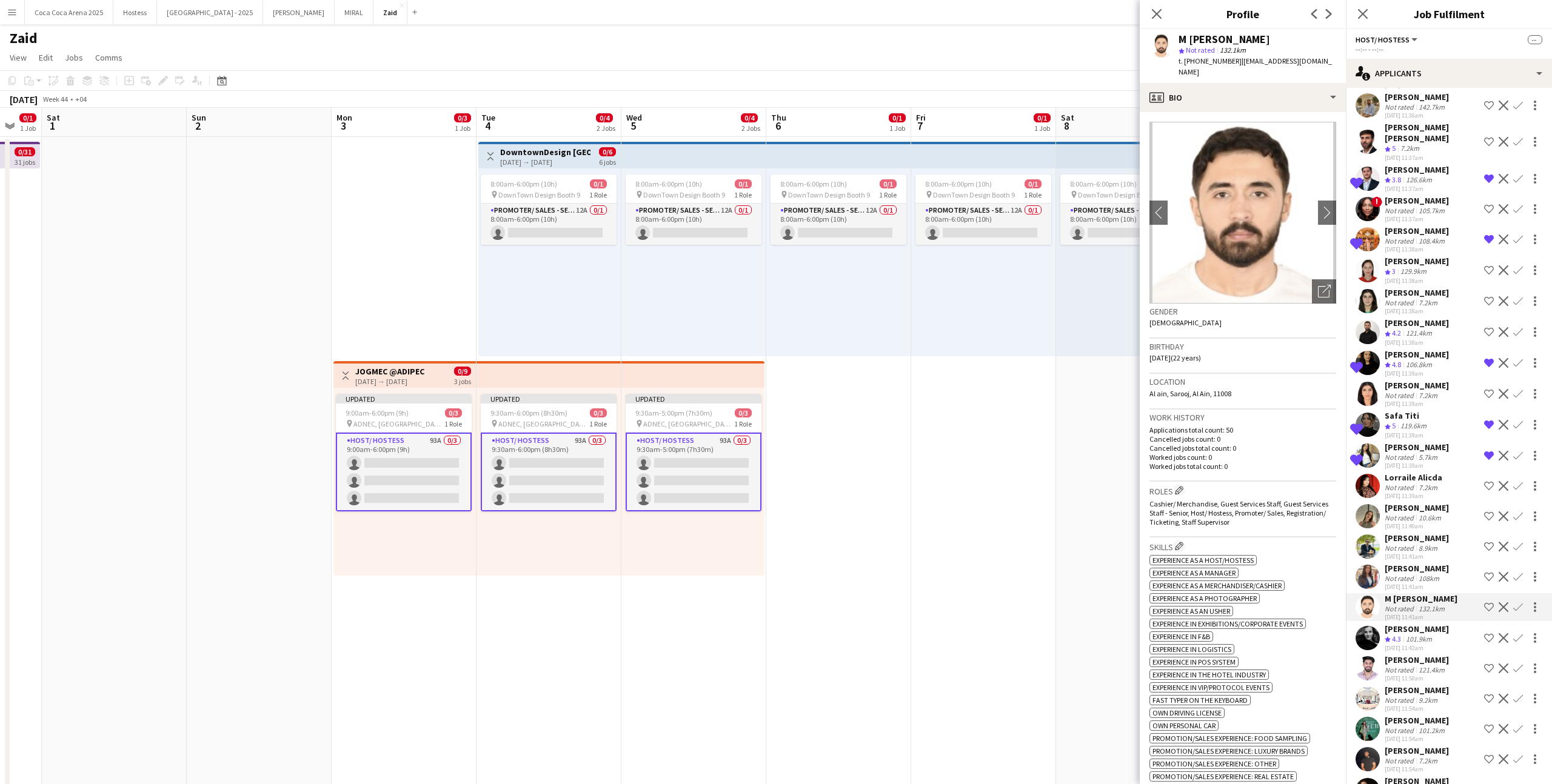
click at [891, 483] on div "[PERSON_NAME] Crew rating 4.3 101.9km [DATE] 11:42am Shortlist crew Decline Con…" at bounding box center [1449, 638] width 206 height 29
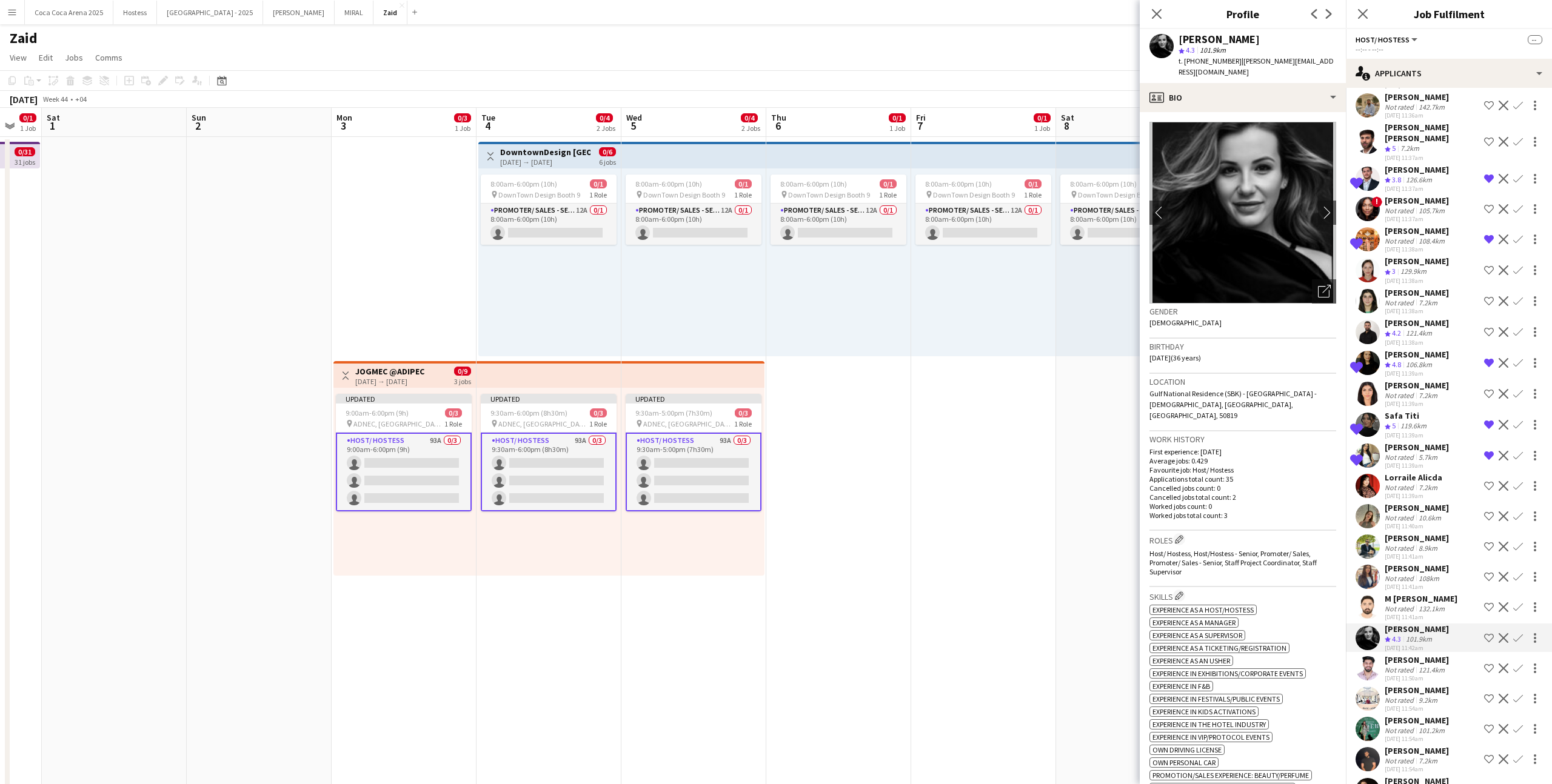
click at [891, 483] on app-icon "Shortlist crew" at bounding box center [1488, 638] width 9 height 9
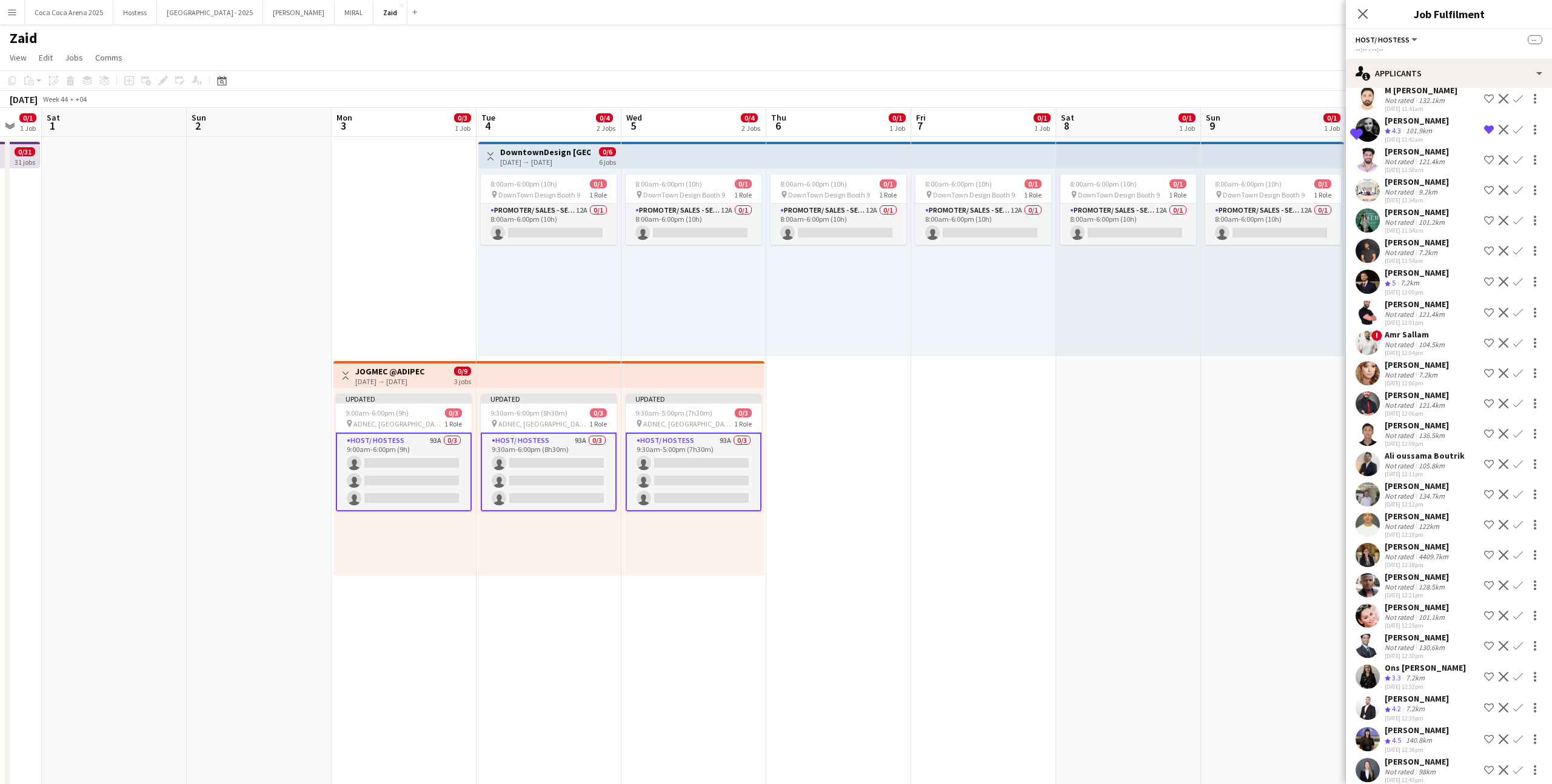
scroll to position [1028, 0]
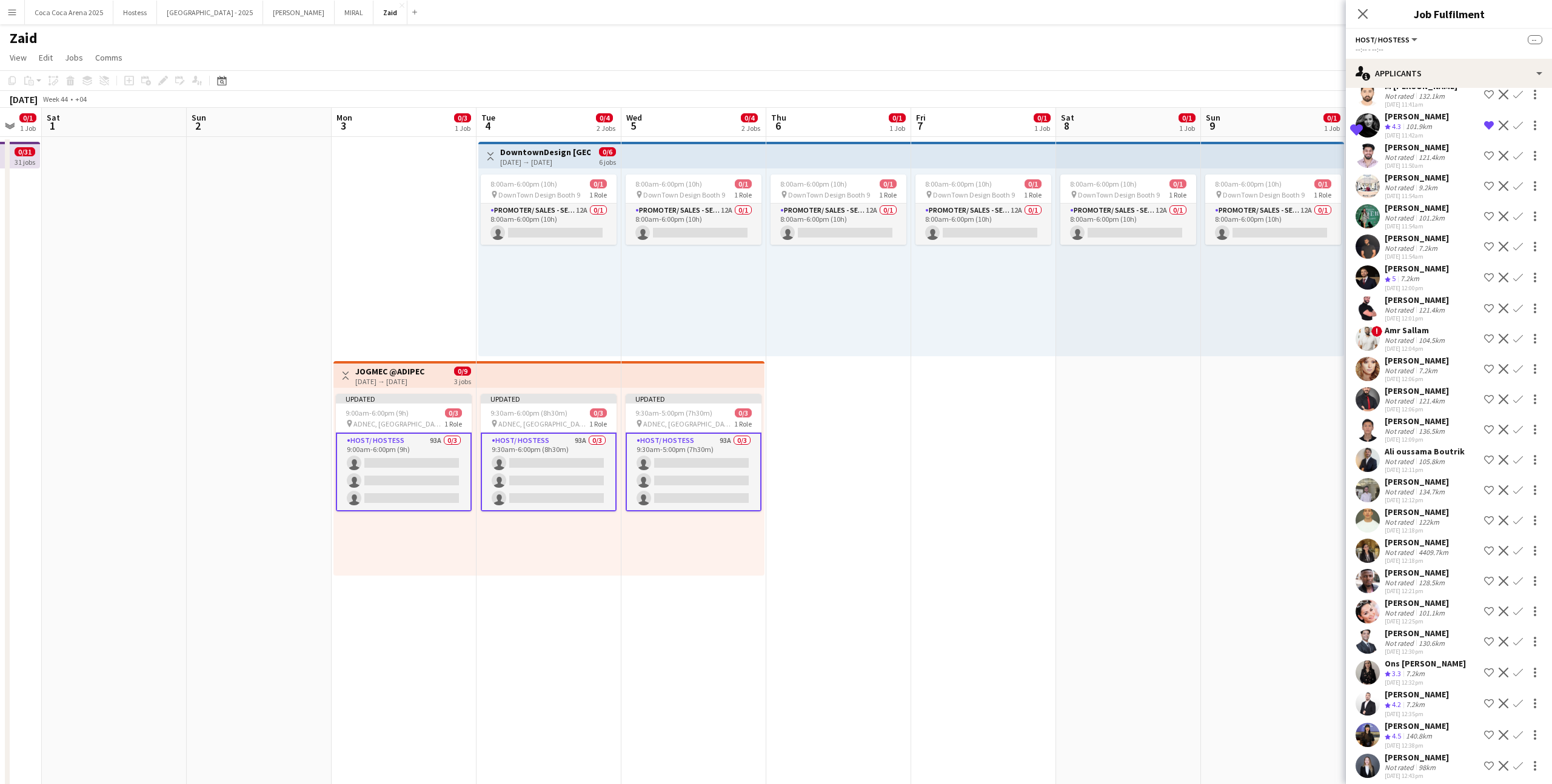
click at [891, 483] on div "[PERSON_NAME]" at bounding box center [1416, 694] width 64 height 11
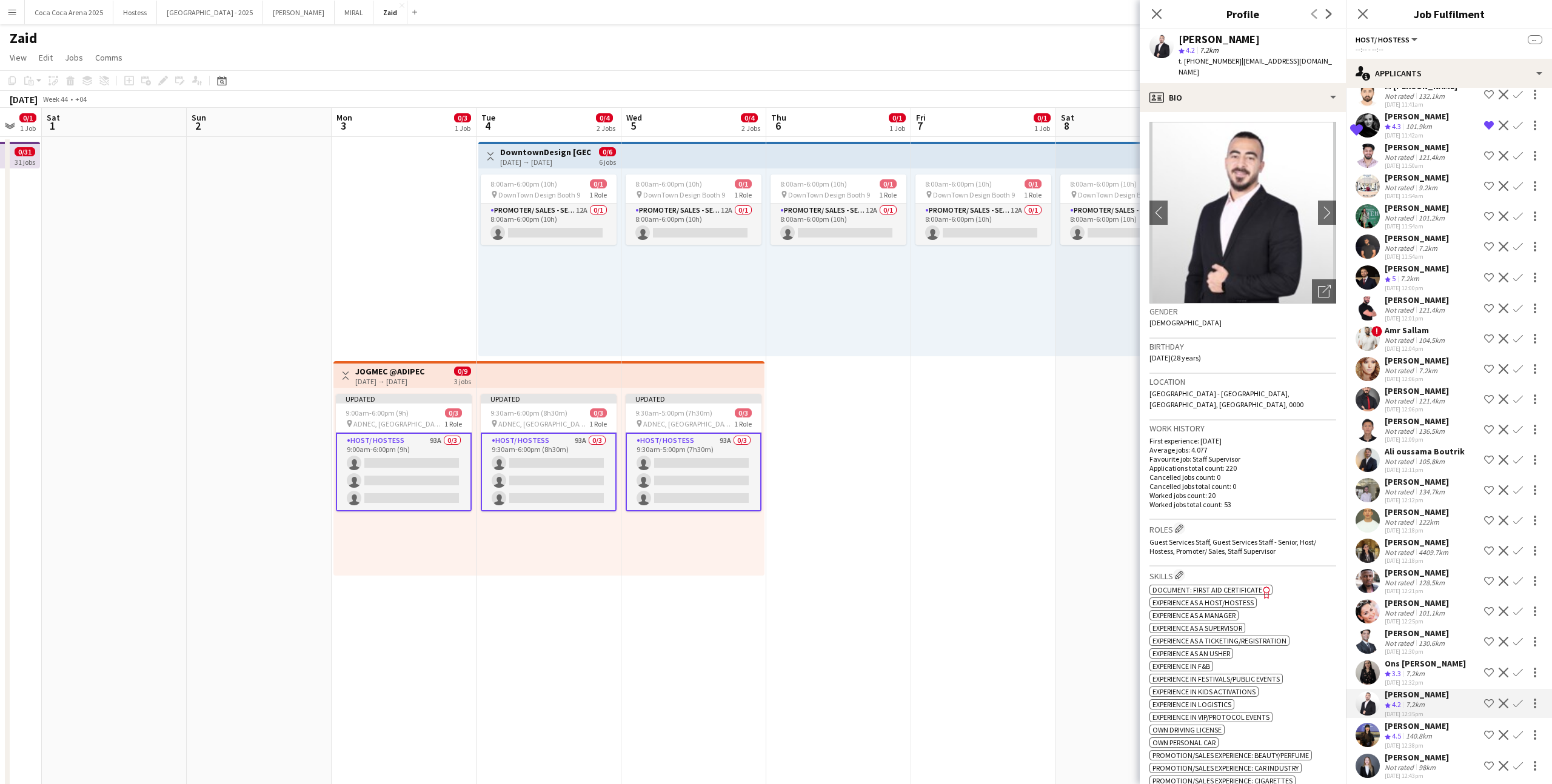
click at [891, 483] on app-icon "Shortlist crew" at bounding box center [1488, 703] width 9 height 9
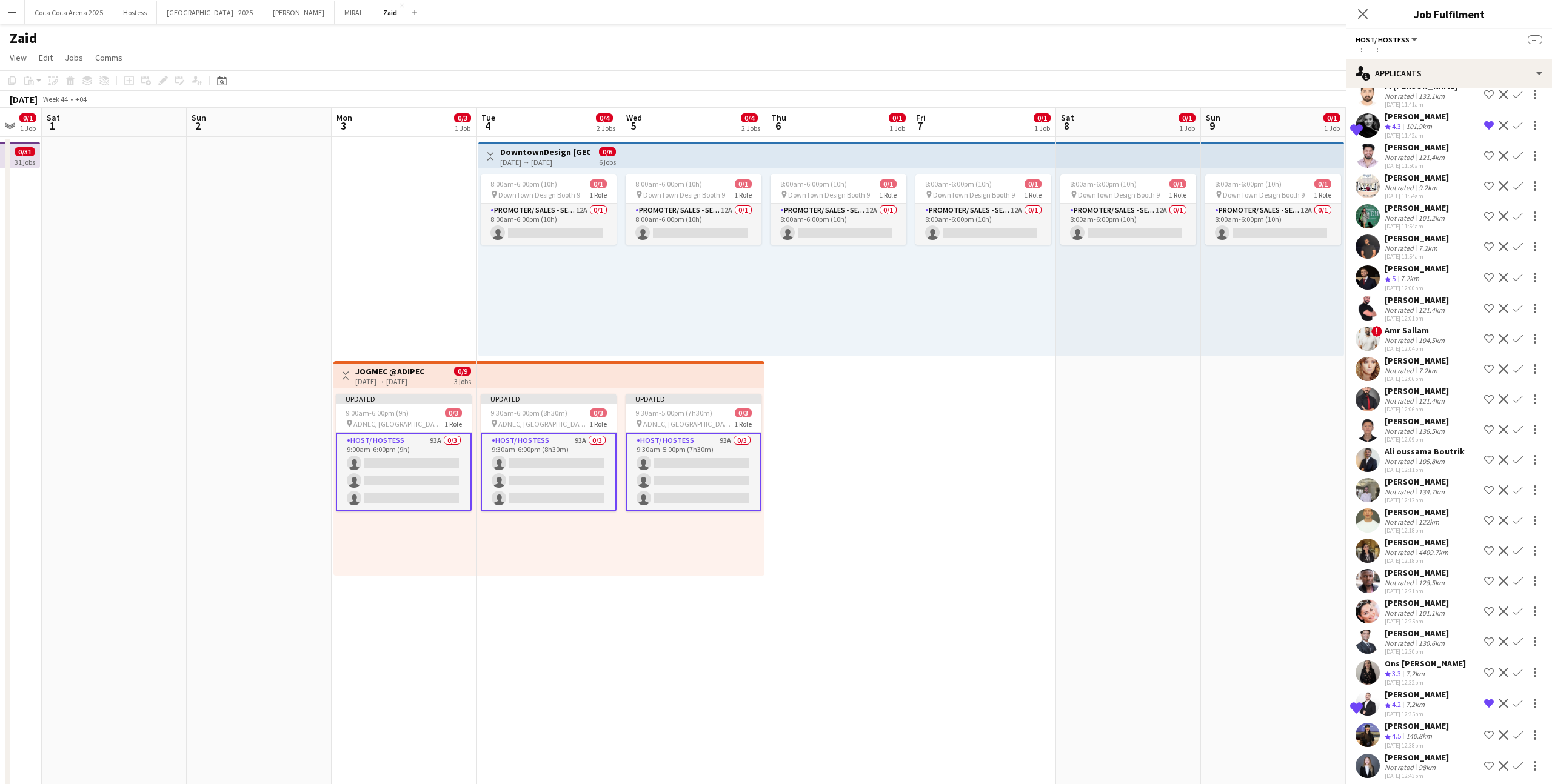
scroll to position [1105, 0]
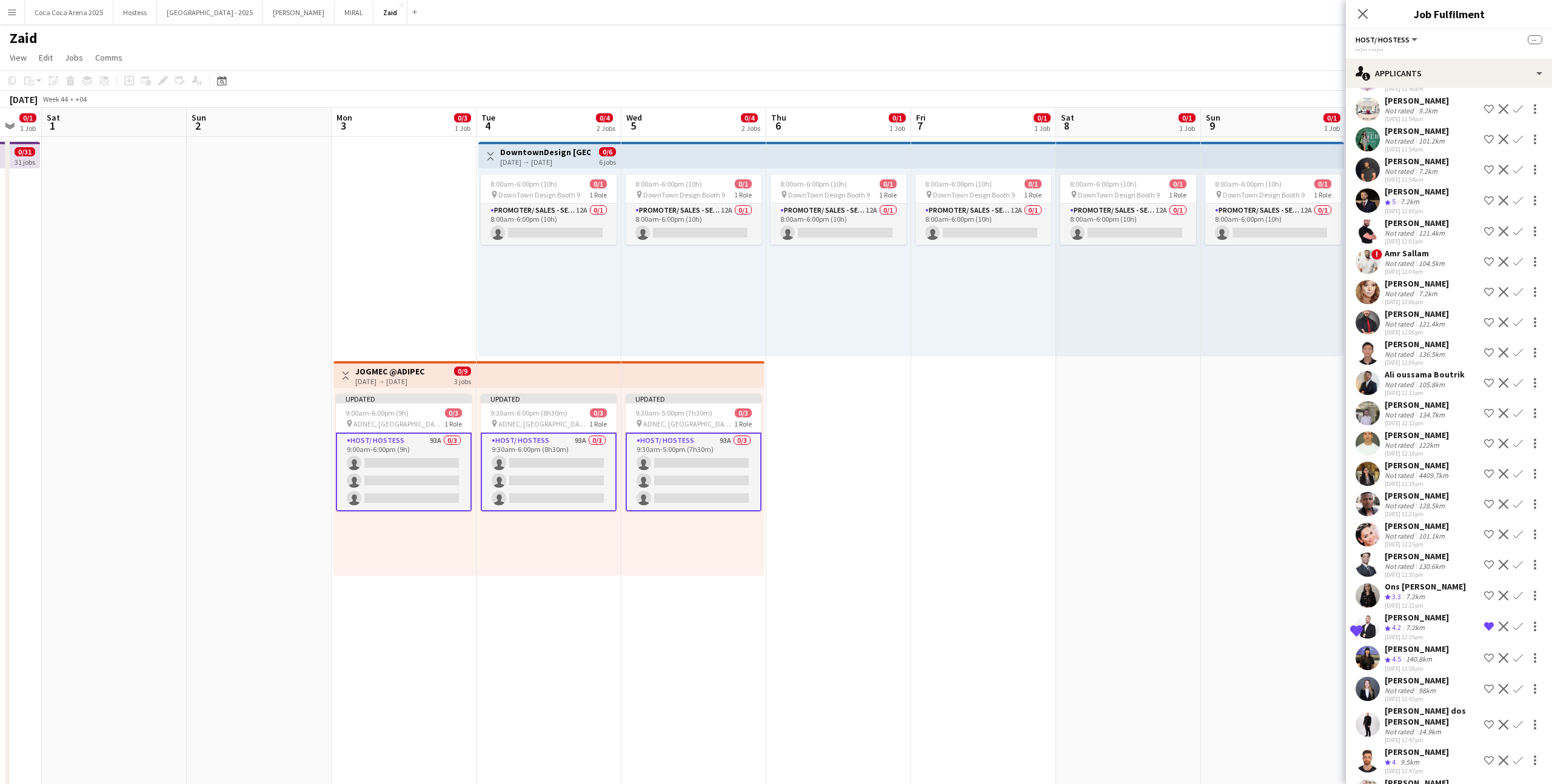
click at [891, 483] on app-icon "Shortlist crew" at bounding box center [1488, 658] width 9 height 9
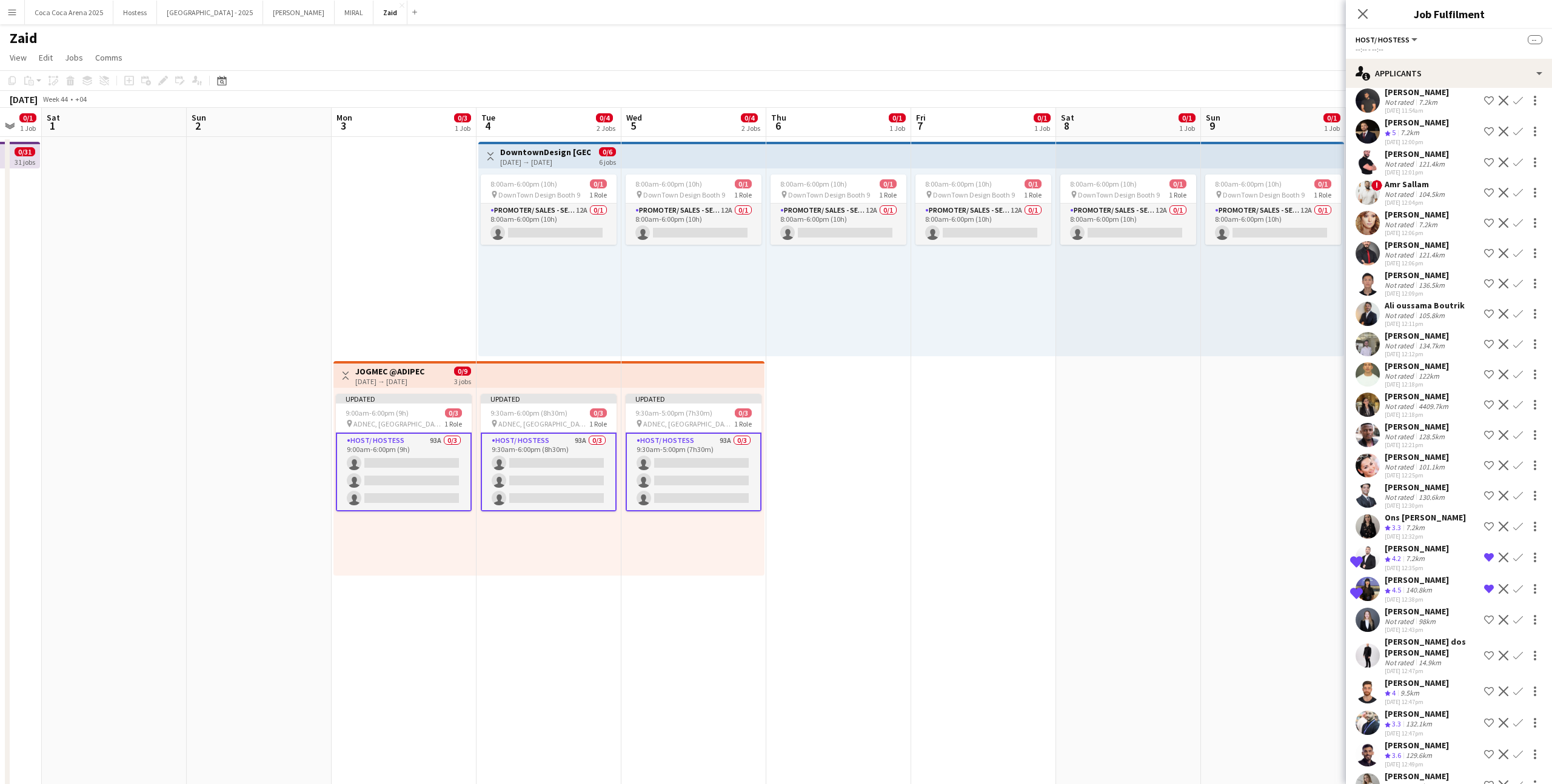
scroll to position [1175, 0]
click at [891, 483] on app-icon "Shortlist crew" at bounding box center [1488, 655] width 9 height 9
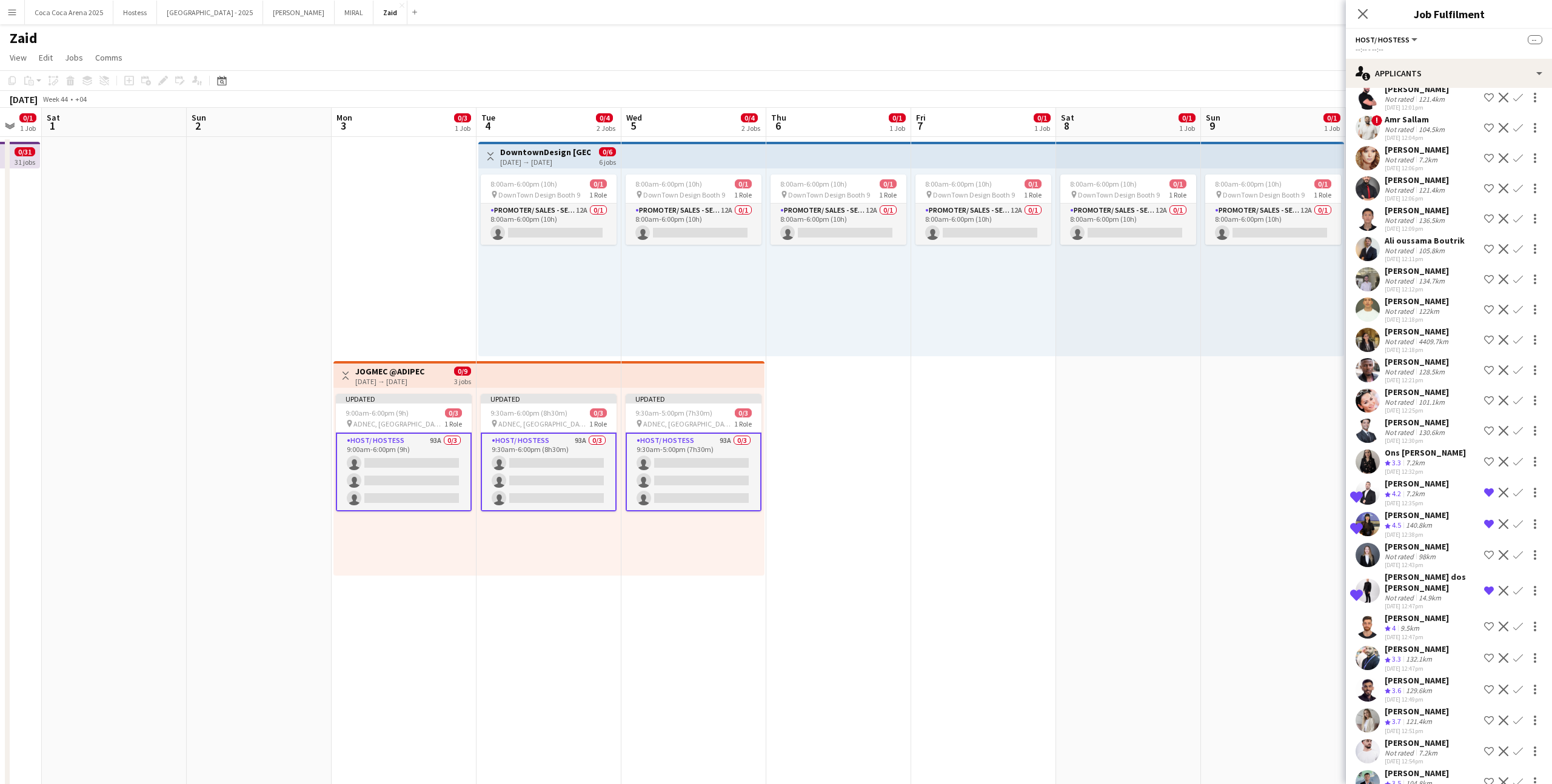
scroll to position [1240, 0]
click at [891, 483] on div "[PERSON_NAME] Crew rating 3.3 132.1km [DATE] 12:47pm Shortlist crew Decline Con…" at bounding box center [1449, 657] width 206 height 29
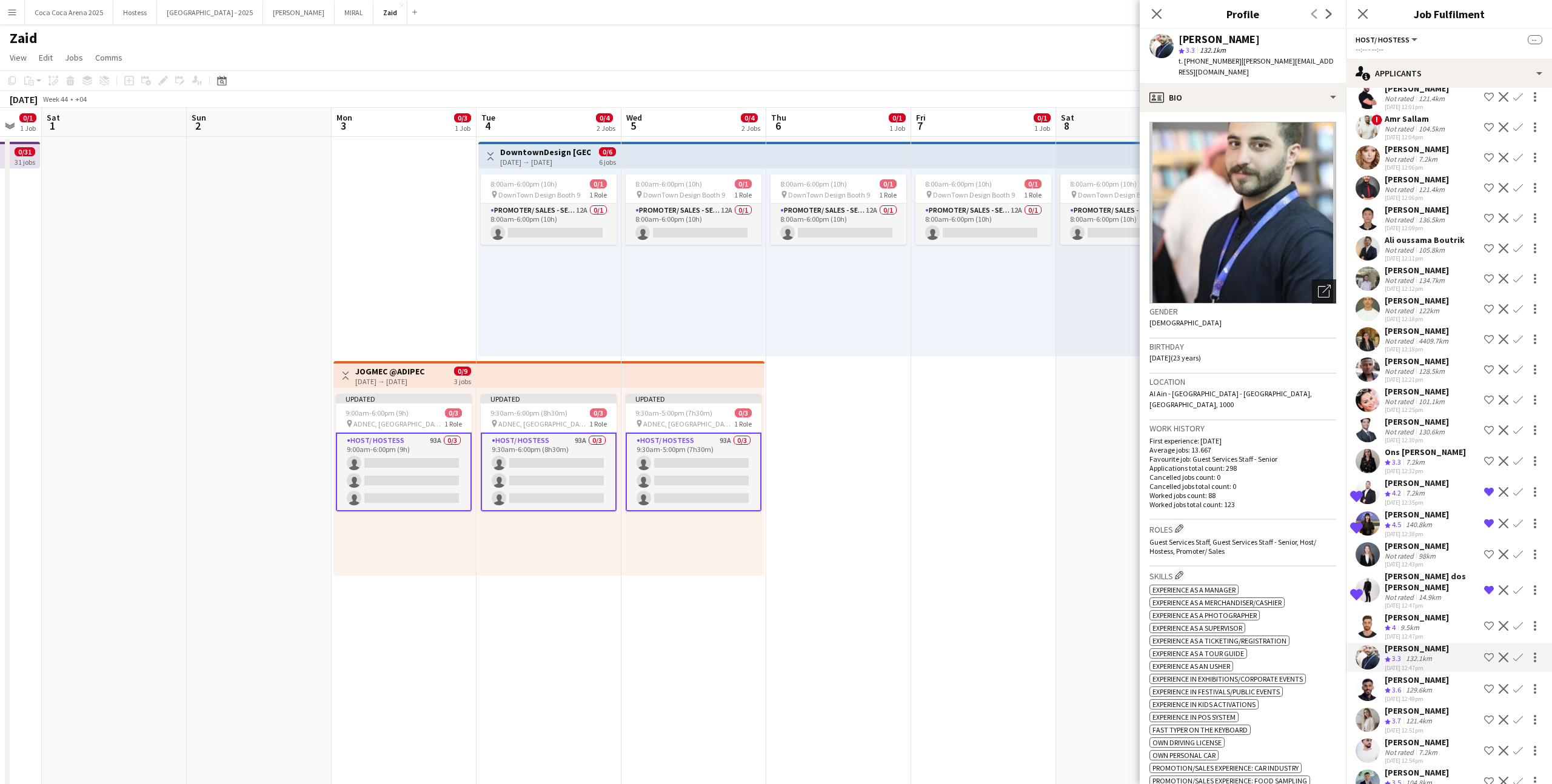
click at [891, 285] on icon "Open photos pop-in" at bounding box center [1324, 291] width 13 height 13
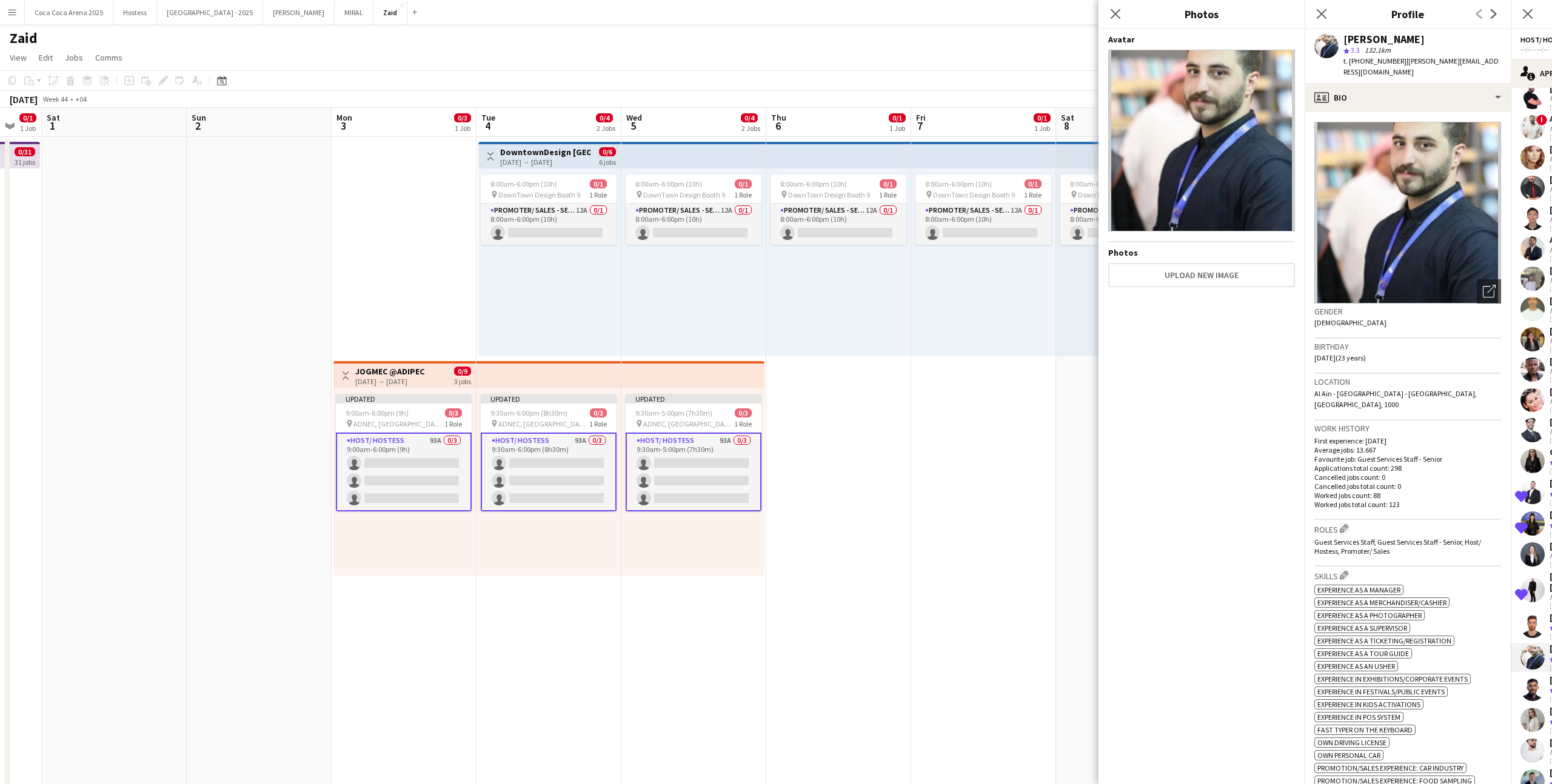
click at [891, 473] on p "Cancelled jobs count: 0" at bounding box center [1407, 477] width 187 height 9
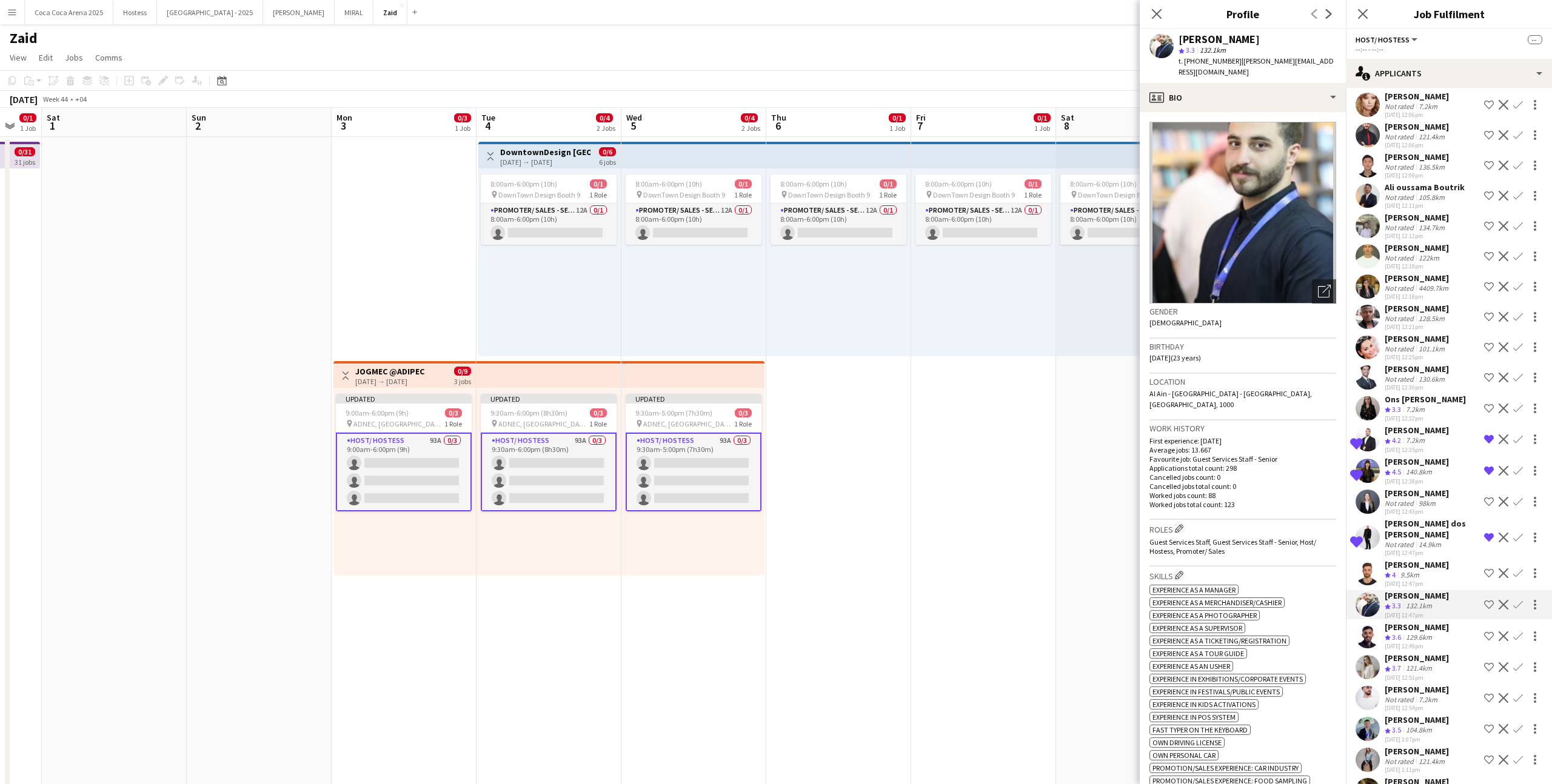
scroll to position [1294, 0]
click at [891, 483] on div "121.4km" at bounding box center [1419, 667] width 31 height 10
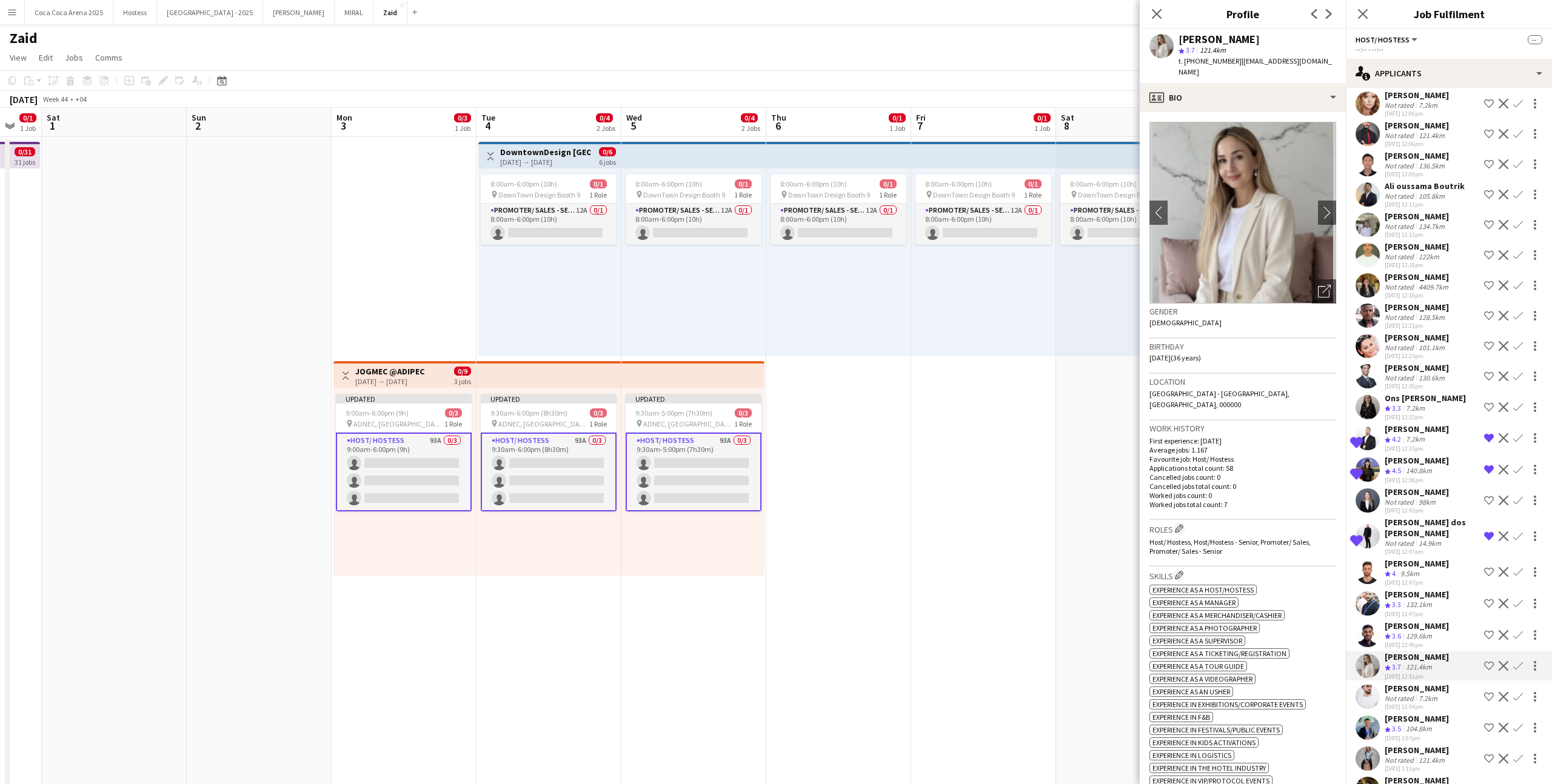
click at [891, 483] on app-icon "Shortlist crew" at bounding box center [1488, 666] width 9 height 9
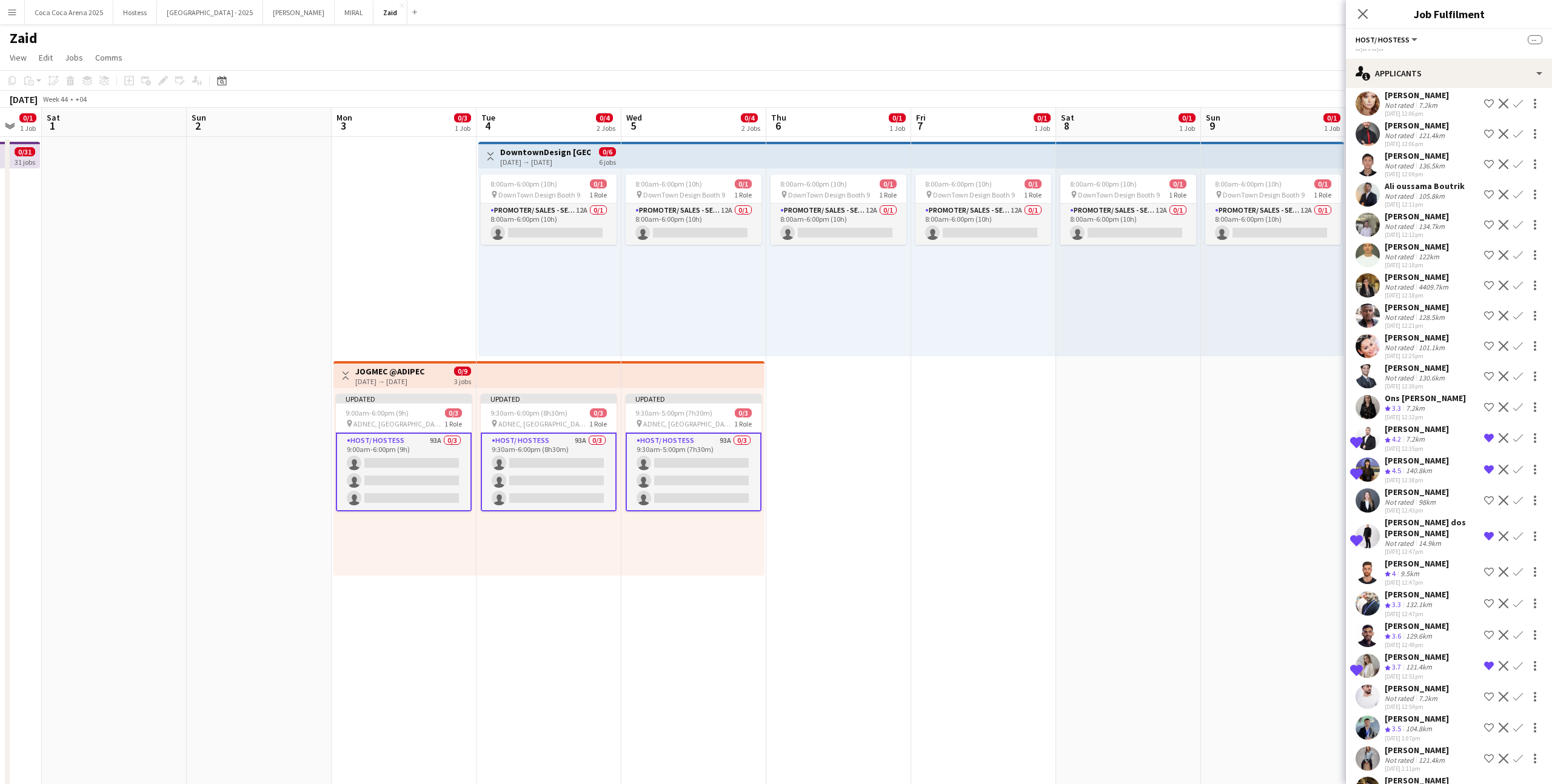
click at [891, 483] on div "7.2km" at bounding box center [1427, 698] width 24 height 9
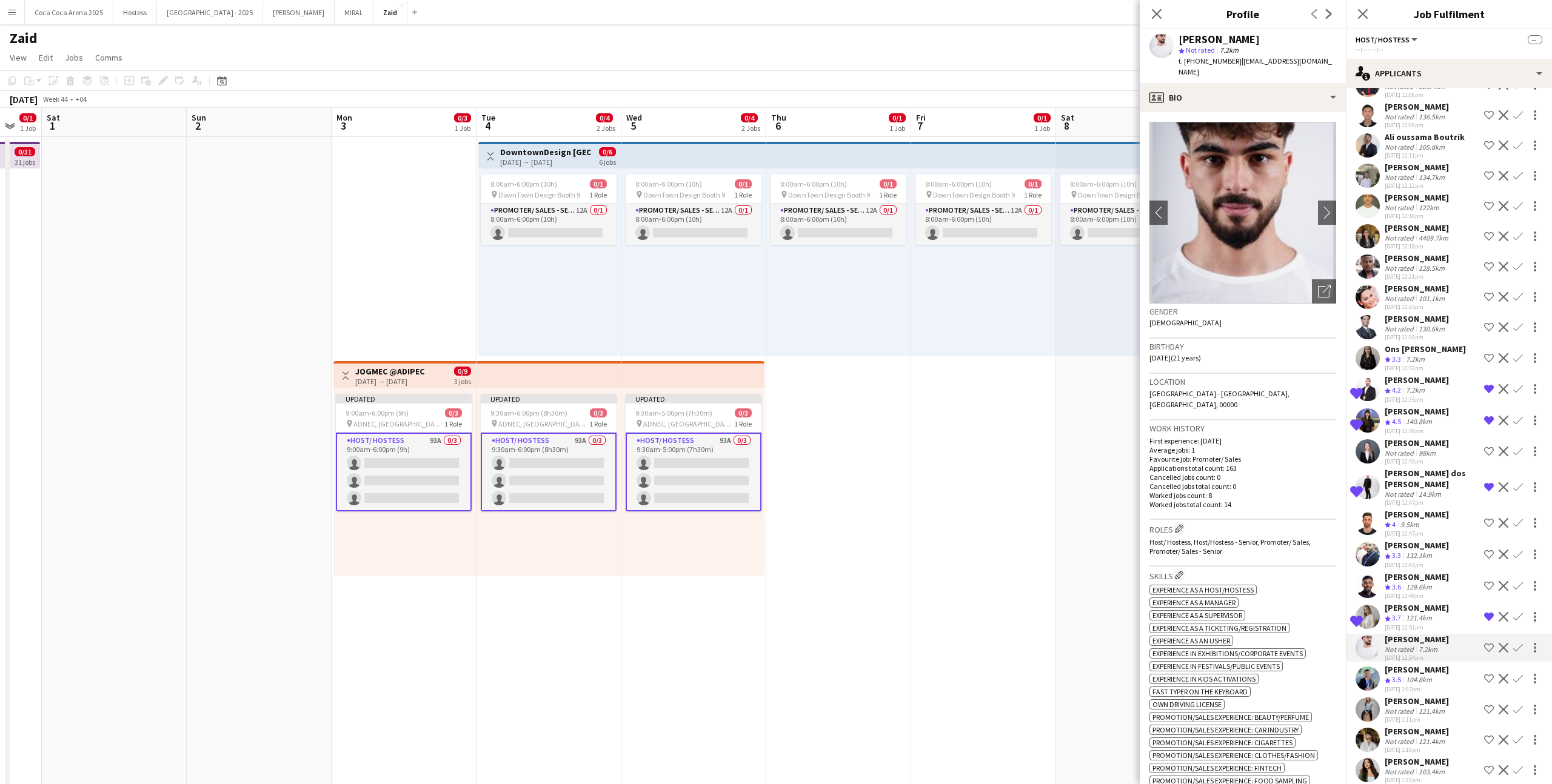
scroll to position [1346, 0]
click at [891, 483] on div "104.8km" at bounding box center [1419, 678] width 31 height 10
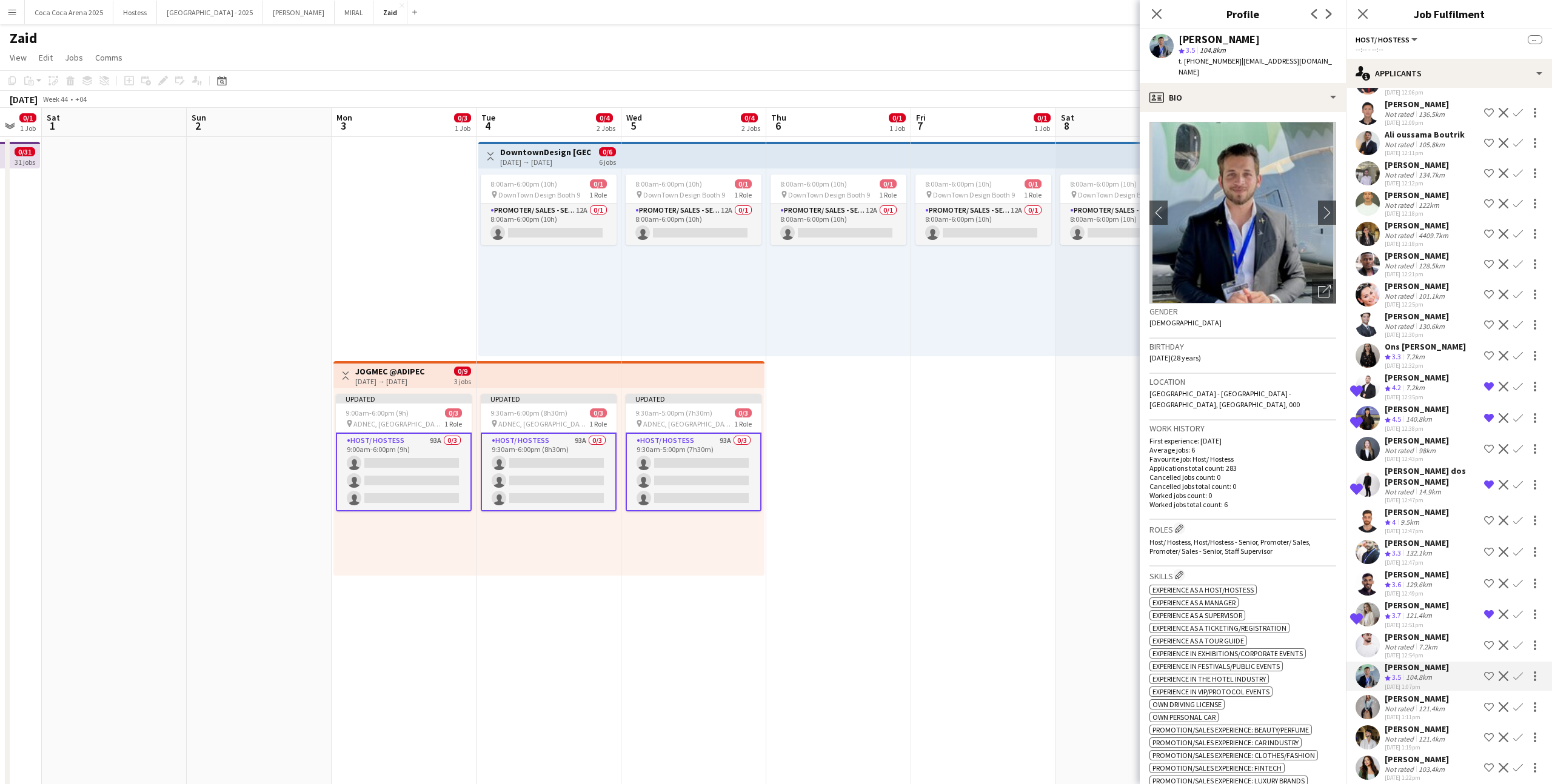
click at [891, 483] on app-icon "Shortlist crew" at bounding box center [1488, 676] width 9 height 9
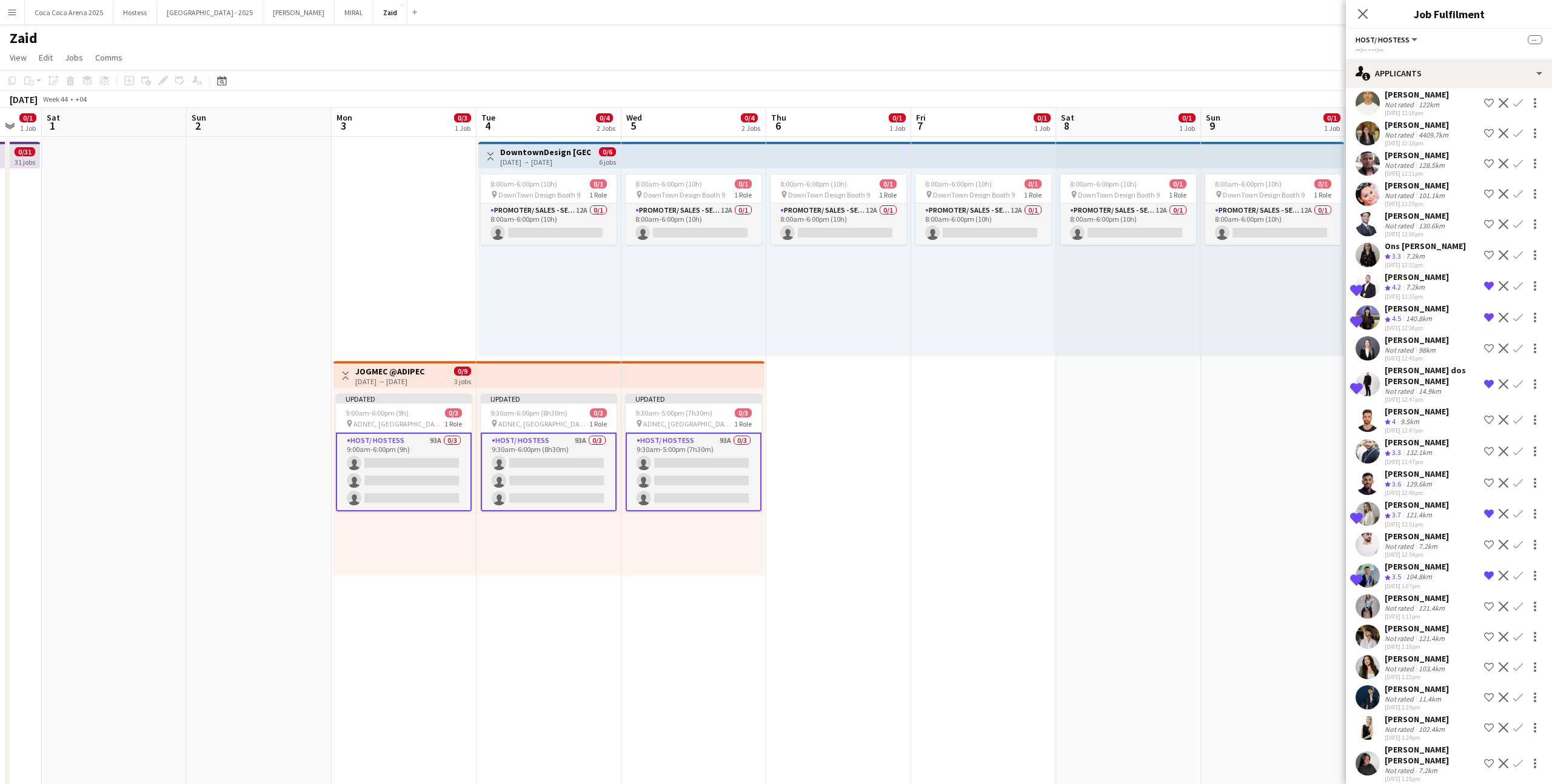
scroll to position [1447, 0]
click at [891, 483] on div "103.4km" at bounding box center [1431, 667] width 31 height 9
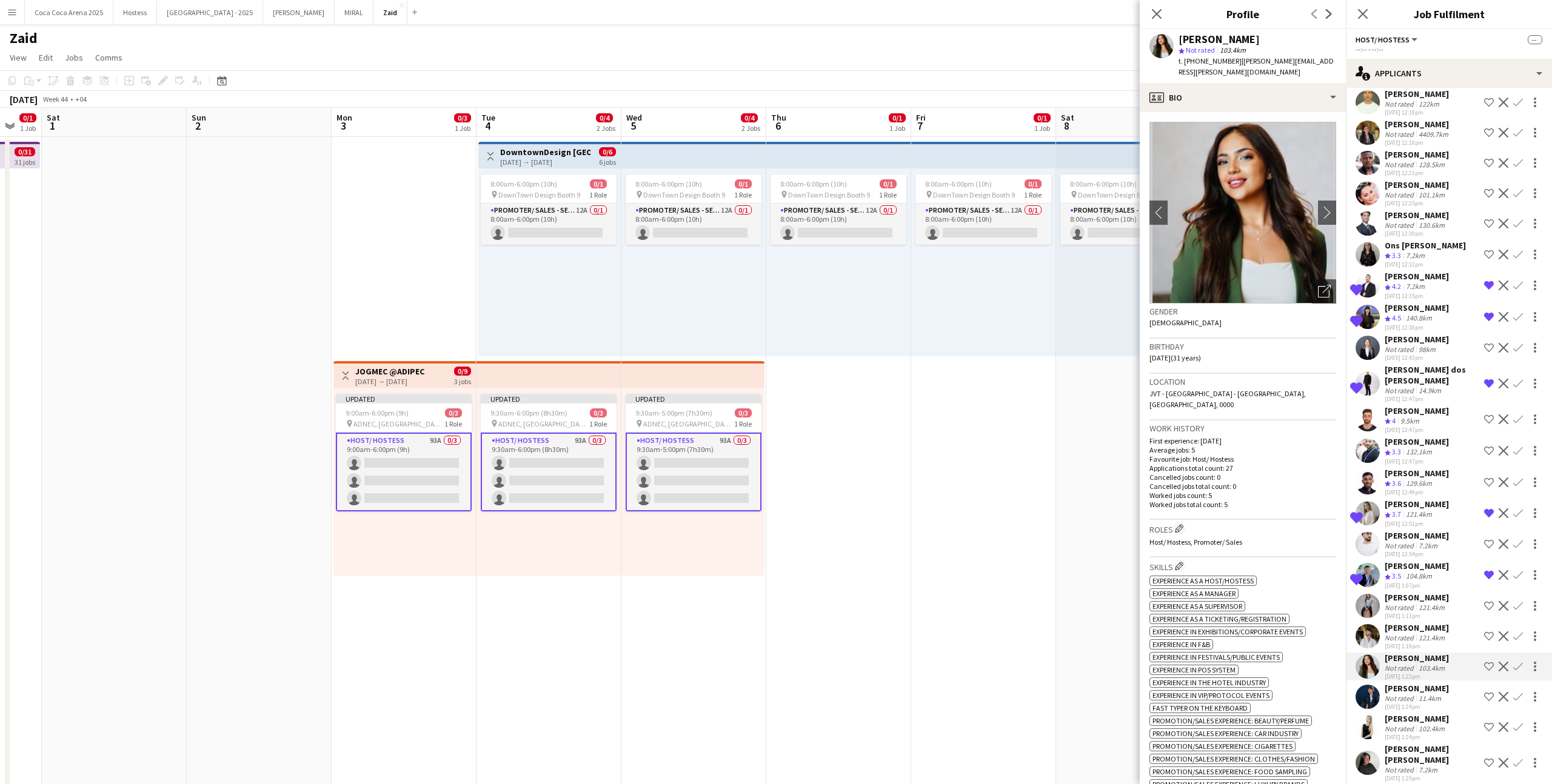
click at [891, 483] on div "Rafah Rafah Not rated 121.4km [DATE] 1:11pm Shortlist crew Decline Confirm" at bounding box center [1449, 606] width 206 height 28
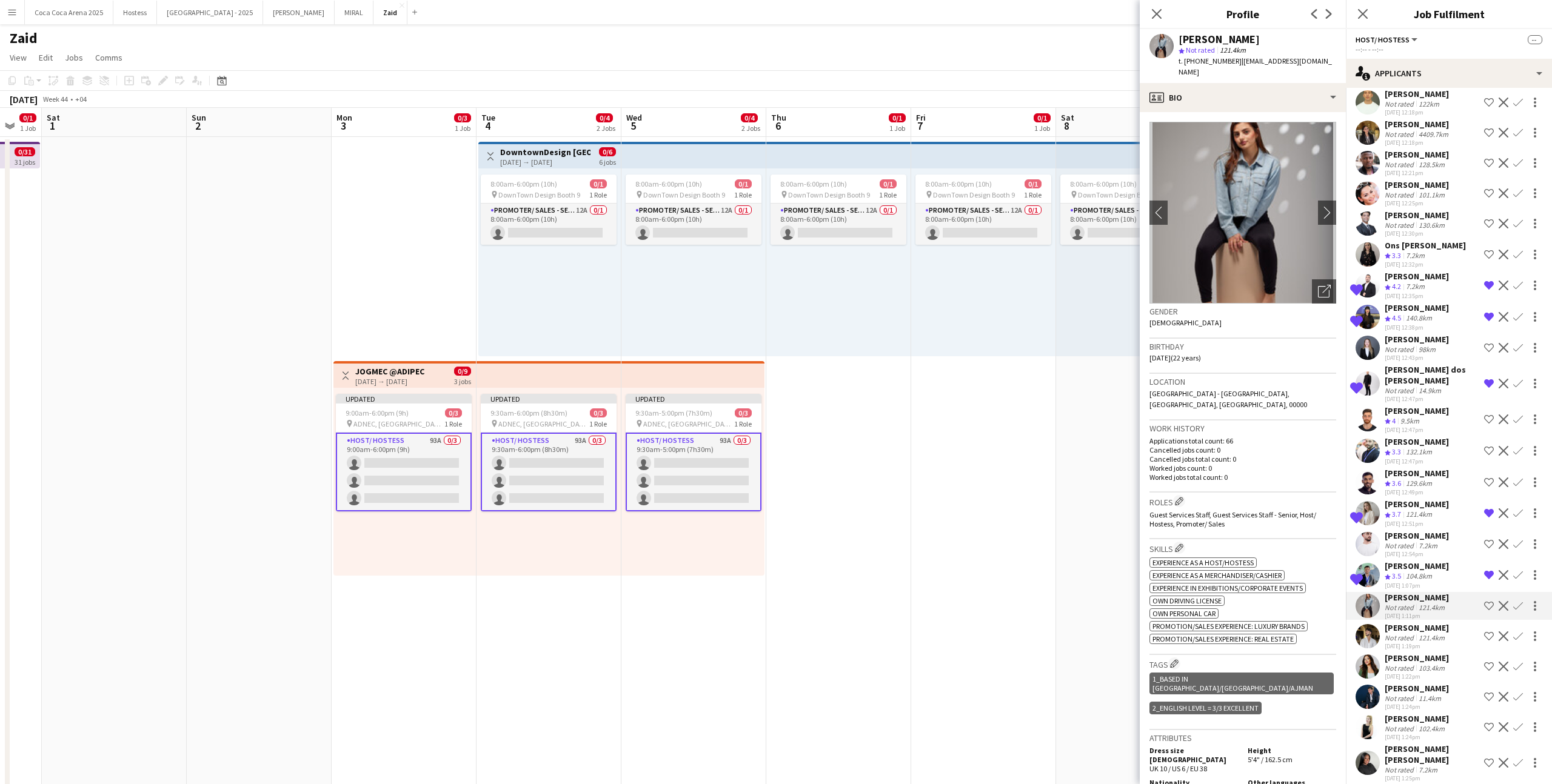
click at [891, 483] on app-icon "Shortlist crew" at bounding box center [1488, 606] width 9 height 9
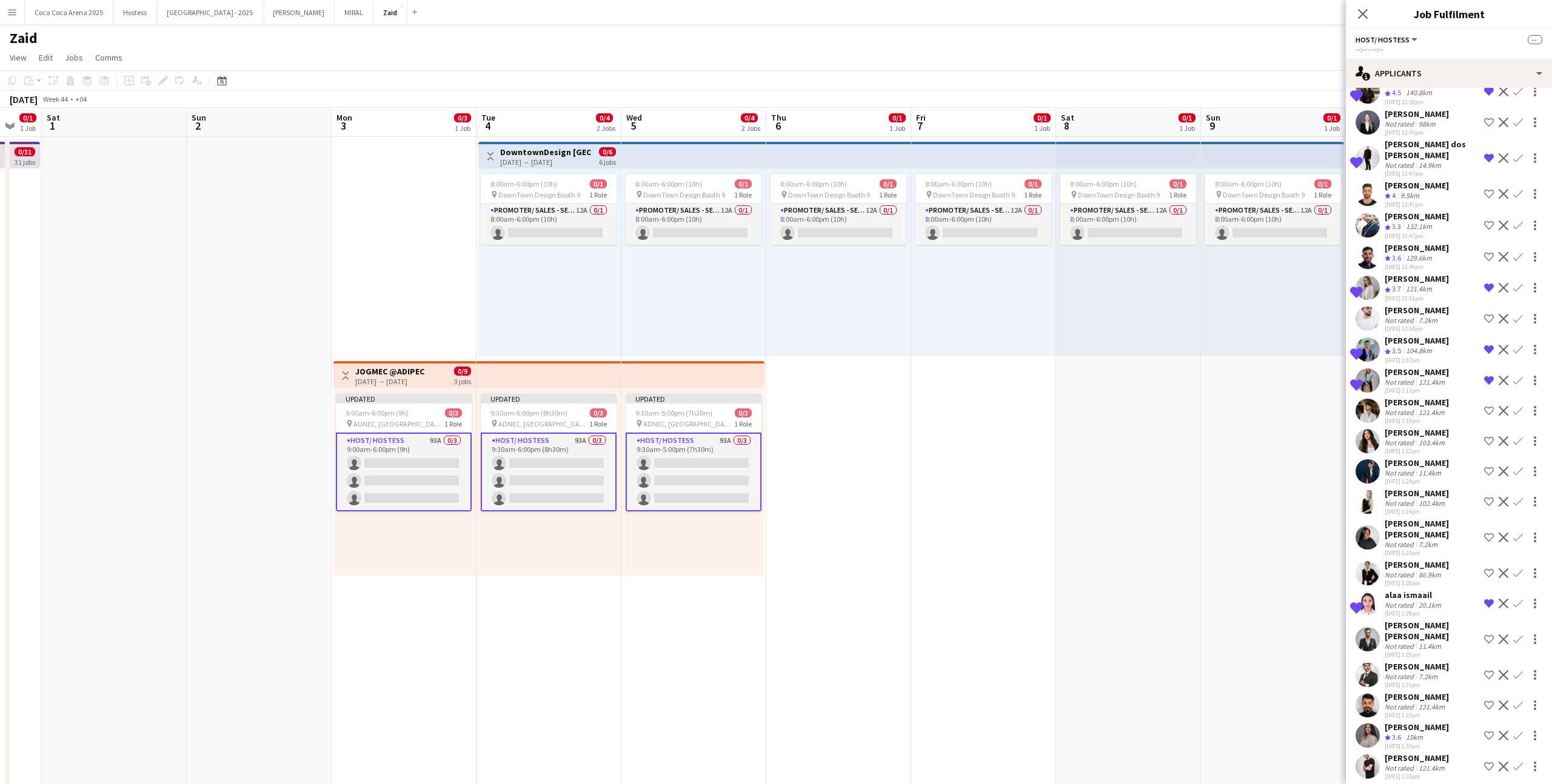
scroll to position [1683, 0]
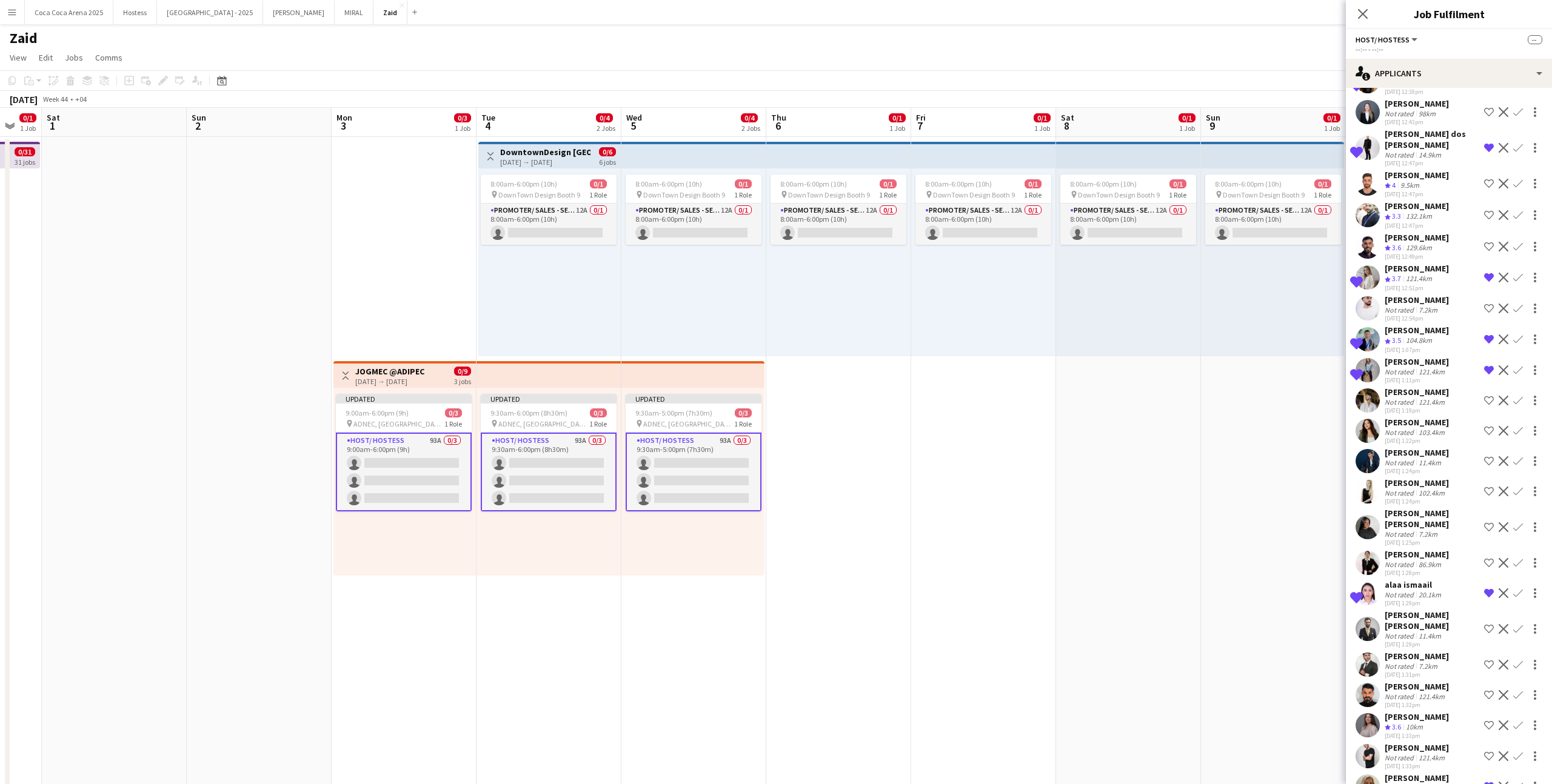
click at [891, 483] on div "11.4km" at bounding box center [1429, 635] width 27 height 9
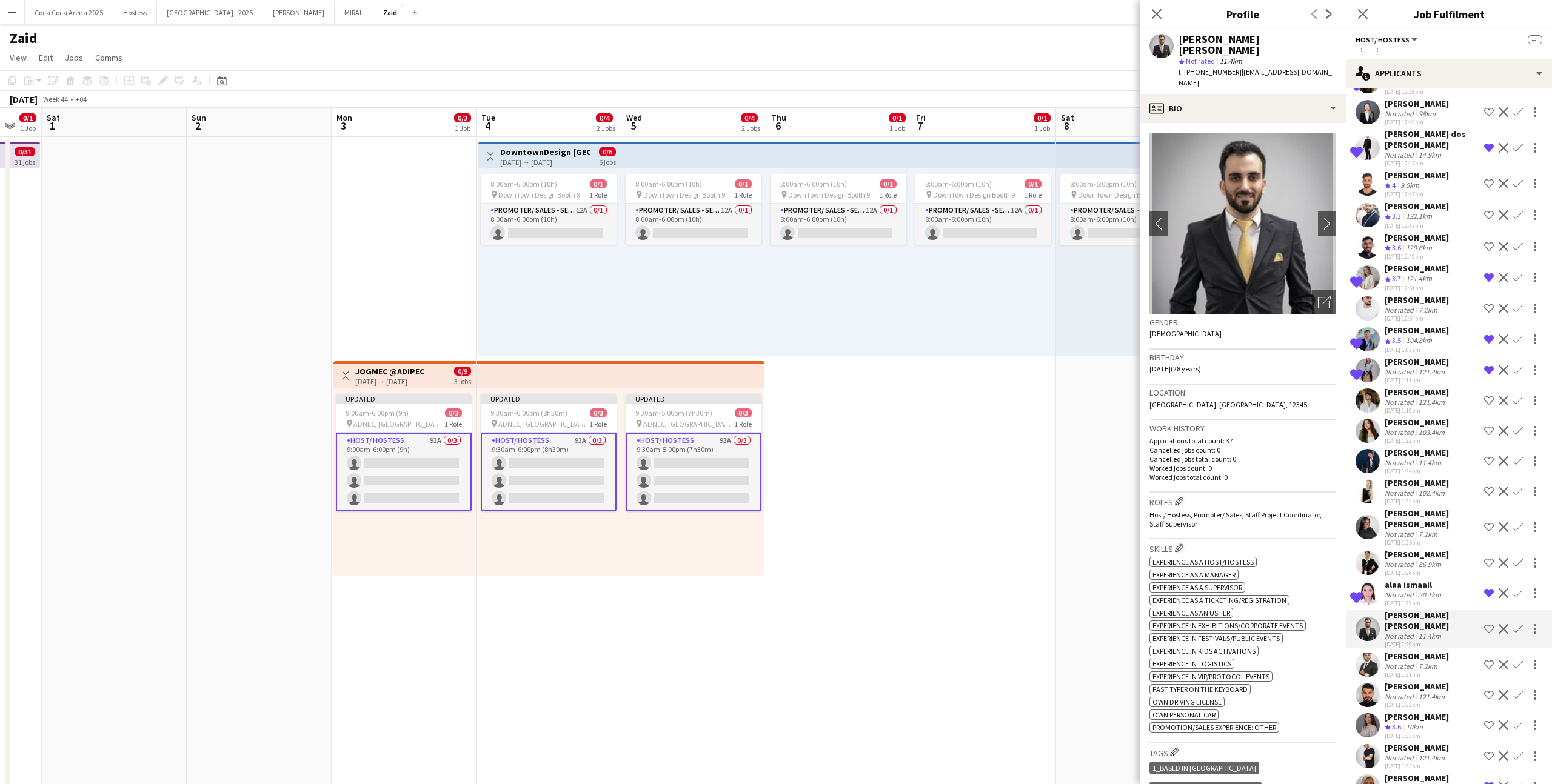
click at [891, 483] on app-icon "Shortlist crew" at bounding box center [1488, 629] width 9 height 9
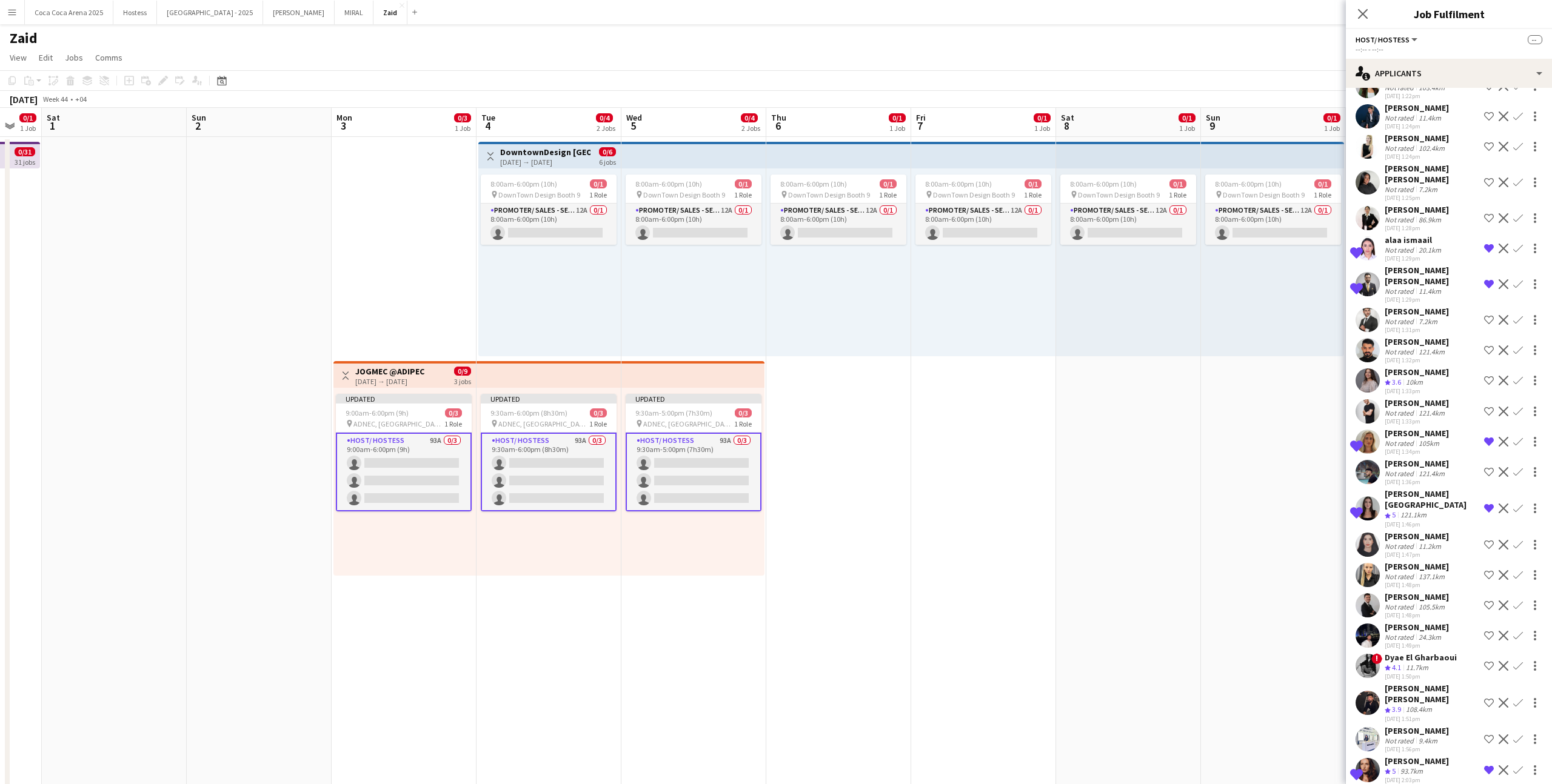
scroll to position [2056, 0]
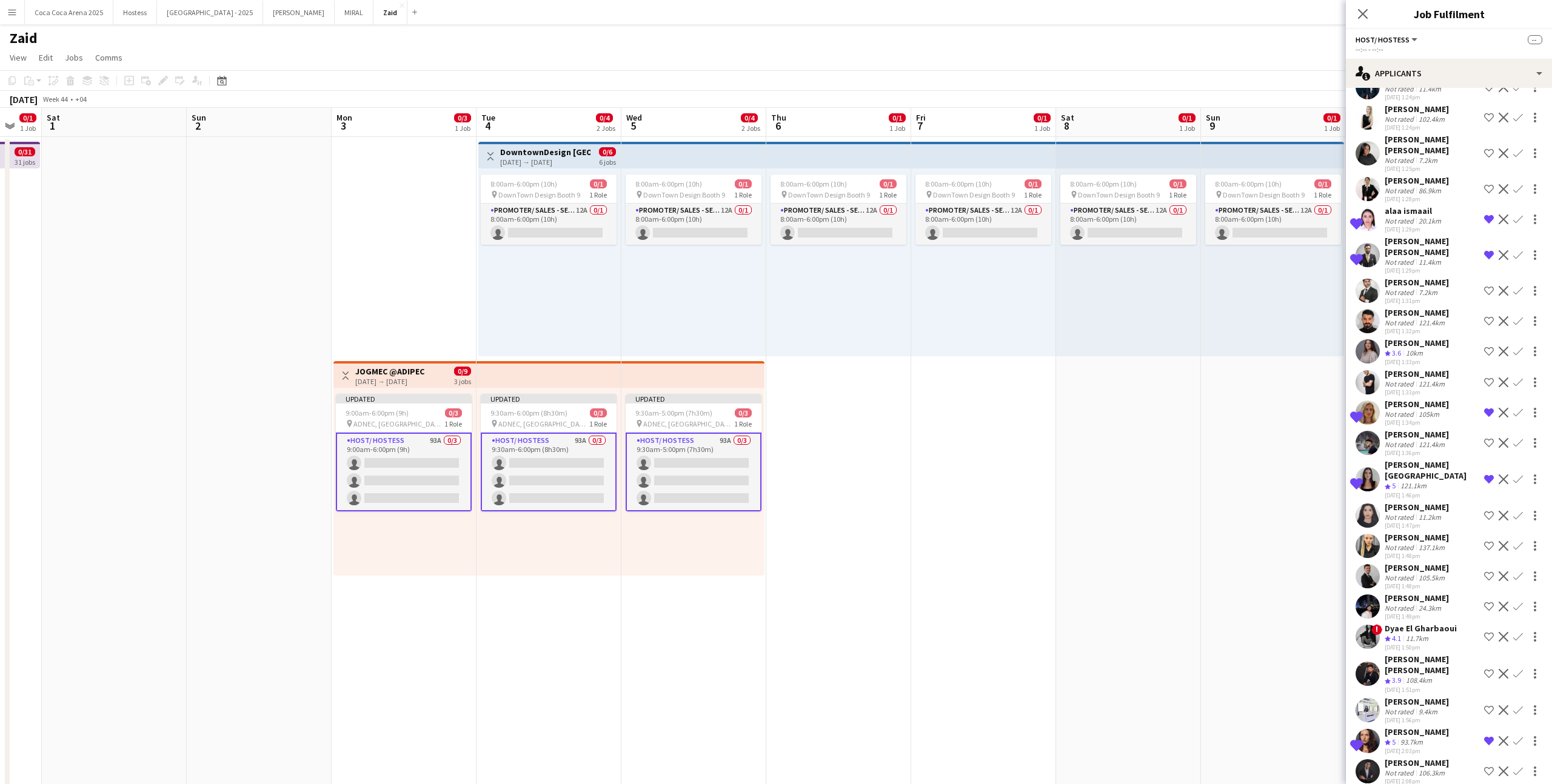
click at [891, 483] on div "[DATE] 1:48pm" at bounding box center [1416, 587] width 64 height 8
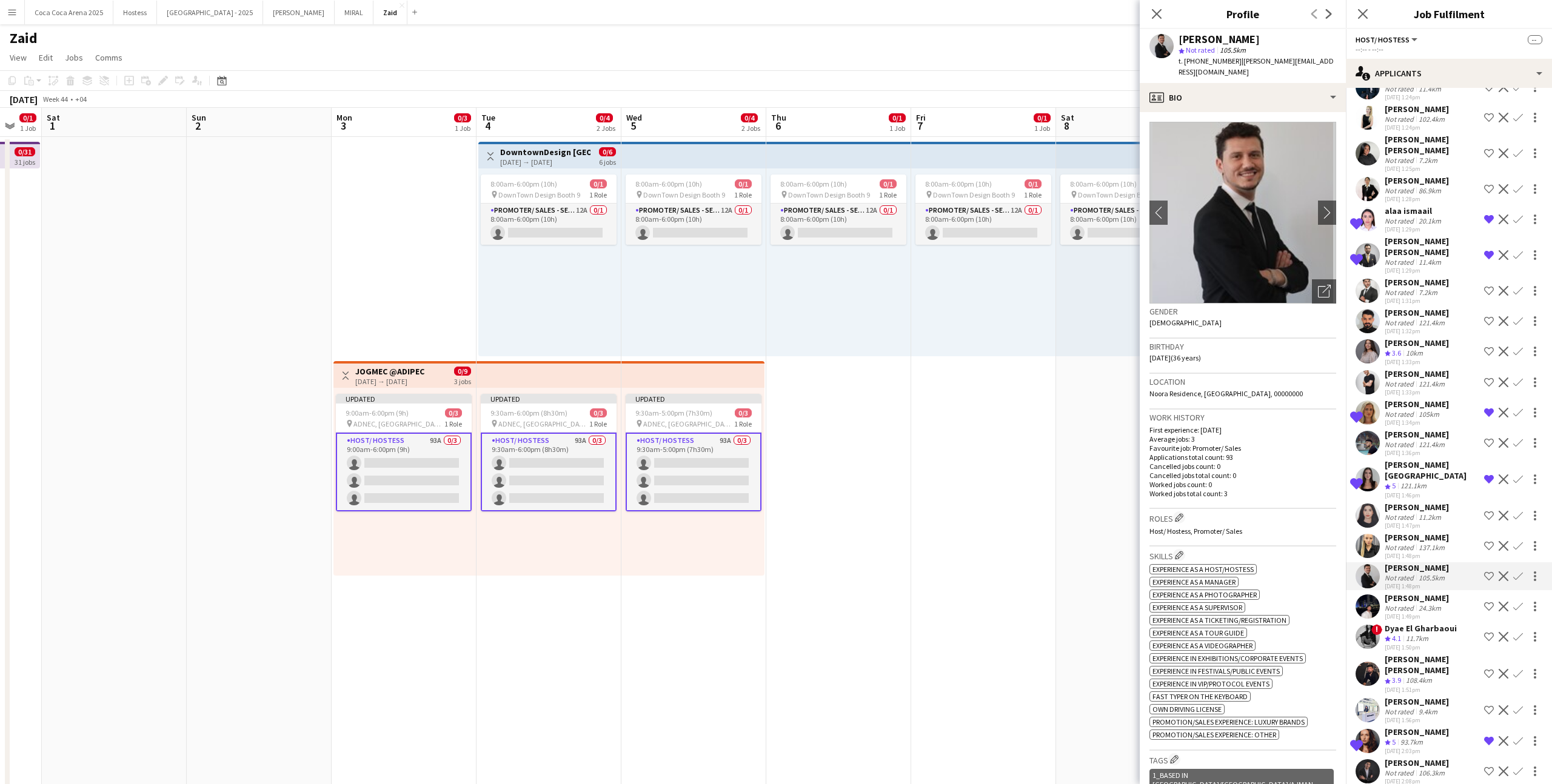
click at [891, 483] on app-icon "Shortlist crew" at bounding box center [1488, 576] width 9 height 9
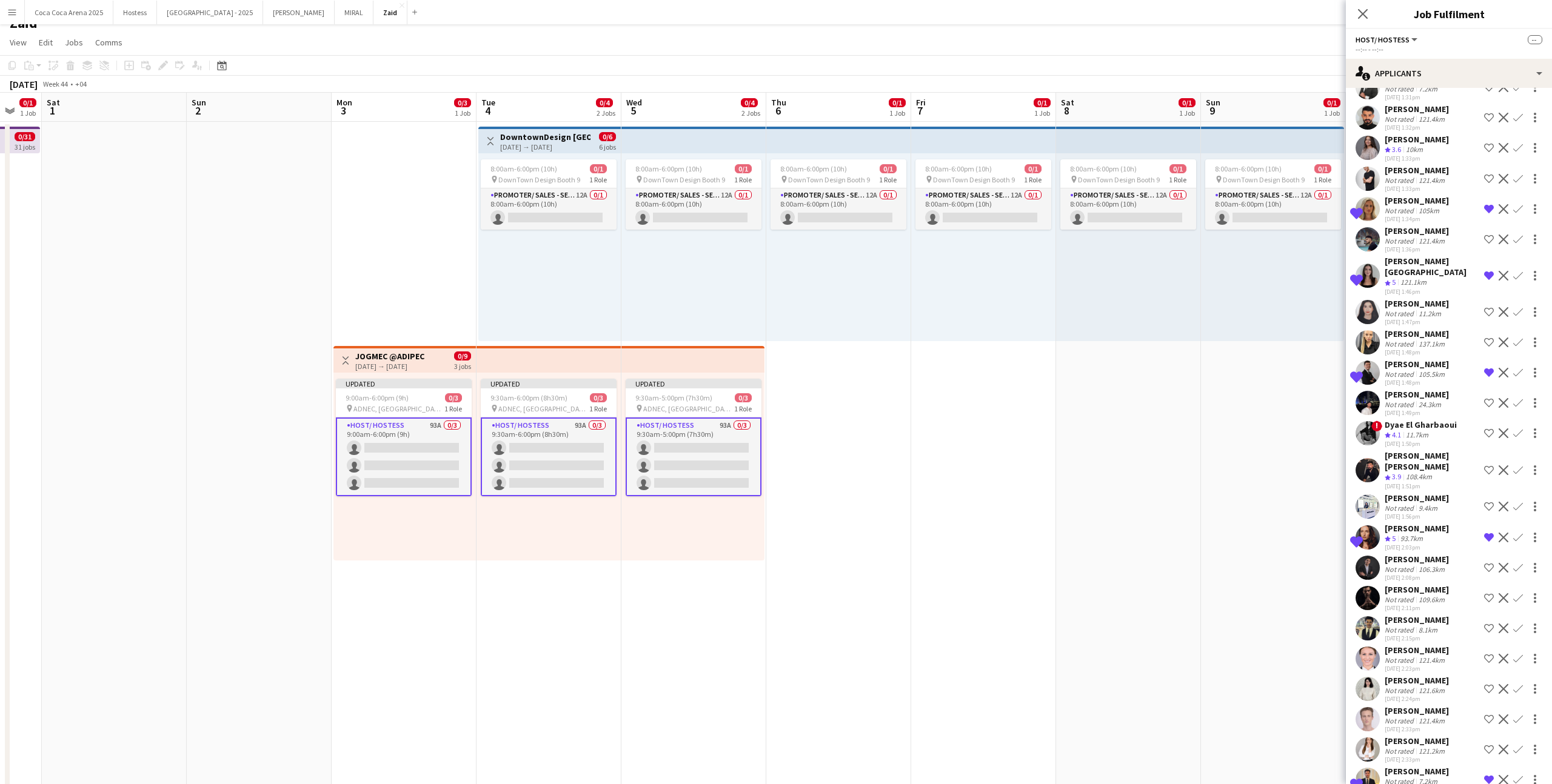
scroll to position [18, 0]
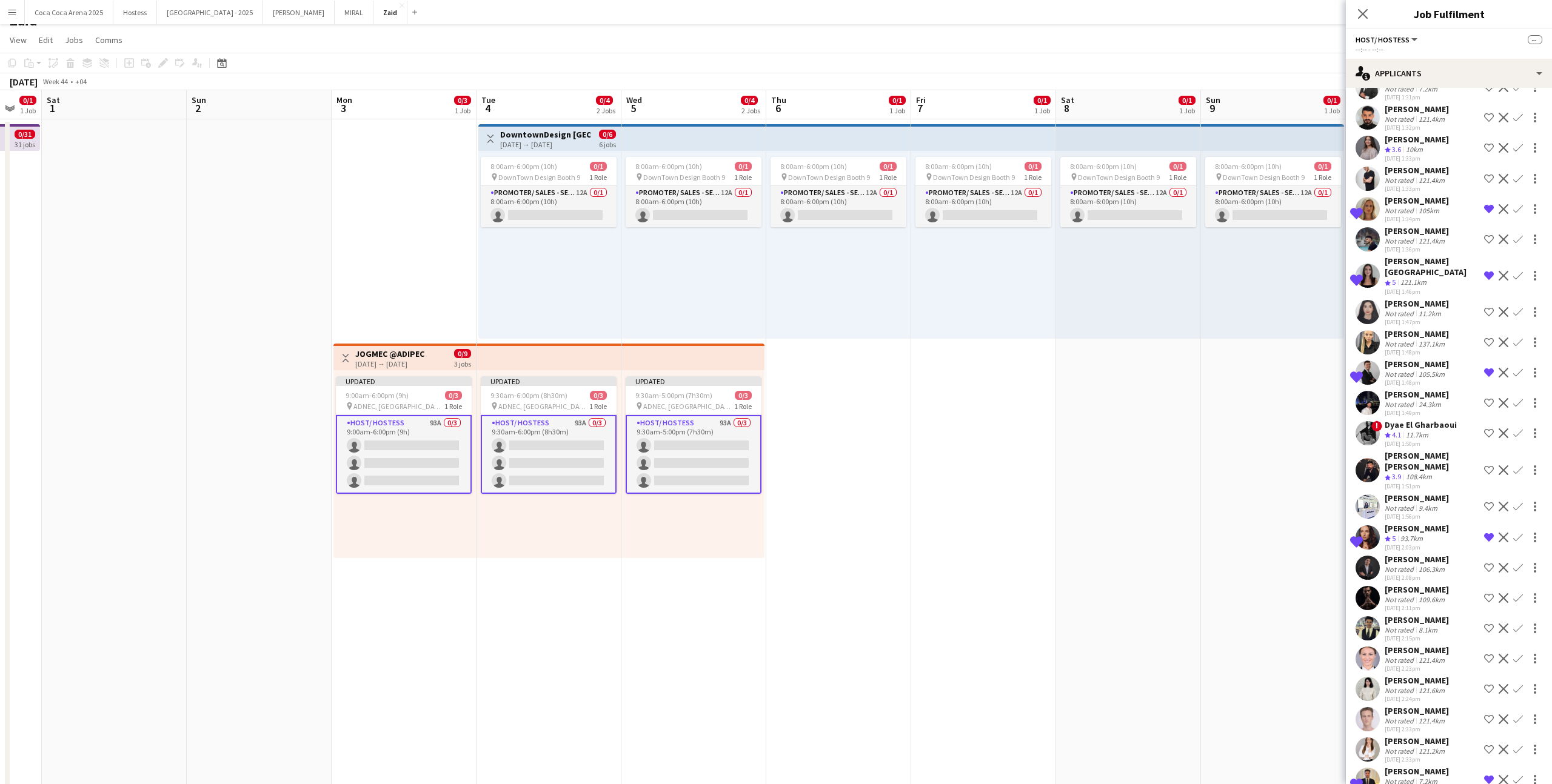
click at [891, 483] on app-icon "Shortlist crew" at bounding box center [1488, 689] width 9 height 9
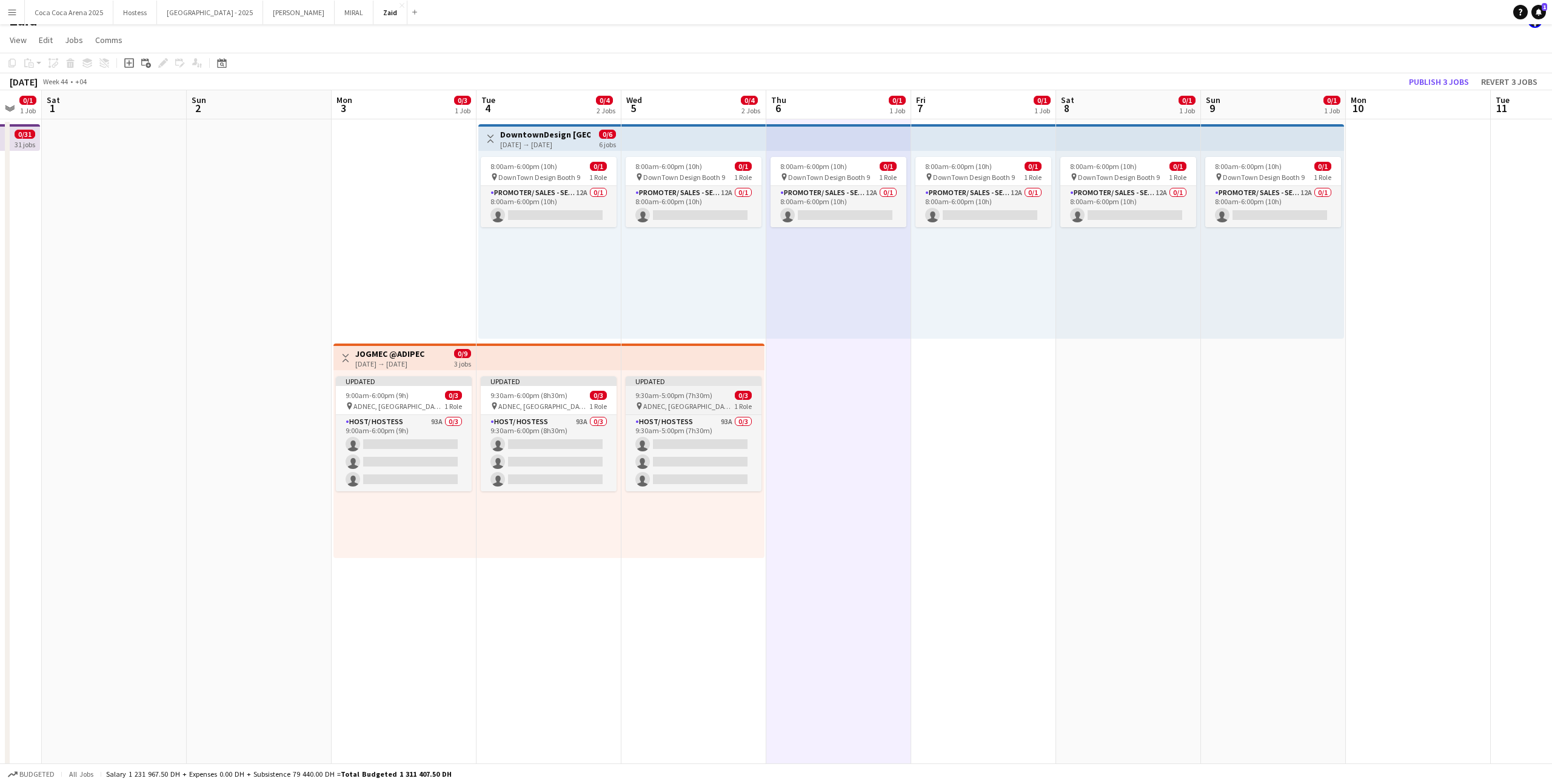
click at [692, 390] on app-job-card "Updated 9:30am-5:00pm (7h30m) 0/3 pin ADNEC, [GEOGRAPHIC_DATA] 1 Role Host/ Hos…" at bounding box center [693, 434] width 136 height 115
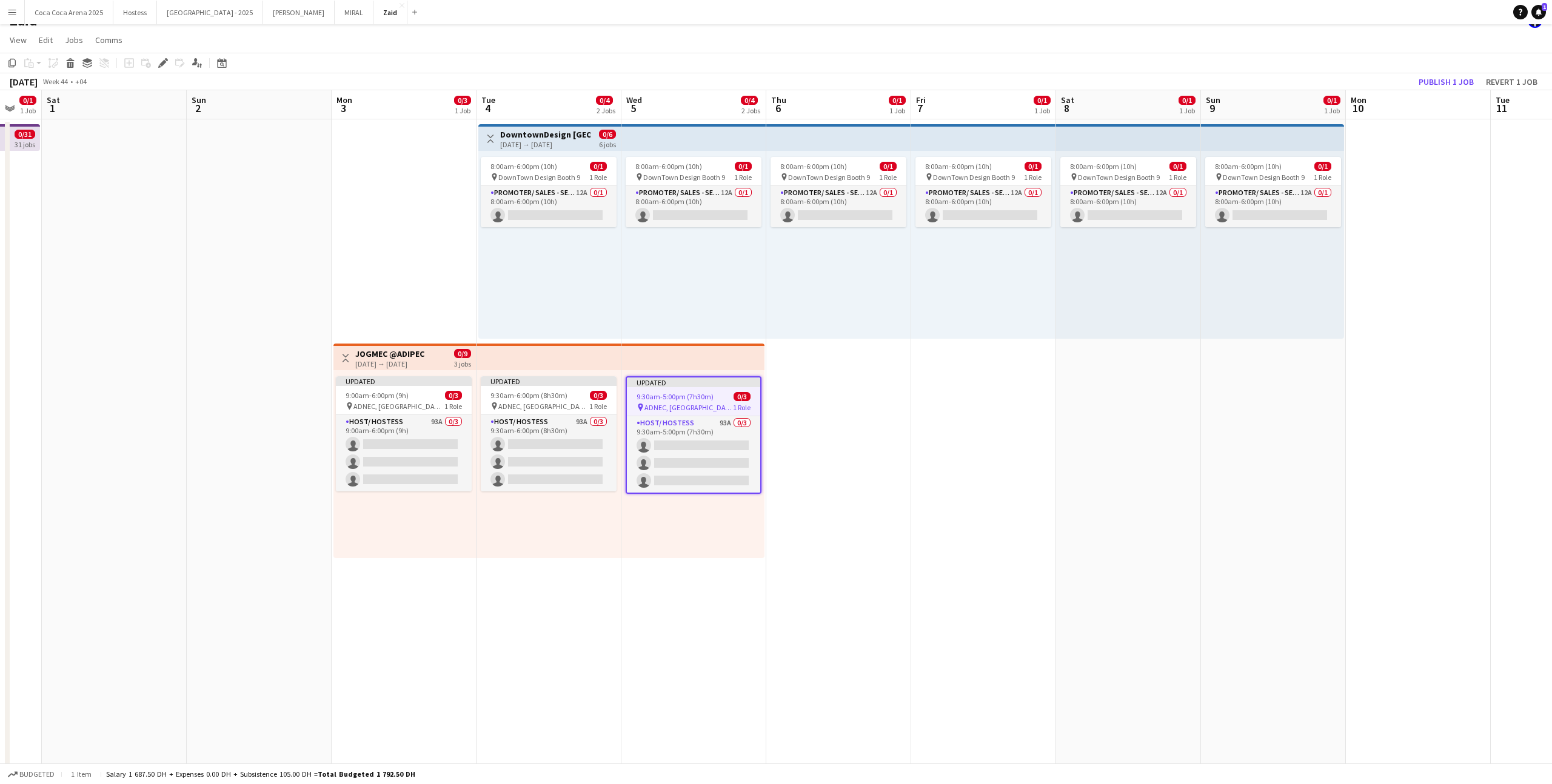
click at [694, 365] on app-top-bar at bounding box center [693, 357] width 143 height 26
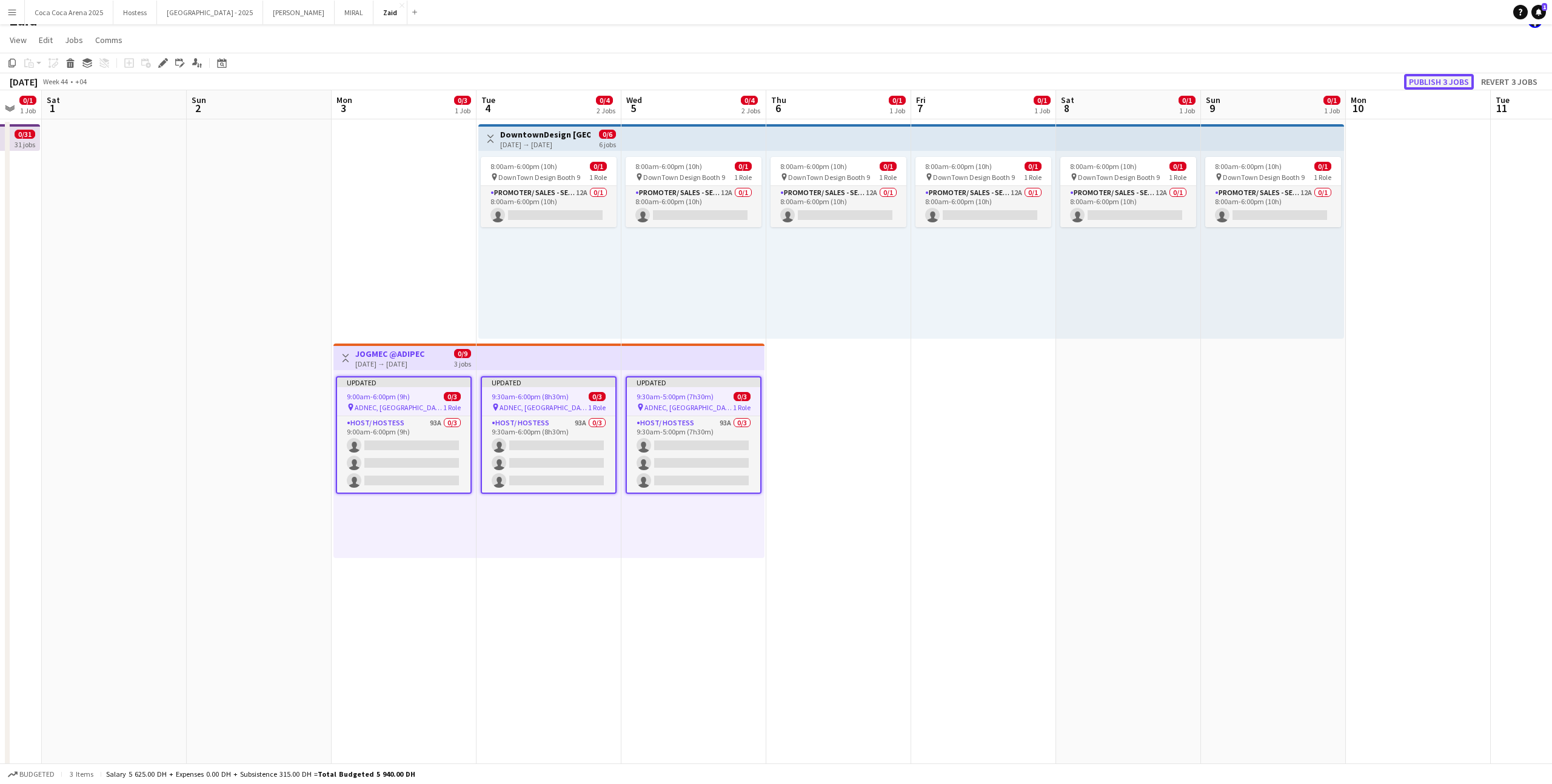
click at [891, 85] on button "Publish 3 jobs" at bounding box center [1438, 81] width 70 height 16
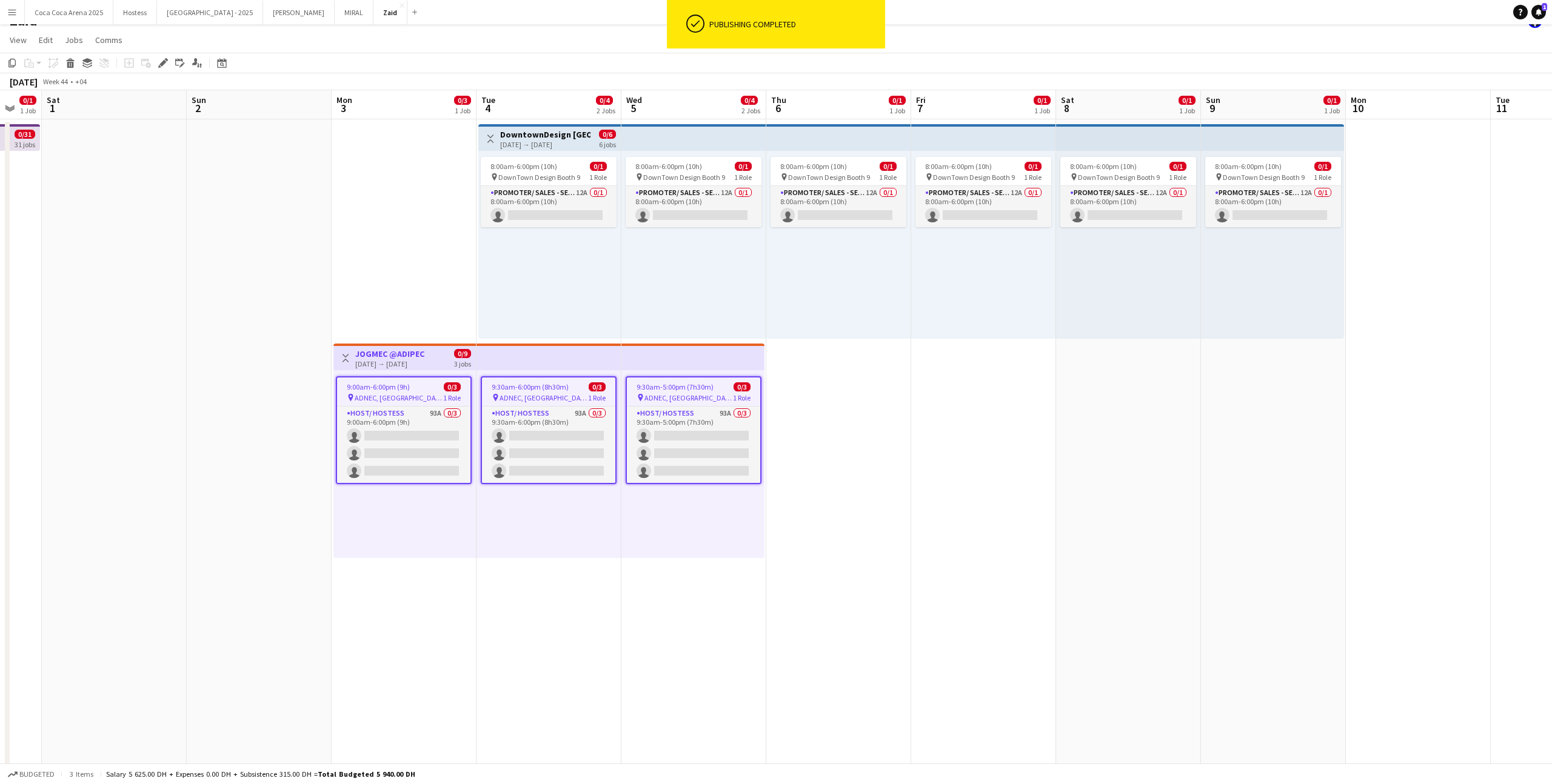
click at [459, 449] on app-card-role "Host/ Hostess 93A 0/3 9:00am-6:00pm (9h) single-neutral-actions single-neutral-…" at bounding box center [404, 445] width 134 height 77
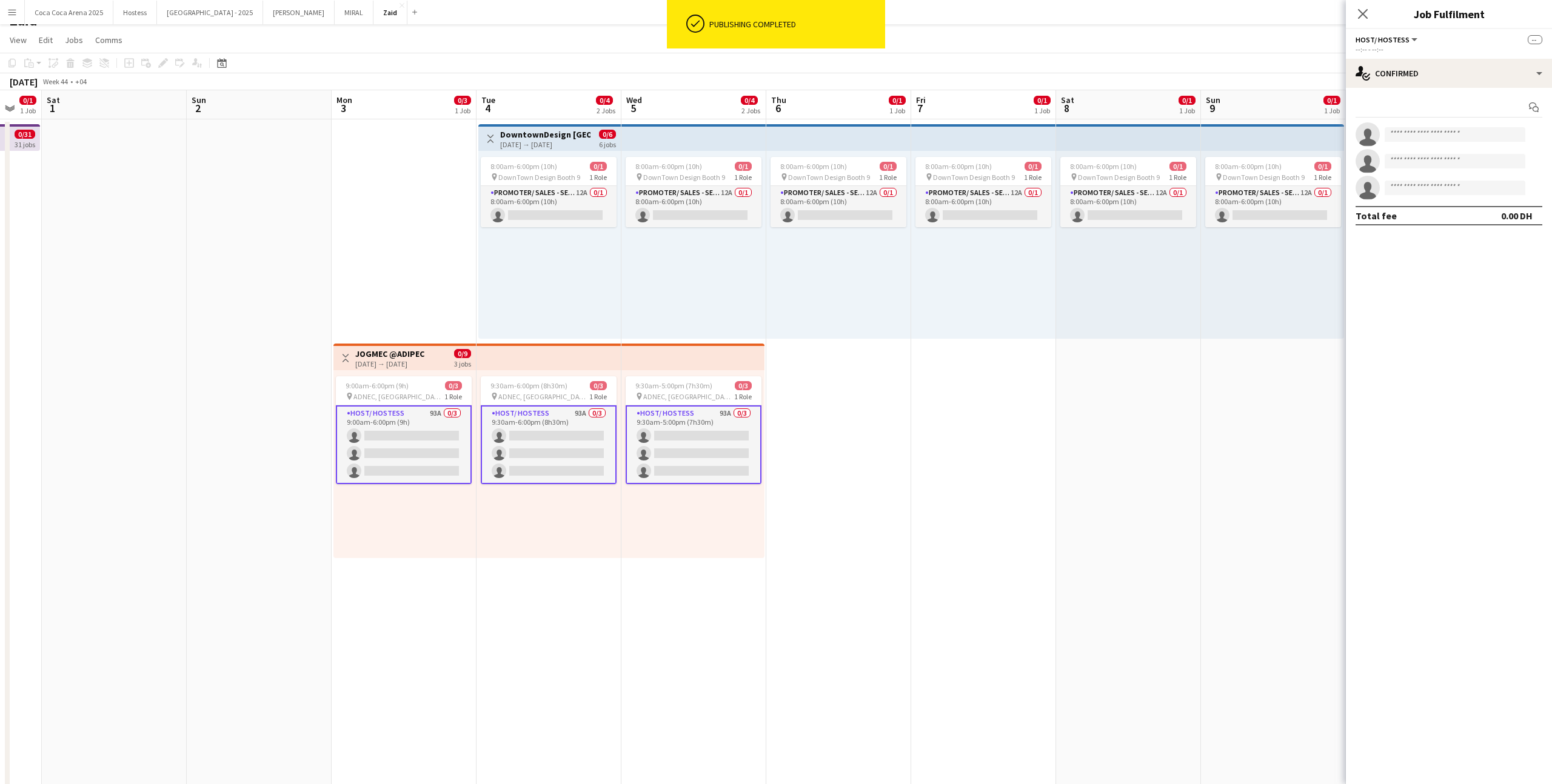
click at [459, 449] on app-card-role "Host/ Hostess 93A 0/3 9:00am-6:00pm (9h) single-neutral-actions single-neutral-…" at bounding box center [404, 445] width 136 height 79
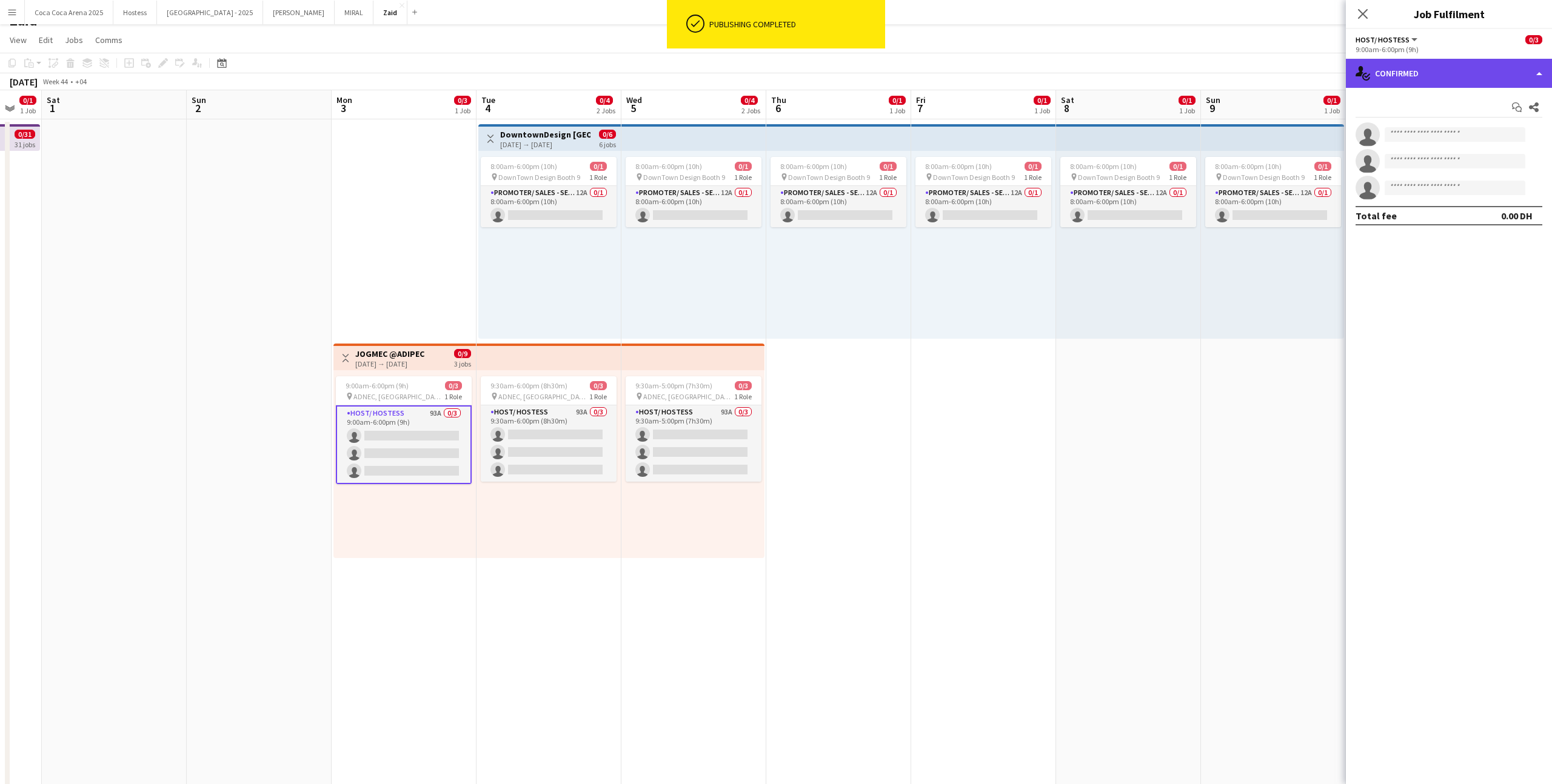
click at [891, 85] on div "single-neutral-actions-check-2 Confirmed" at bounding box center [1449, 73] width 206 height 29
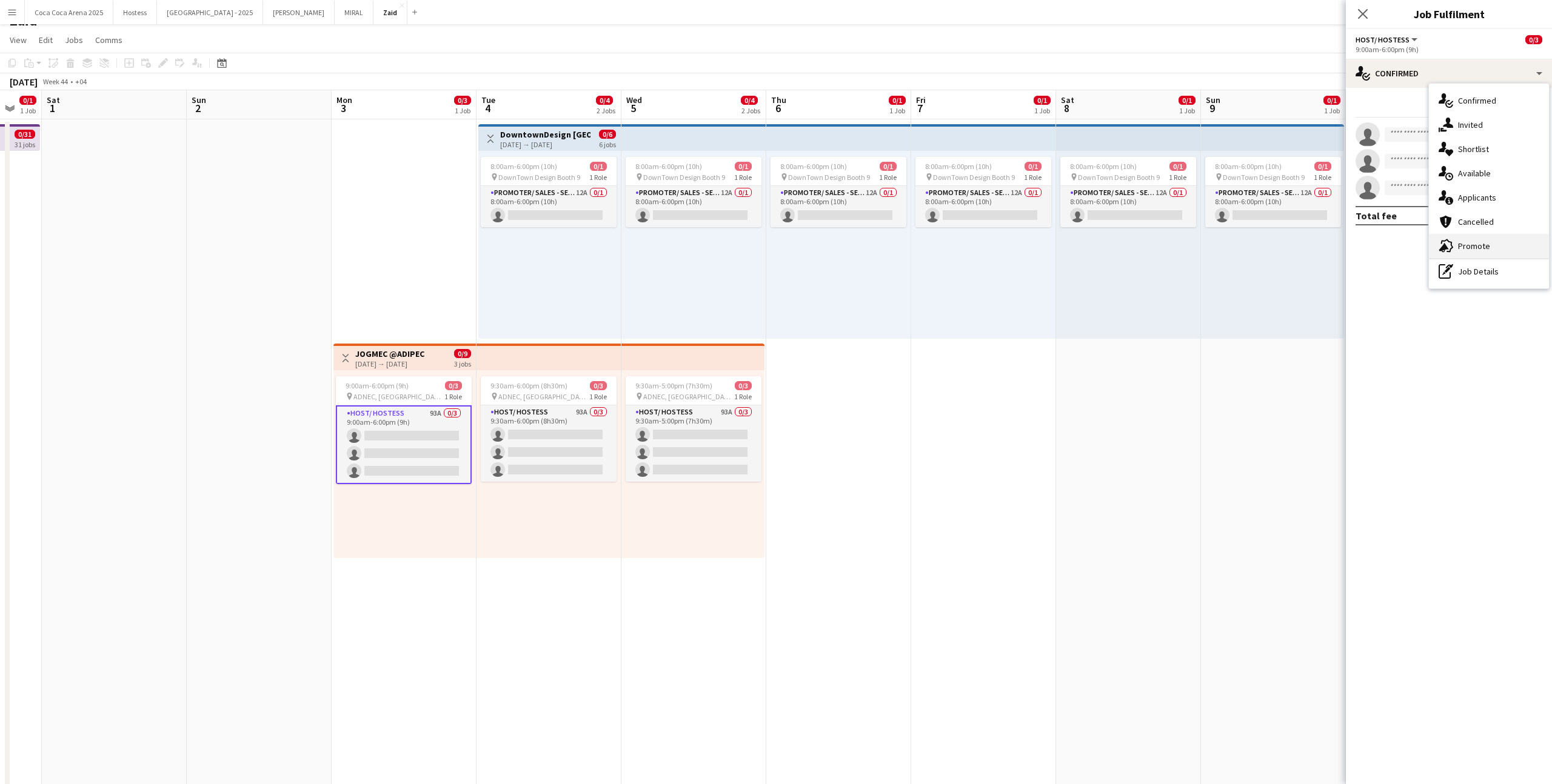
click at [891, 251] on div "advertising-megaphone Promote" at bounding box center [1488, 246] width 120 height 24
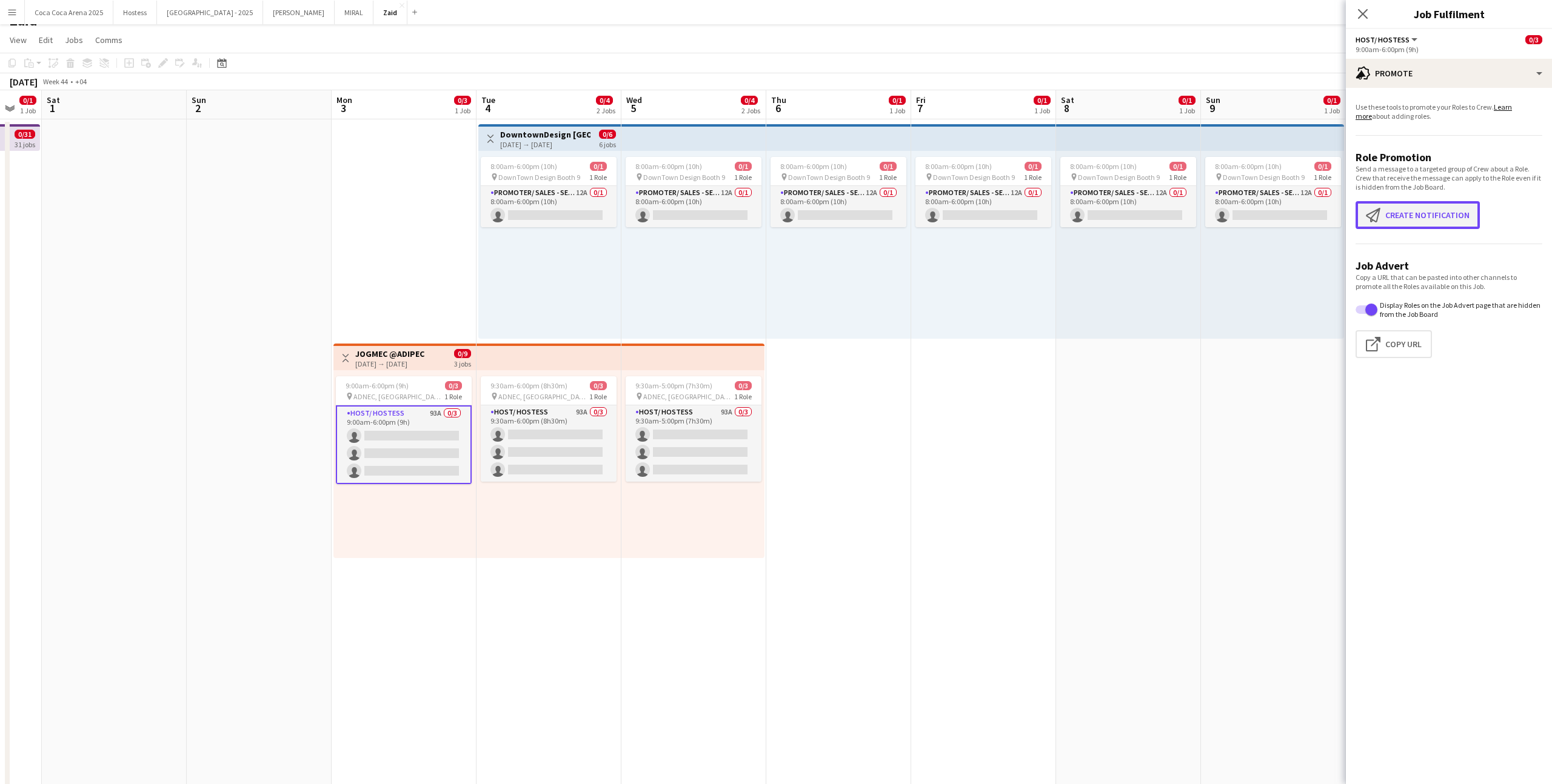
click at [891, 222] on button "Create notification Create notification" at bounding box center [1417, 215] width 124 height 28
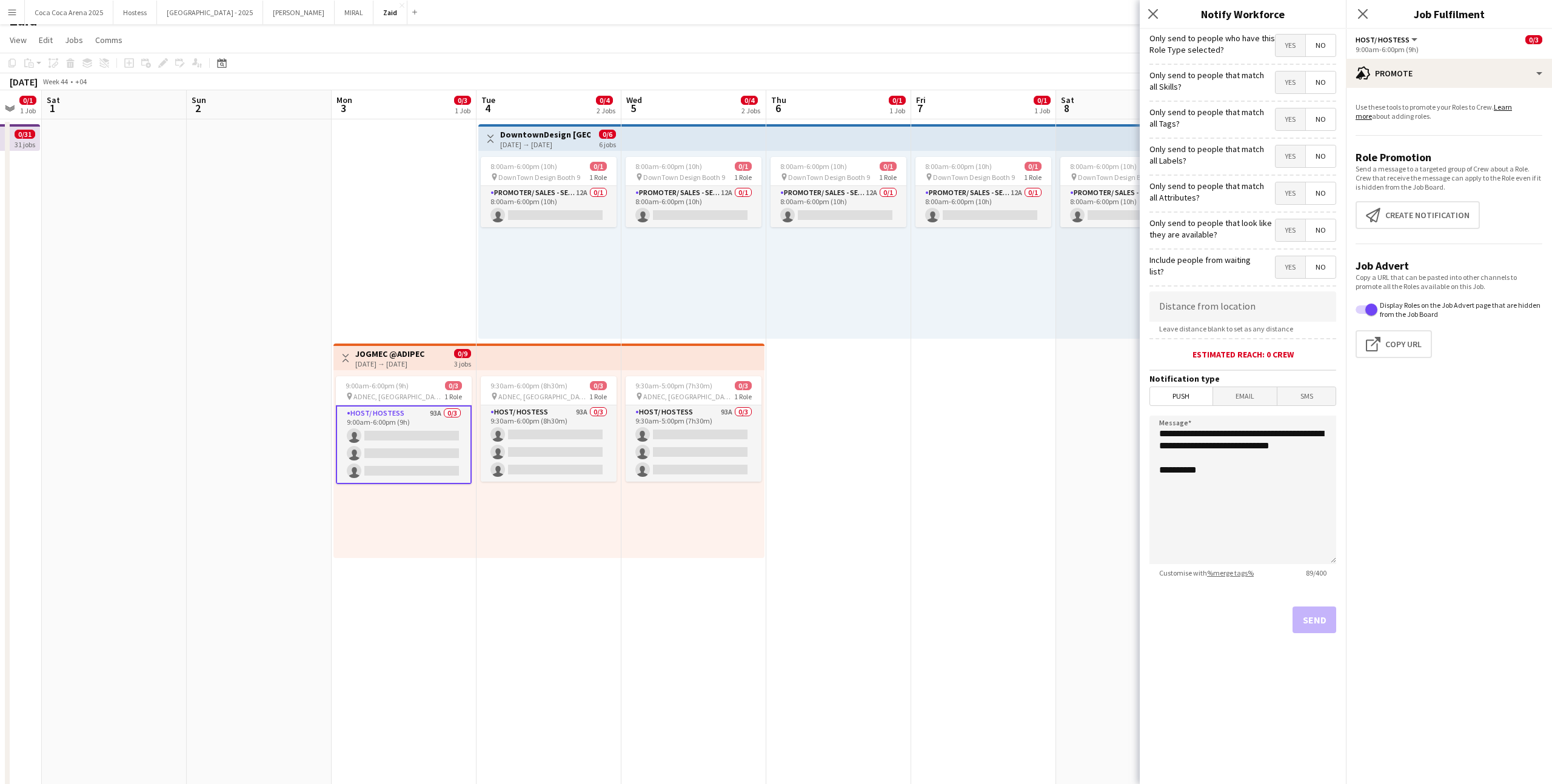
click at [891, 235] on span "Yes" at bounding box center [1290, 230] width 30 height 22
click at [891, 199] on span "Yes" at bounding box center [1290, 193] width 30 height 22
click at [891, 161] on span "Yes" at bounding box center [1290, 156] width 30 height 22
click at [891, 126] on span "Yes" at bounding box center [1290, 119] width 30 height 22
click at [891, 103] on div "Only send to people that match all Tags? Yes No" at bounding box center [1242, 118] width 187 height 30
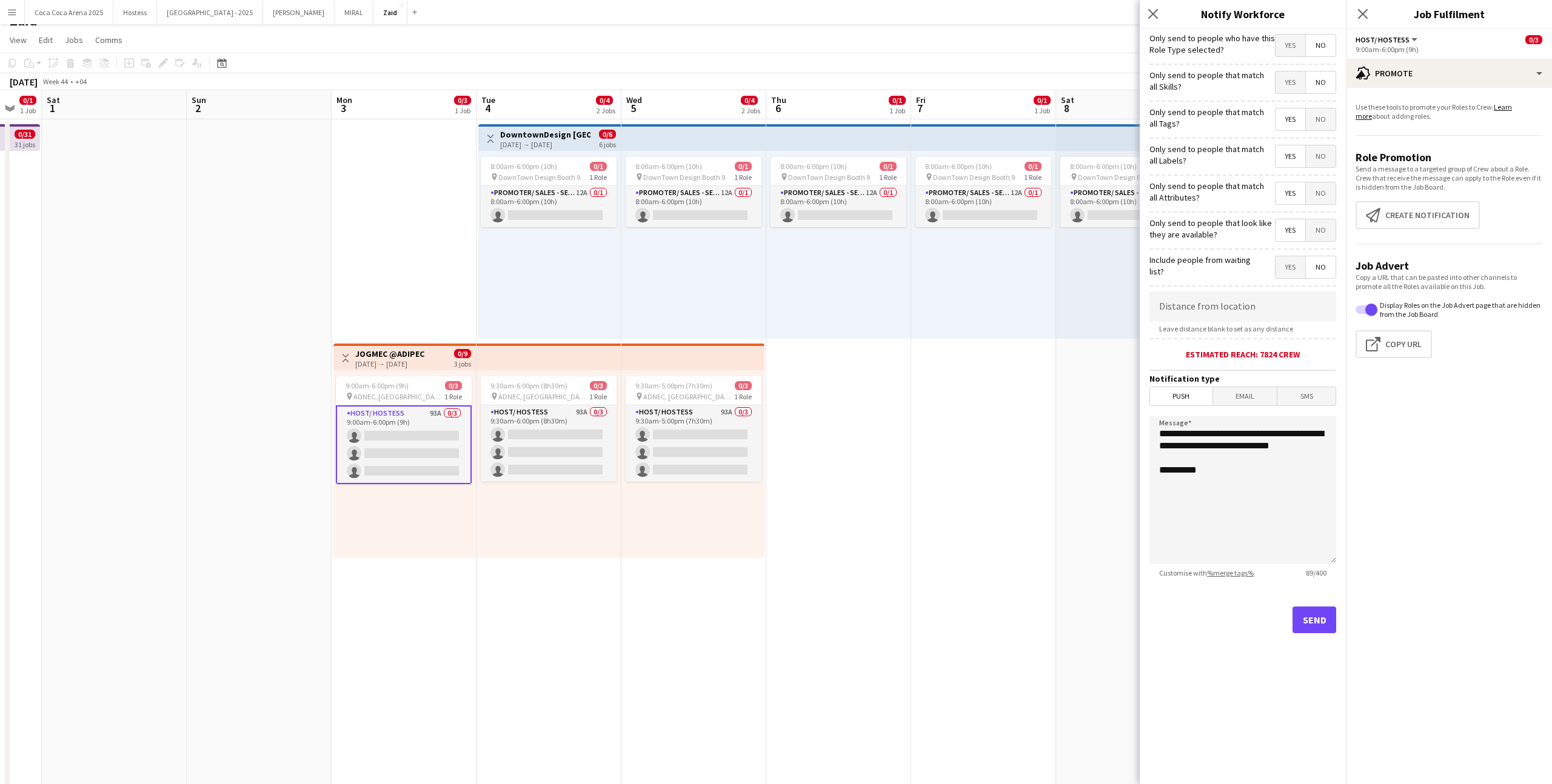
click at [891, 84] on span "Yes" at bounding box center [1290, 82] width 30 height 22
click at [891, 56] on mat-button-toggle-group "Yes No" at bounding box center [1305, 45] width 61 height 23
click at [891, 50] on span "Yes" at bounding box center [1290, 45] width 30 height 22
click at [891, 483] on button "Send" at bounding box center [1314, 619] width 43 height 26
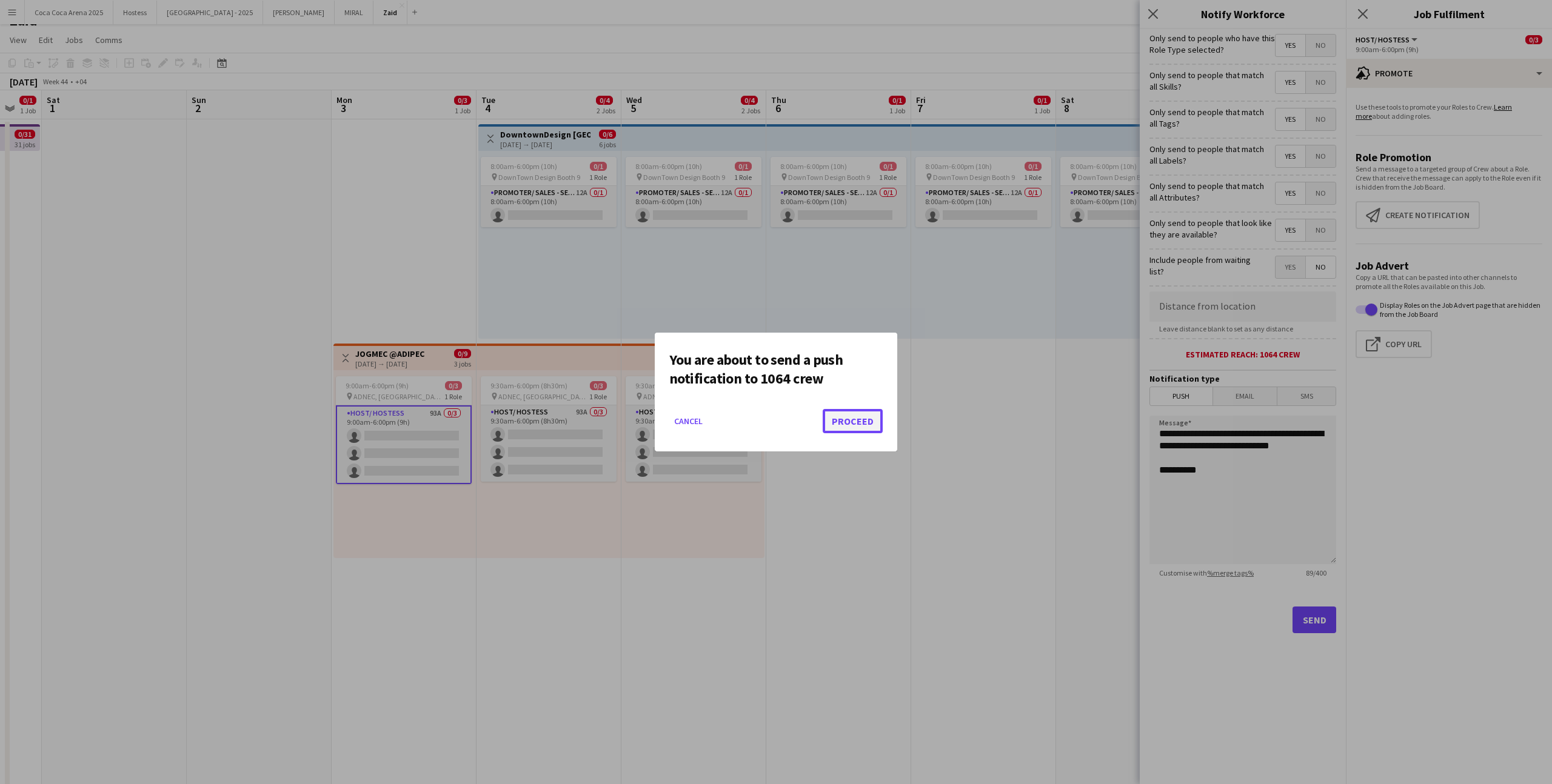
click at [870, 425] on button "Proceed" at bounding box center [853, 421] width 60 height 24
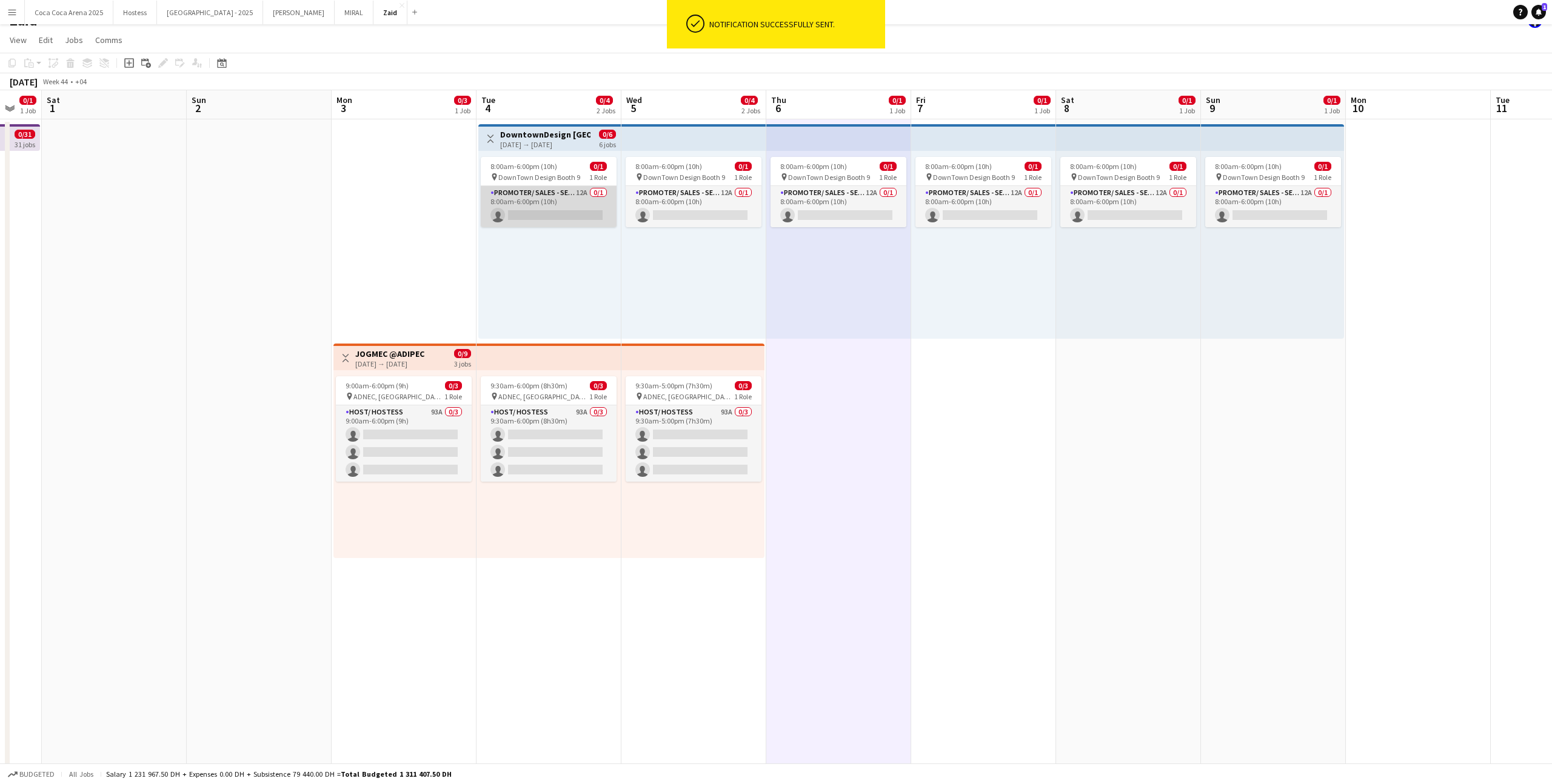
click at [564, 212] on app-card-role "Promoter/ Sales - Senior 12A 0/1 8:00am-6:00pm (10h) single-neutral-actions" at bounding box center [549, 206] width 136 height 41
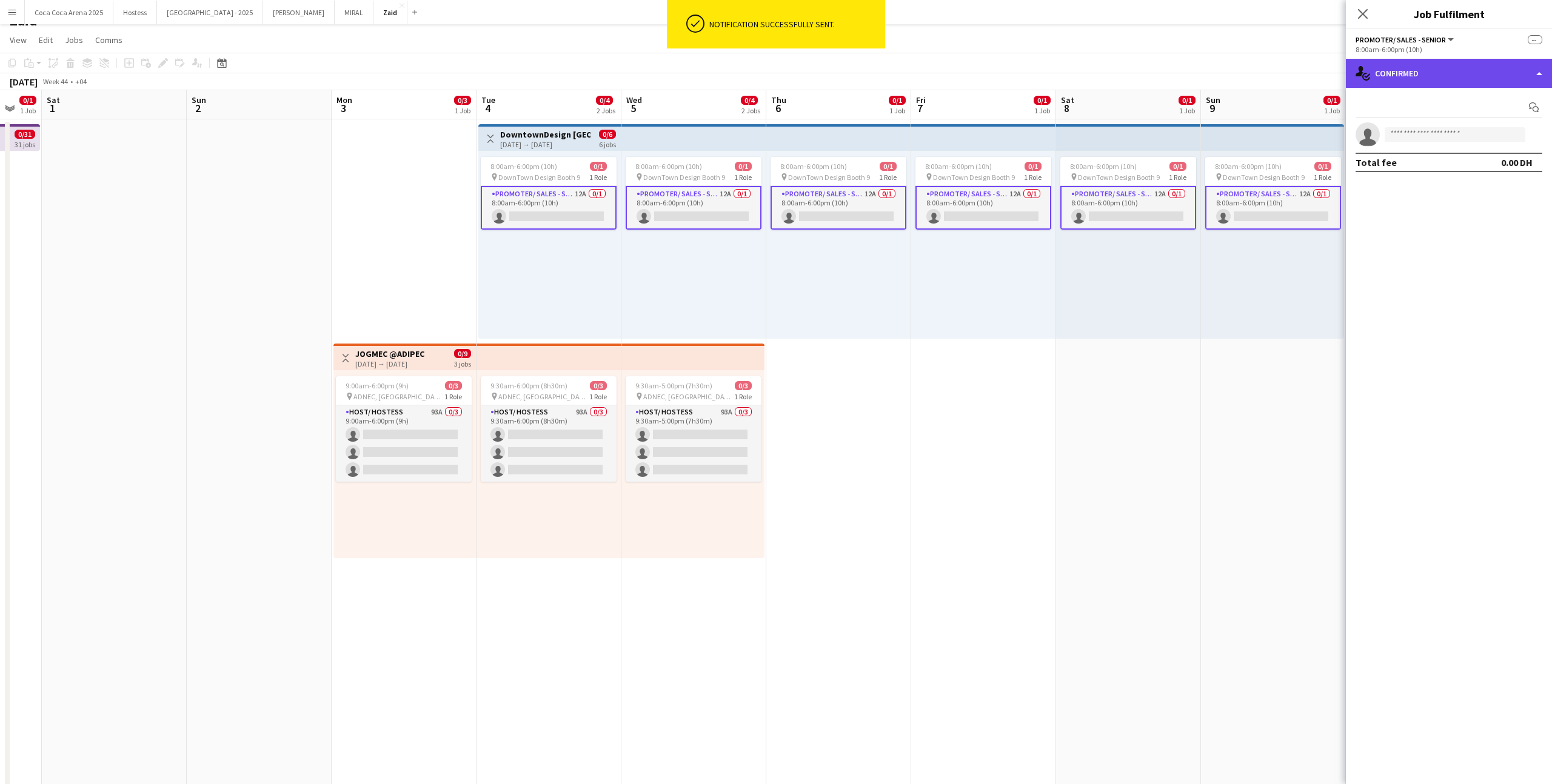
click at [891, 83] on div "single-neutral-actions-check-2 Confirmed" at bounding box center [1449, 73] width 206 height 29
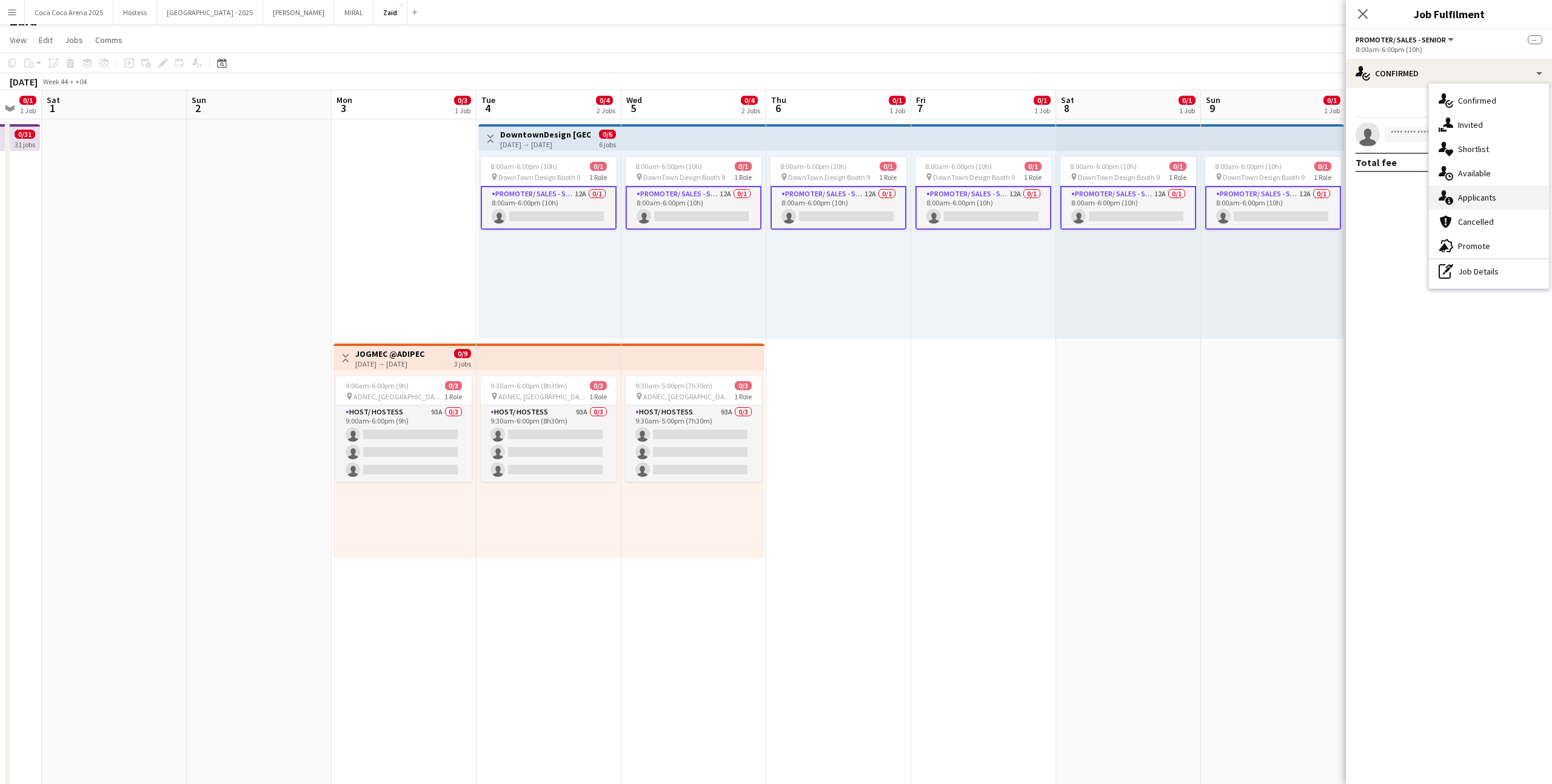
click at [891, 197] on span "Applicants" at bounding box center [1477, 197] width 38 height 11
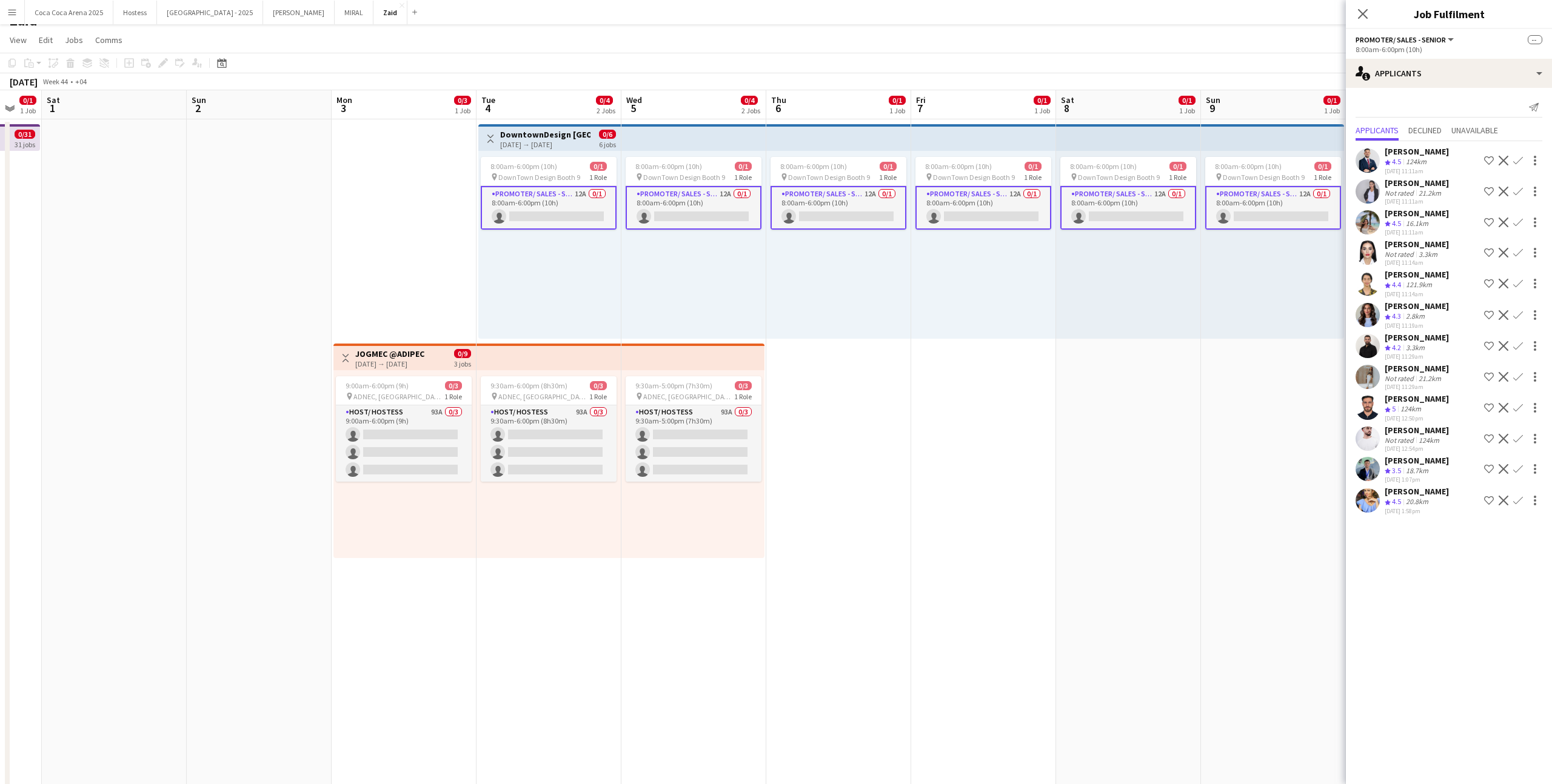
click at [891, 338] on div "[PERSON_NAME]" at bounding box center [1416, 338] width 64 height 11
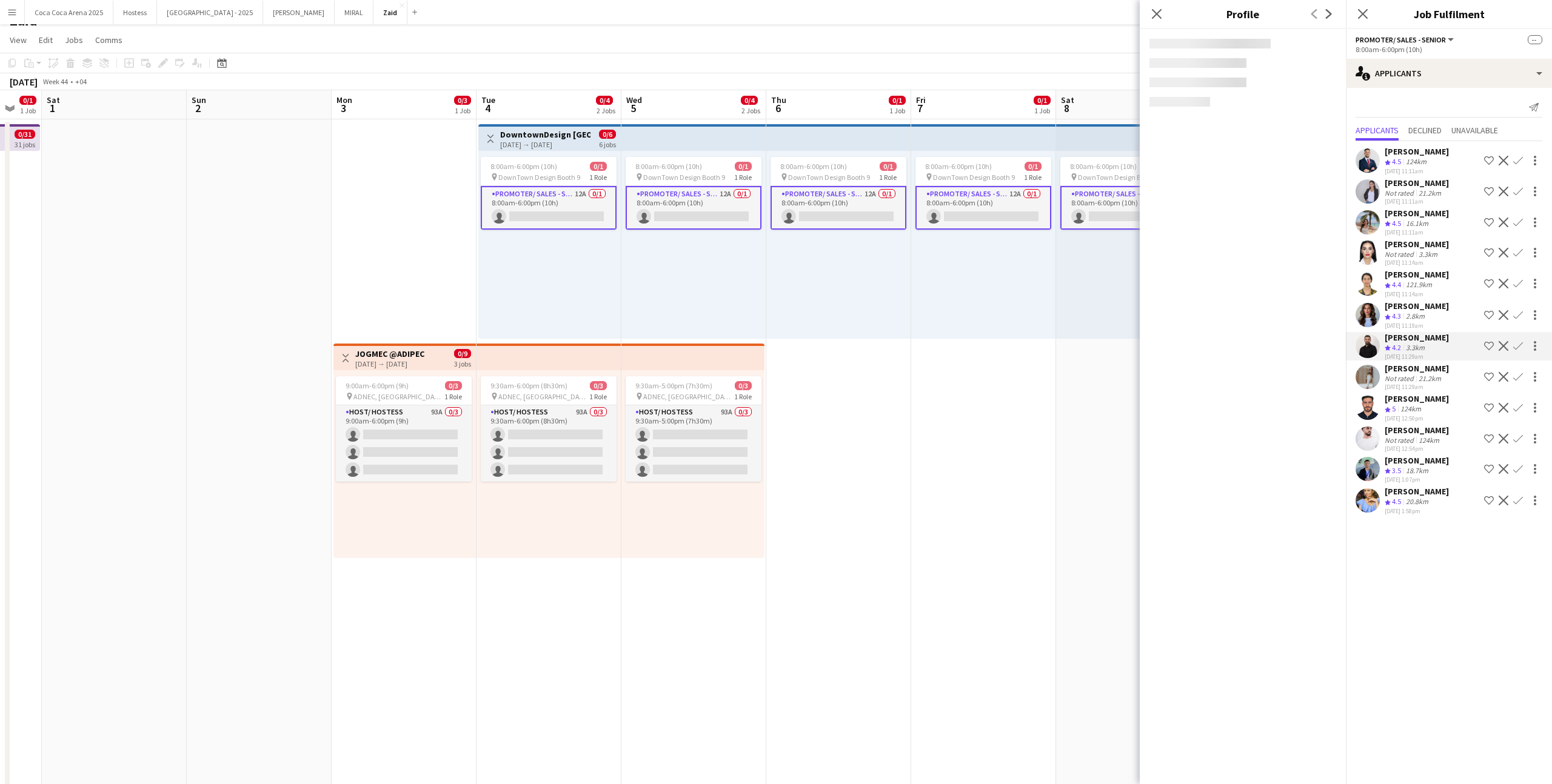
click at [891, 314] on div "Crew rating 4.3 2.8km" at bounding box center [1416, 316] width 64 height 10
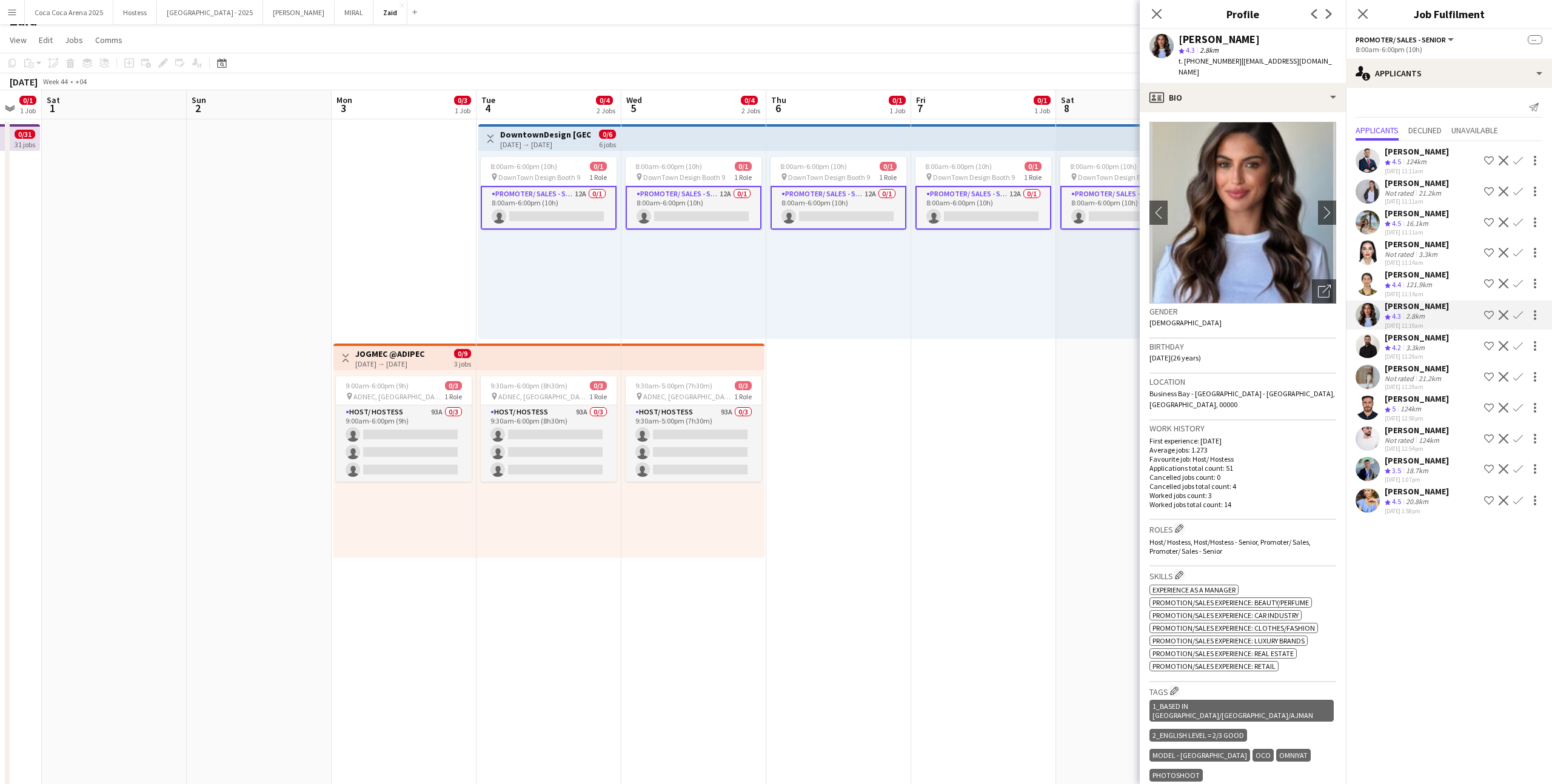
click at [891, 202] on div "Sundoss [PERSON_NAME] Not rated 21.2km [DATE] 11:11am Shortlist crew Decline Co…" at bounding box center [1449, 191] width 206 height 28
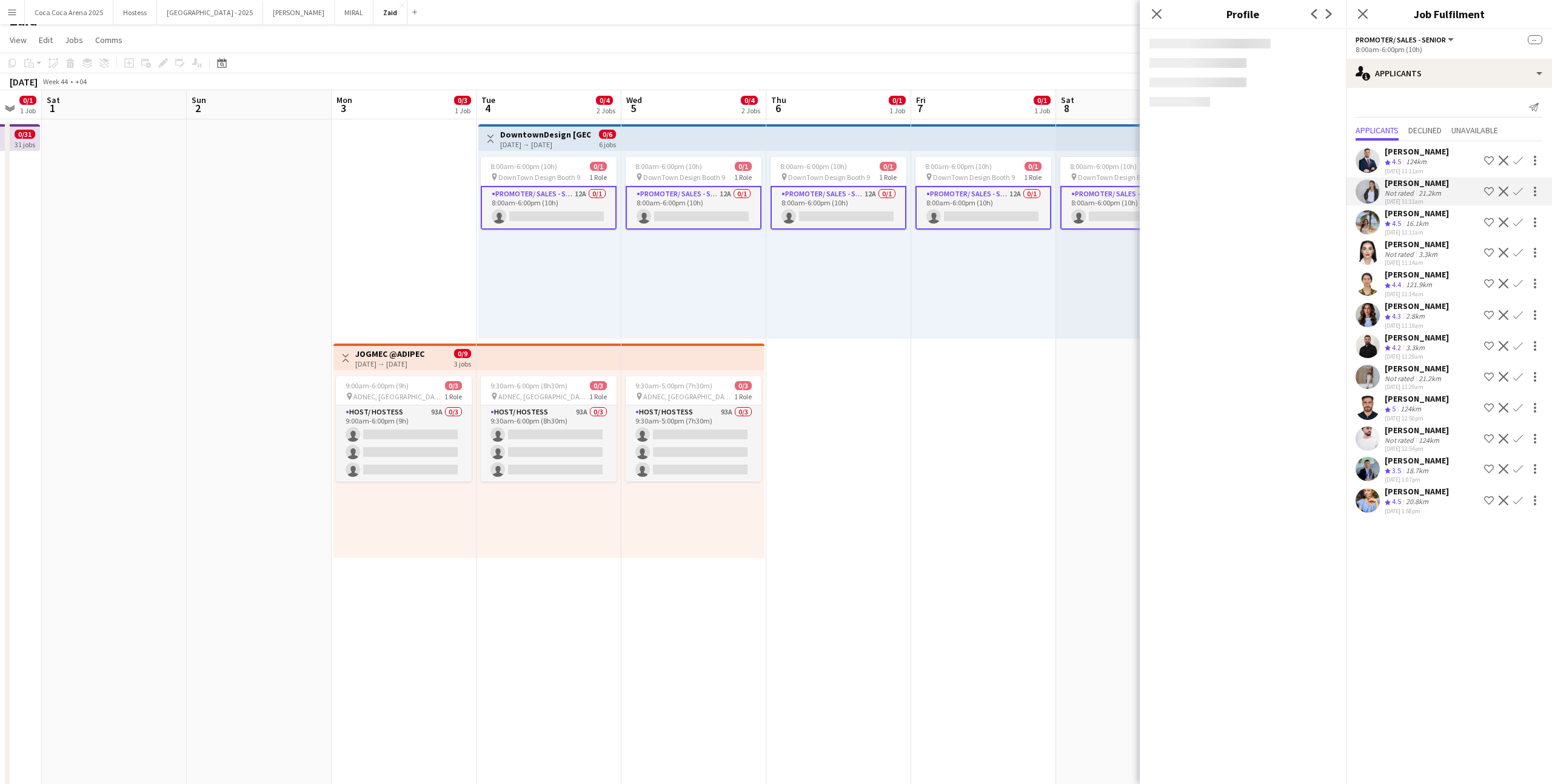
click at [891, 162] on div "Crew rating 4.5 124km" at bounding box center [1416, 161] width 64 height 10
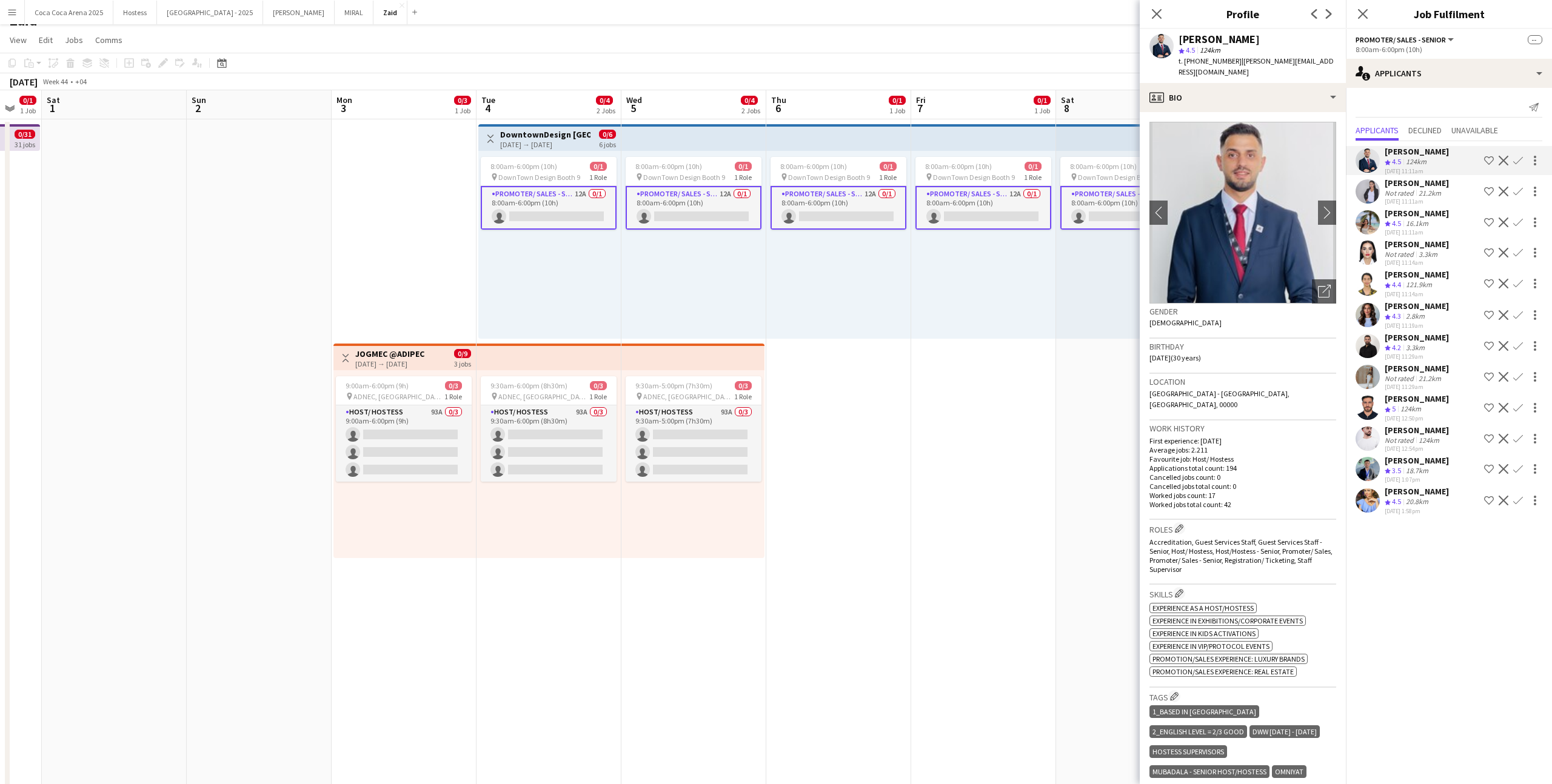
click at [891, 462] on div "[PERSON_NAME]" at bounding box center [1416, 460] width 64 height 11
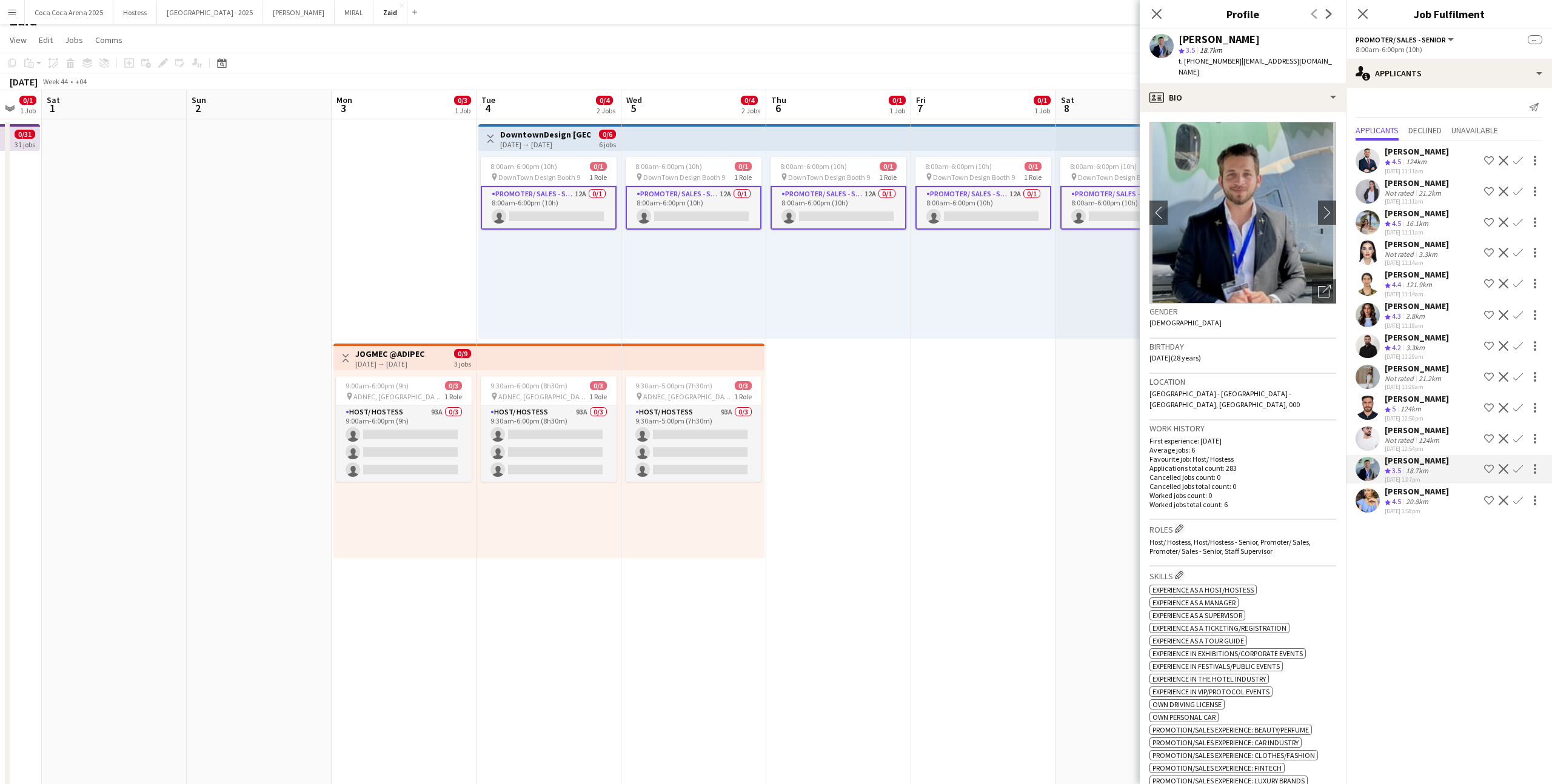
click at [891, 338] on div "8:00am-6:00pm (10h) 0/1 pin DownTown Design Booth 9 1 Role Promoter/ Sales - Se…" at bounding box center [984, 244] width 145 height 188
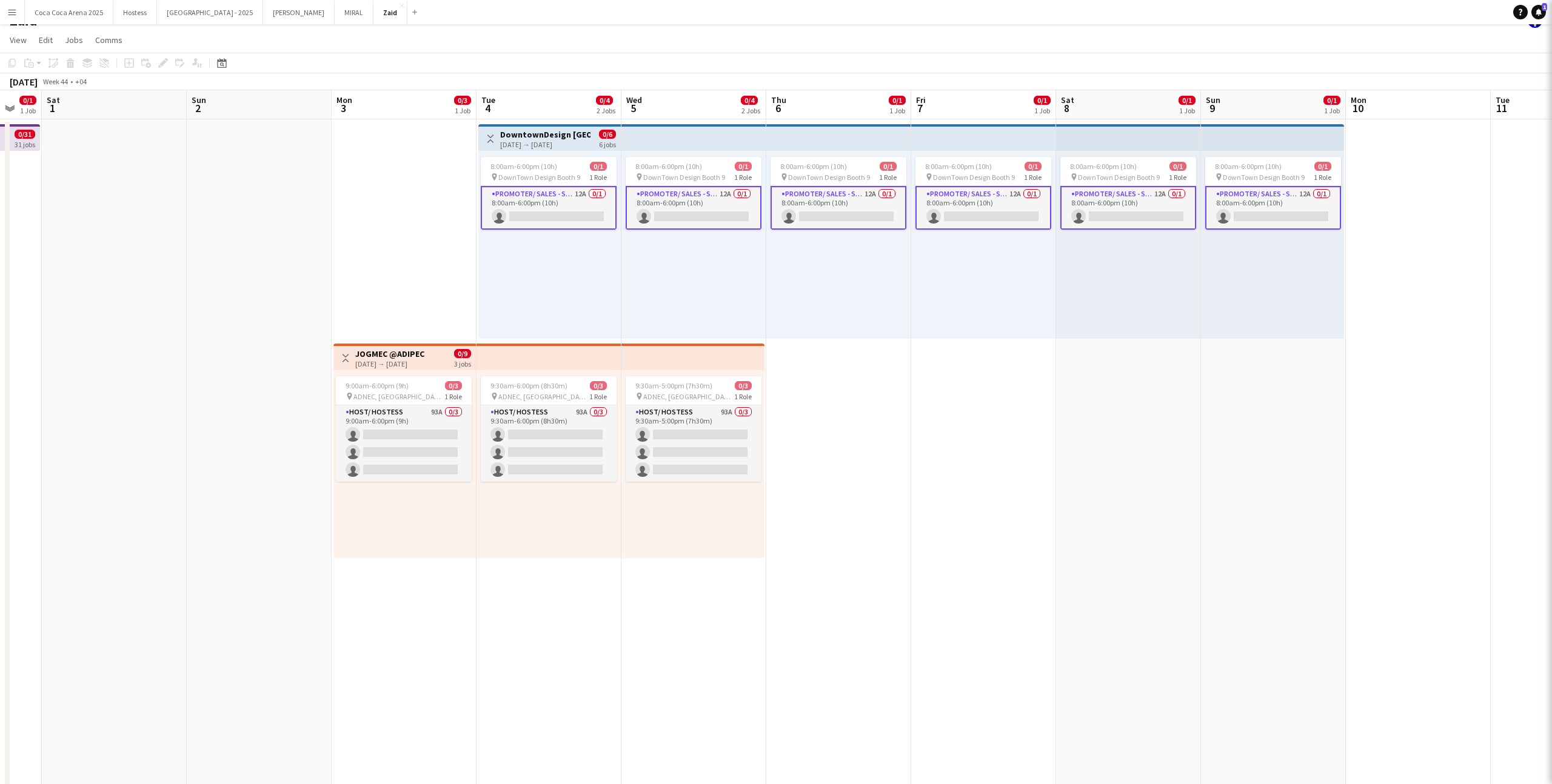
scroll to position [0, 393]
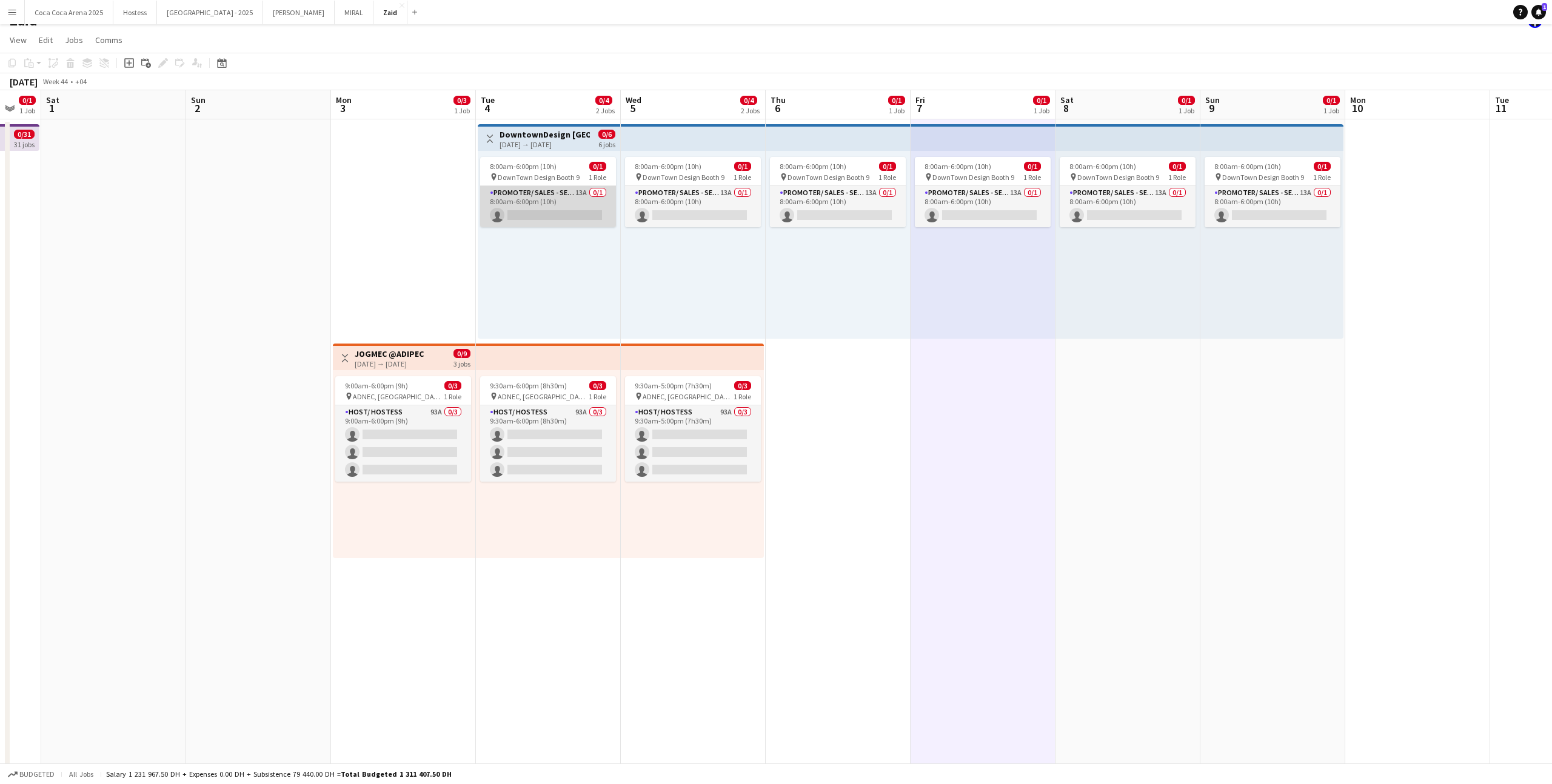
click at [595, 196] on app-card-role "Promoter/ Sales - Senior 13A 0/1 8:00am-6:00pm (10h) single-neutral-actions" at bounding box center [548, 206] width 136 height 41
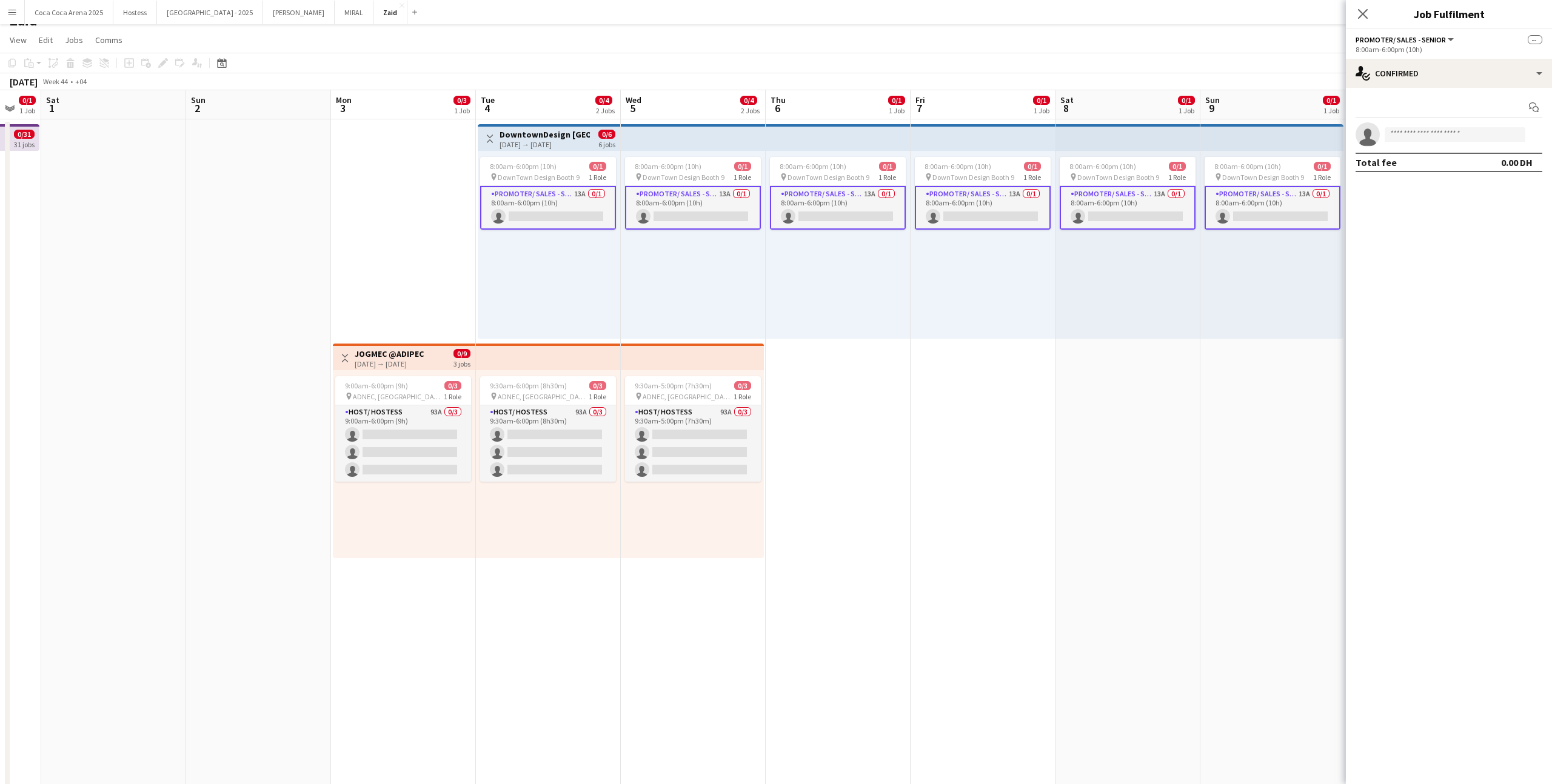
click at [659, 287] on div "8:00am-6:00pm (10h) 0/1 pin DownTown Design Booth 9 1 Role Promoter/ Sales - Se…" at bounding box center [693, 244] width 145 height 188
